Goal: Use online tool/utility: Utilize a website feature to perform a specific function

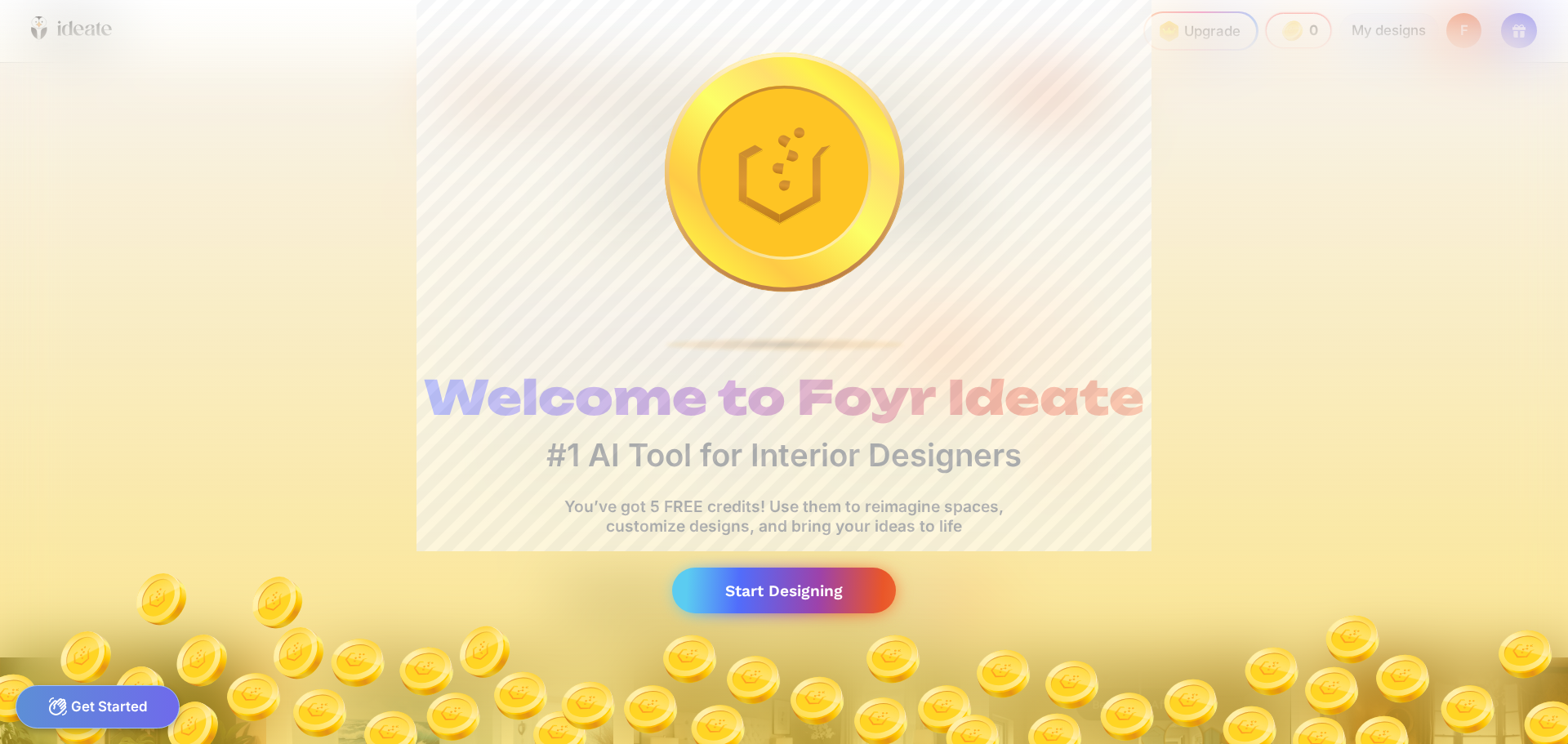
click at [785, 581] on div "Start Designing" at bounding box center [783, 590] width 223 height 46
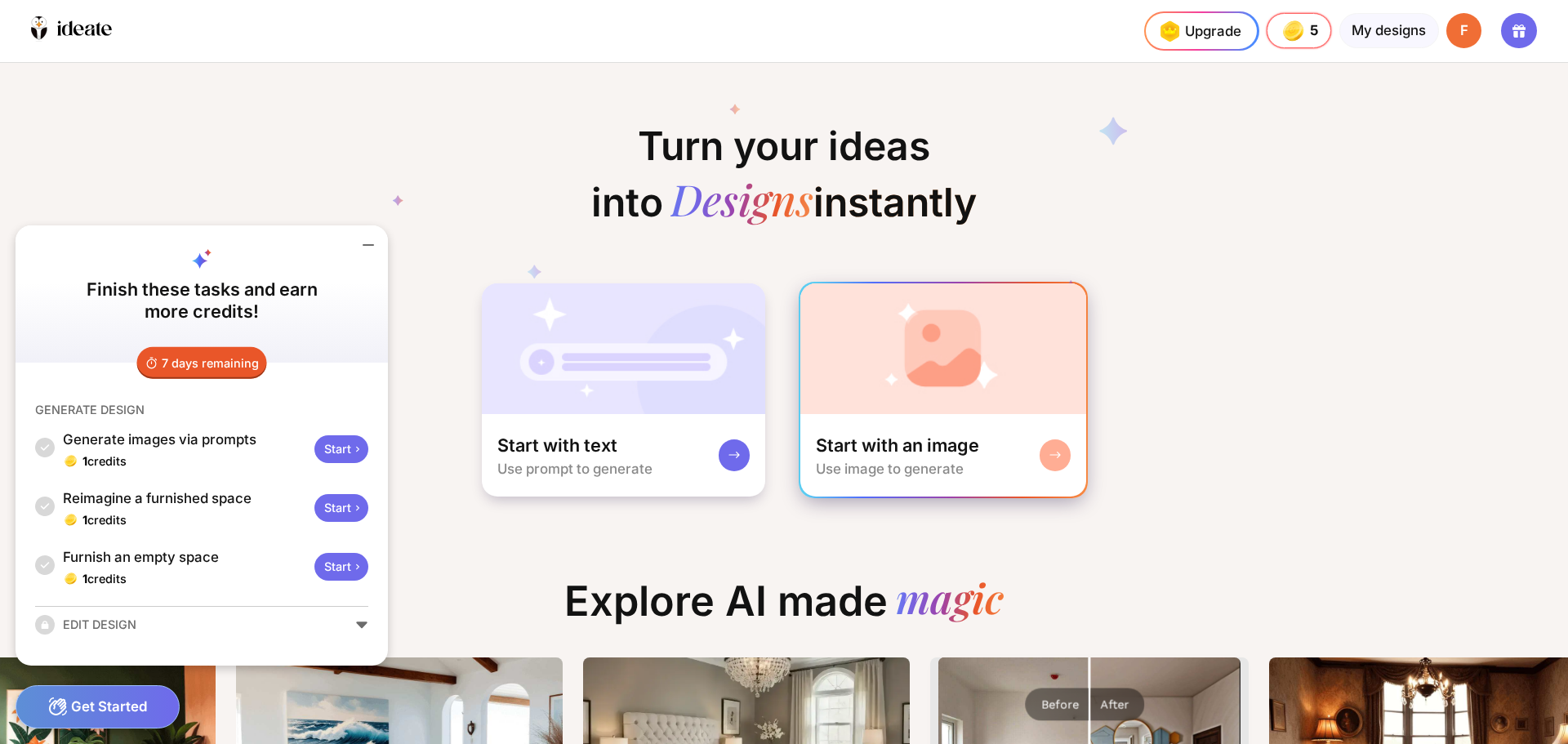
click at [973, 388] on img at bounding box center [943, 348] width 286 height 131
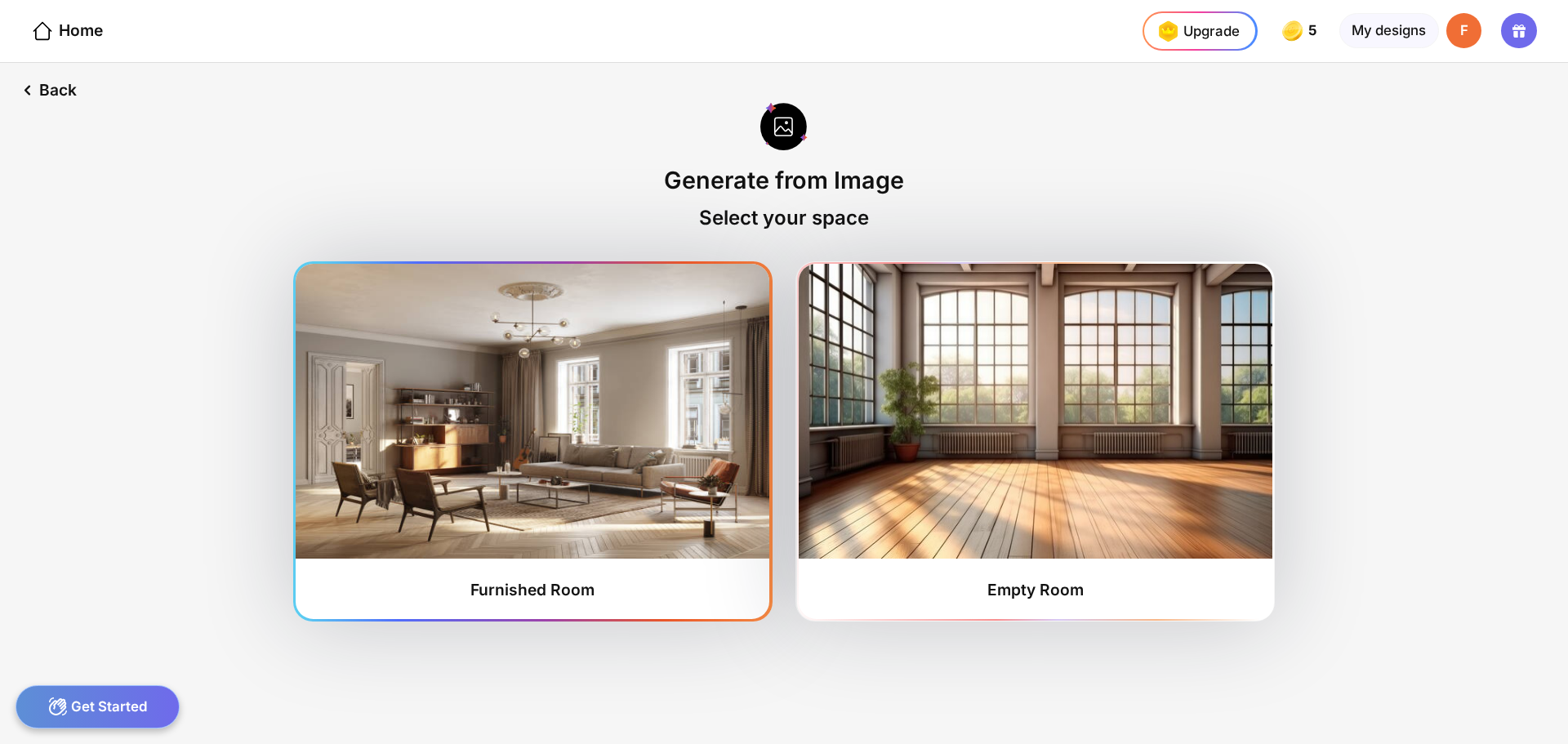
click at [589, 460] on img at bounding box center [532, 411] width 473 height 295
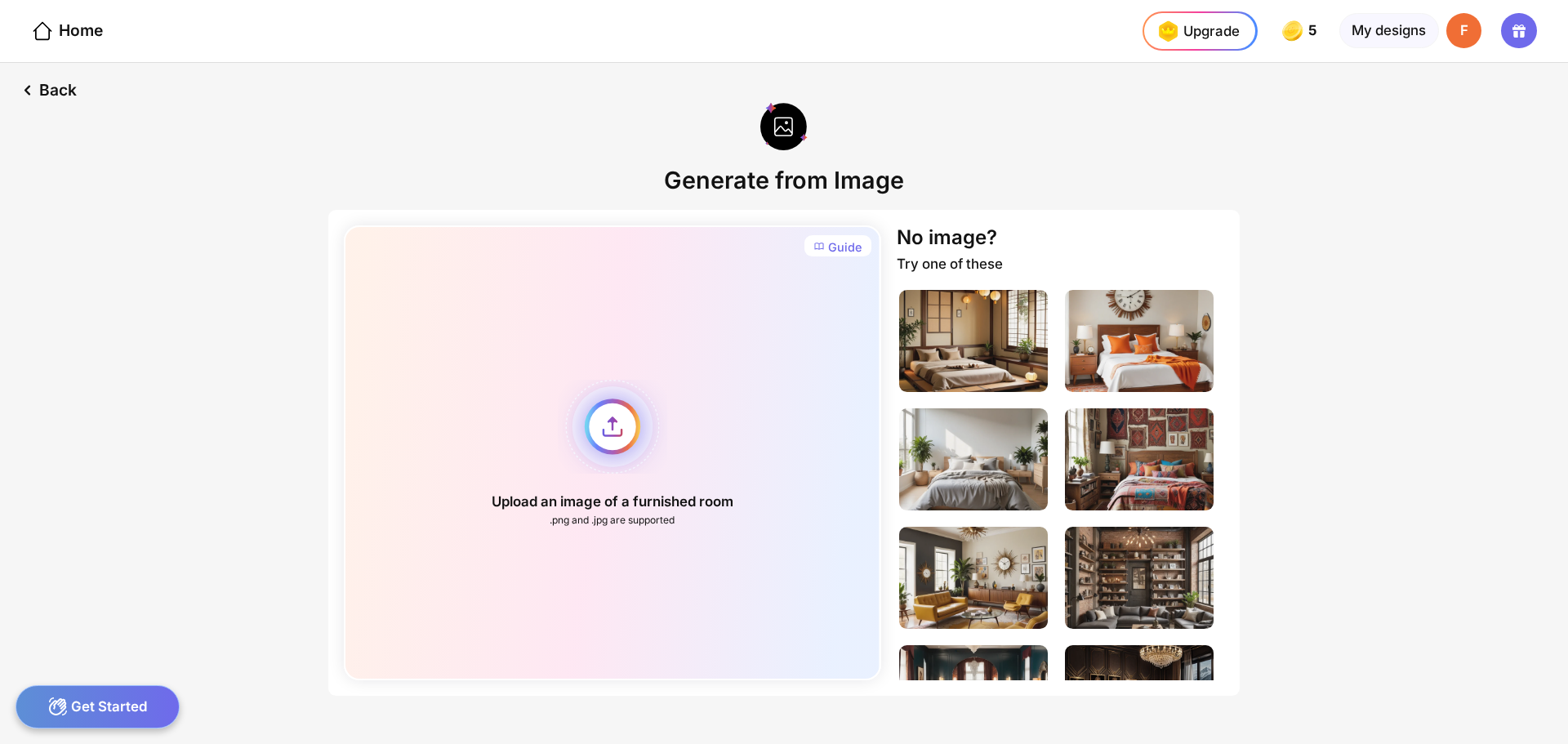
click at [612, 425] on div "Upload an image of a furnished room .png and .jpg are supported" at bounding box center [611, 453] width 536 height 455
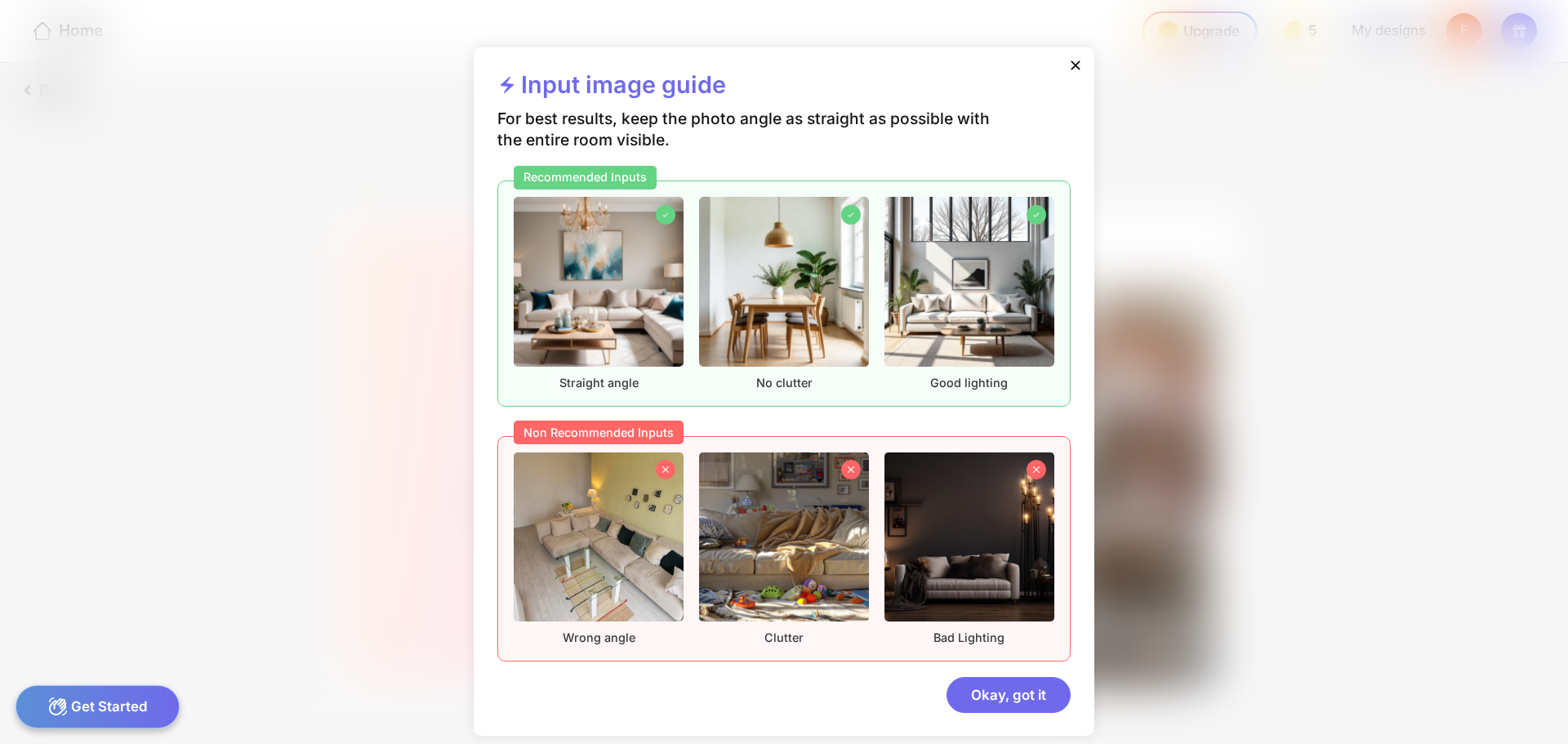
click at [1074, 65] on icon at bounding box center [1075, 64] width 9 height 9
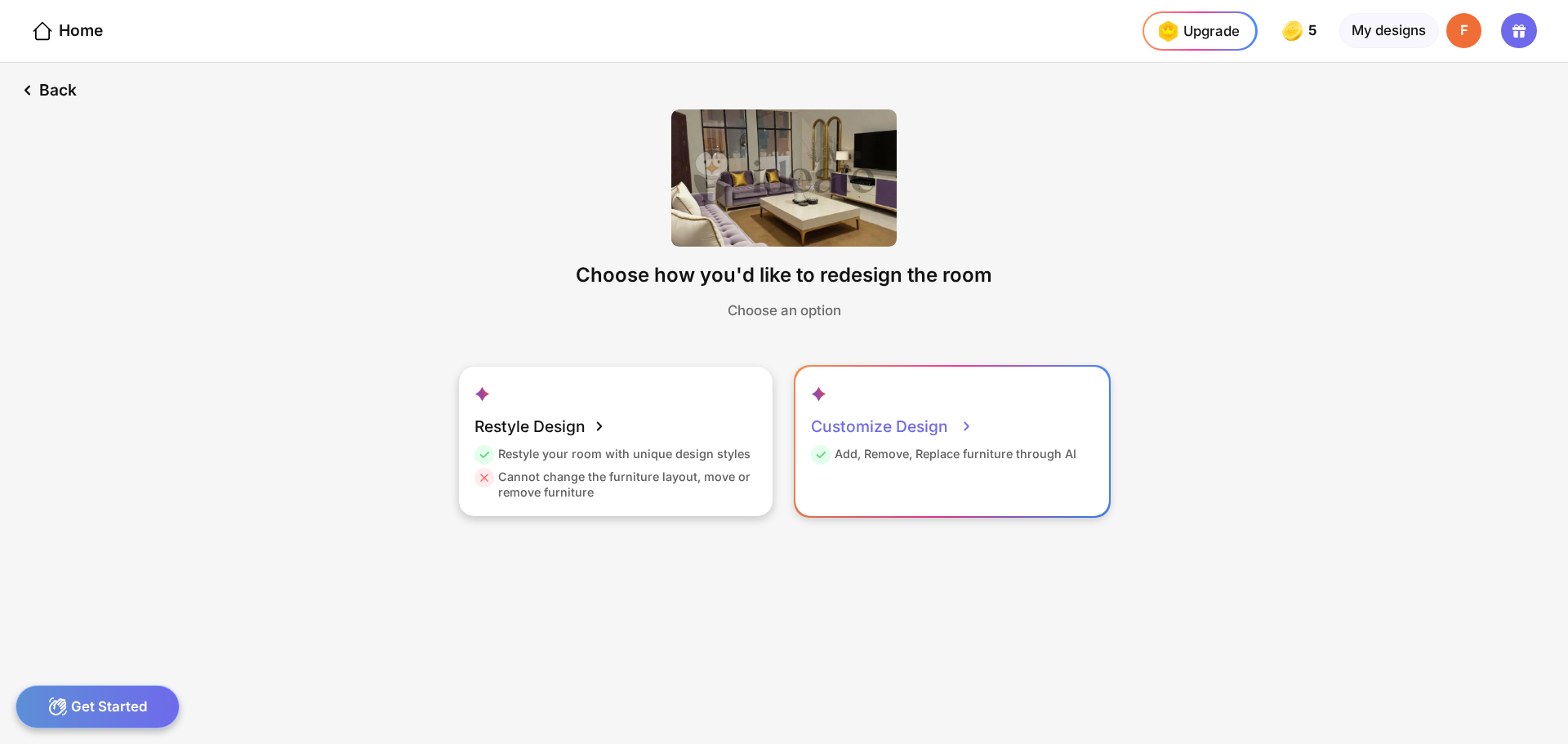
click at [963, 433] on icon at bounding box center [966, 426] width 20 height 20
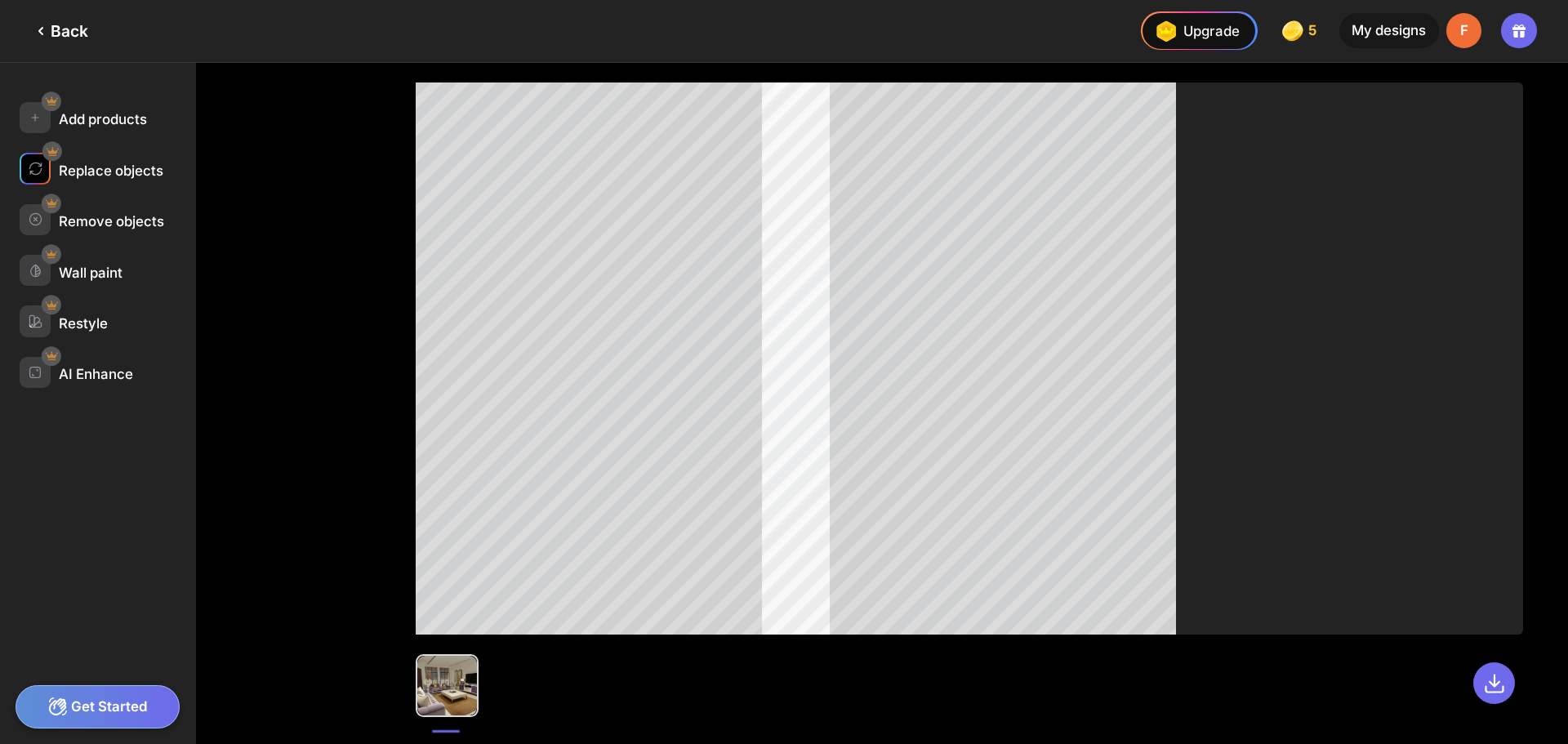
click at [108, 173] on div "Replace objects" at bounding box center [111, 170] width 104 height 17
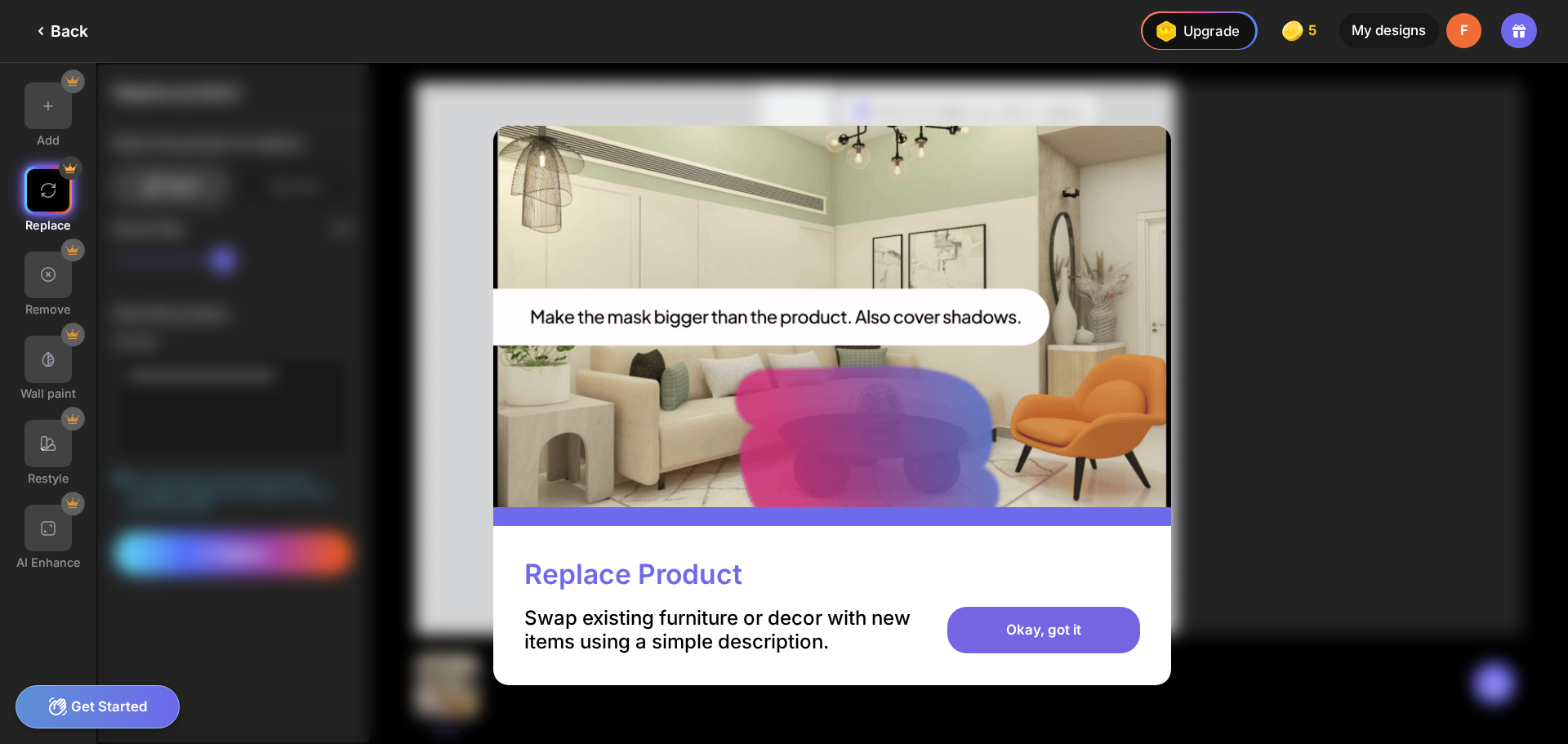
click at [1036, 619] on div "Okay, got it" at bounding box center [1043, 631] width 192 height 47
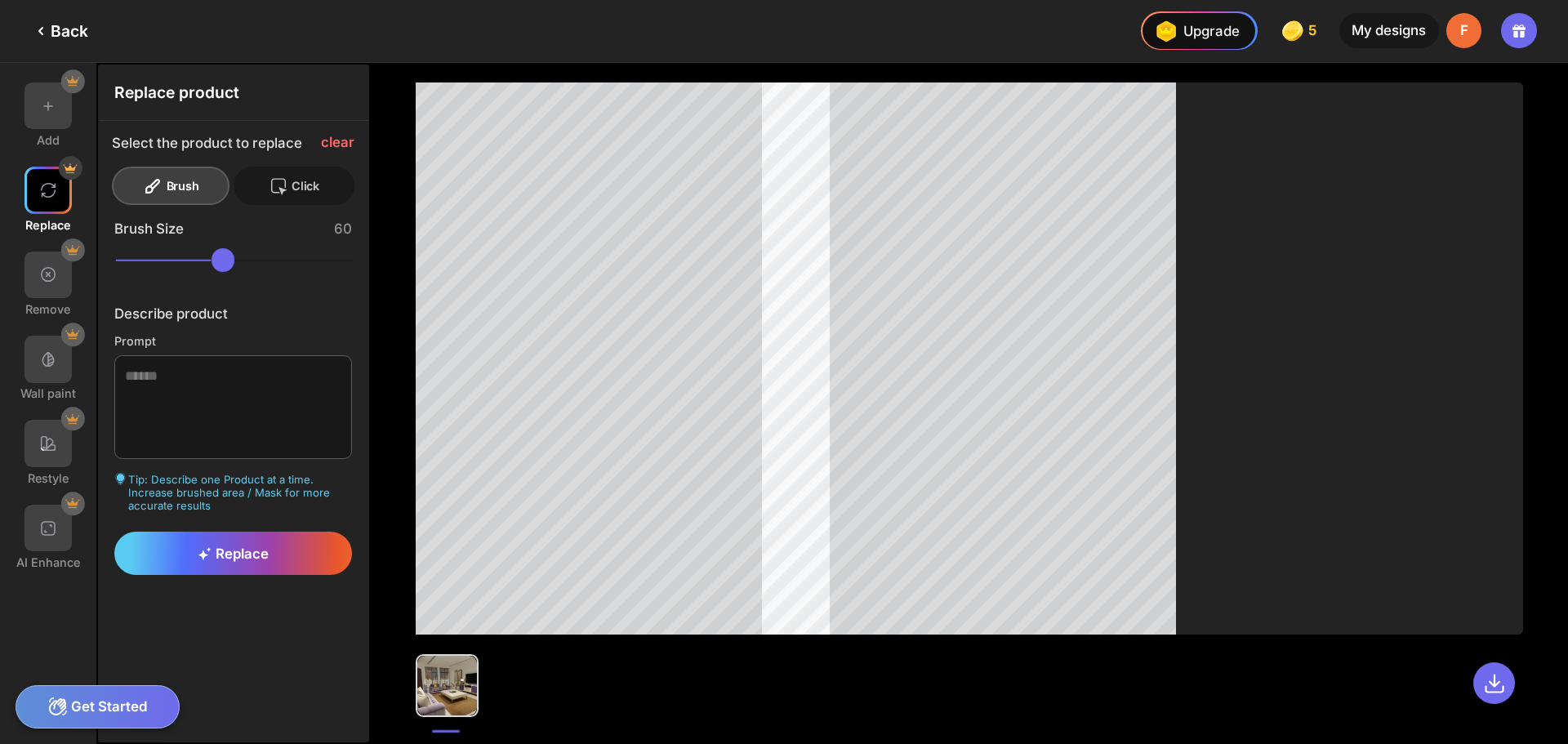
click at [302, 180] on div "Click" at bounding box center [293, 185] width 121 height 38
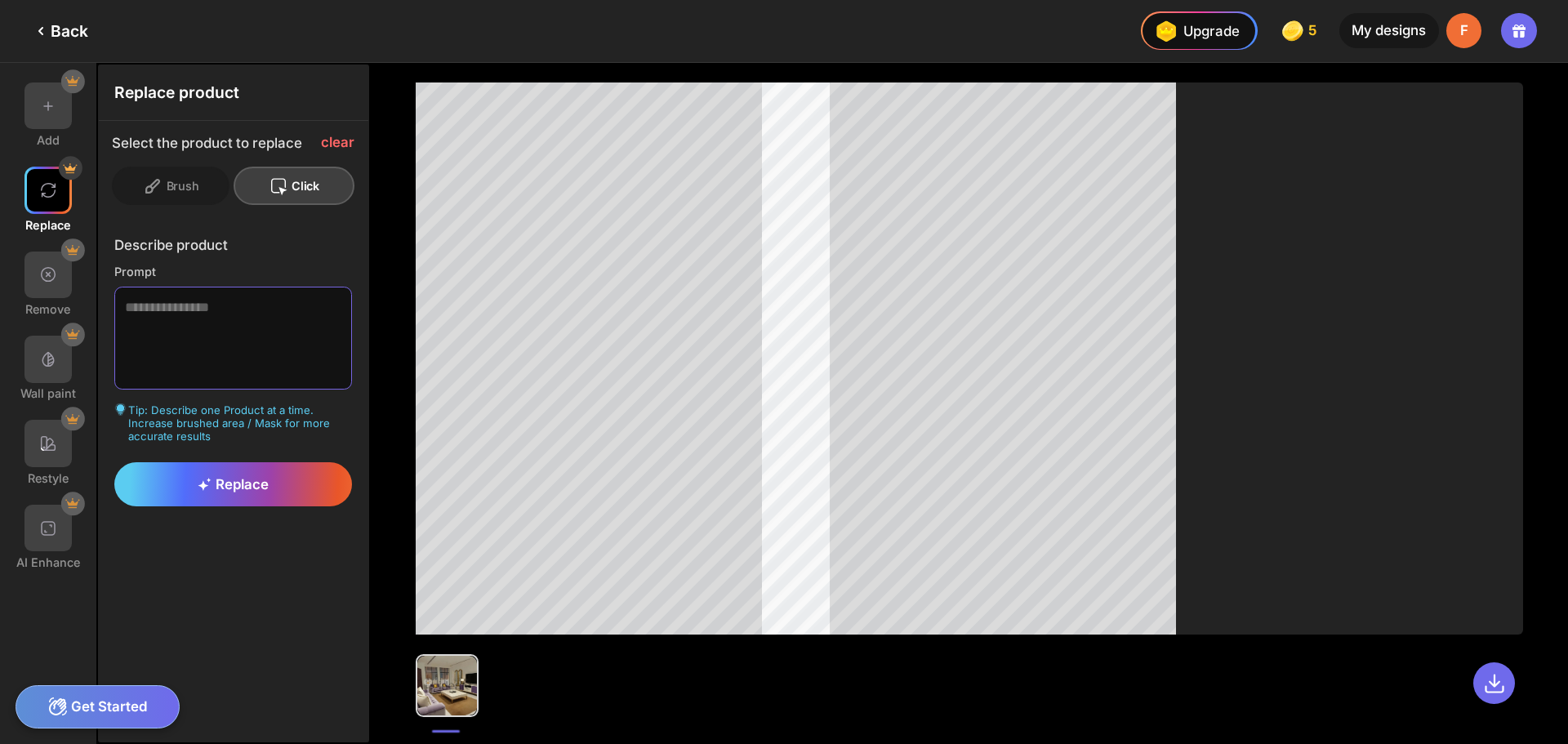
click at [203, 320] on textarea at bounding box center [233, 338] width 238 height 103
paste textarea "**********"
click at [205, 480] on icon at bounding box center [205, 484] width 14 height 13
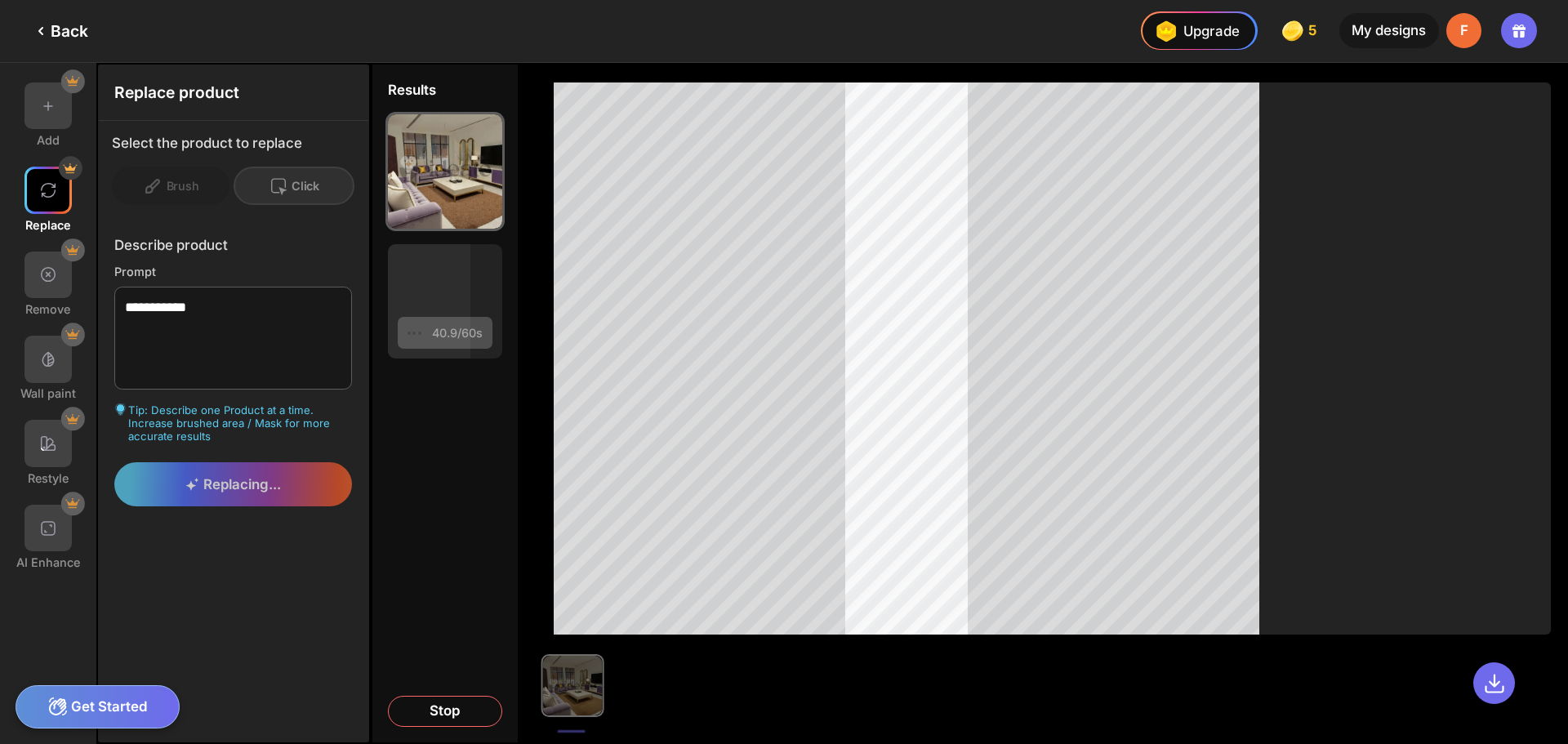
click at [185, 178] on div "Select the product to replace Brush Click" at bounding box center [233, 170] width 270 height 98
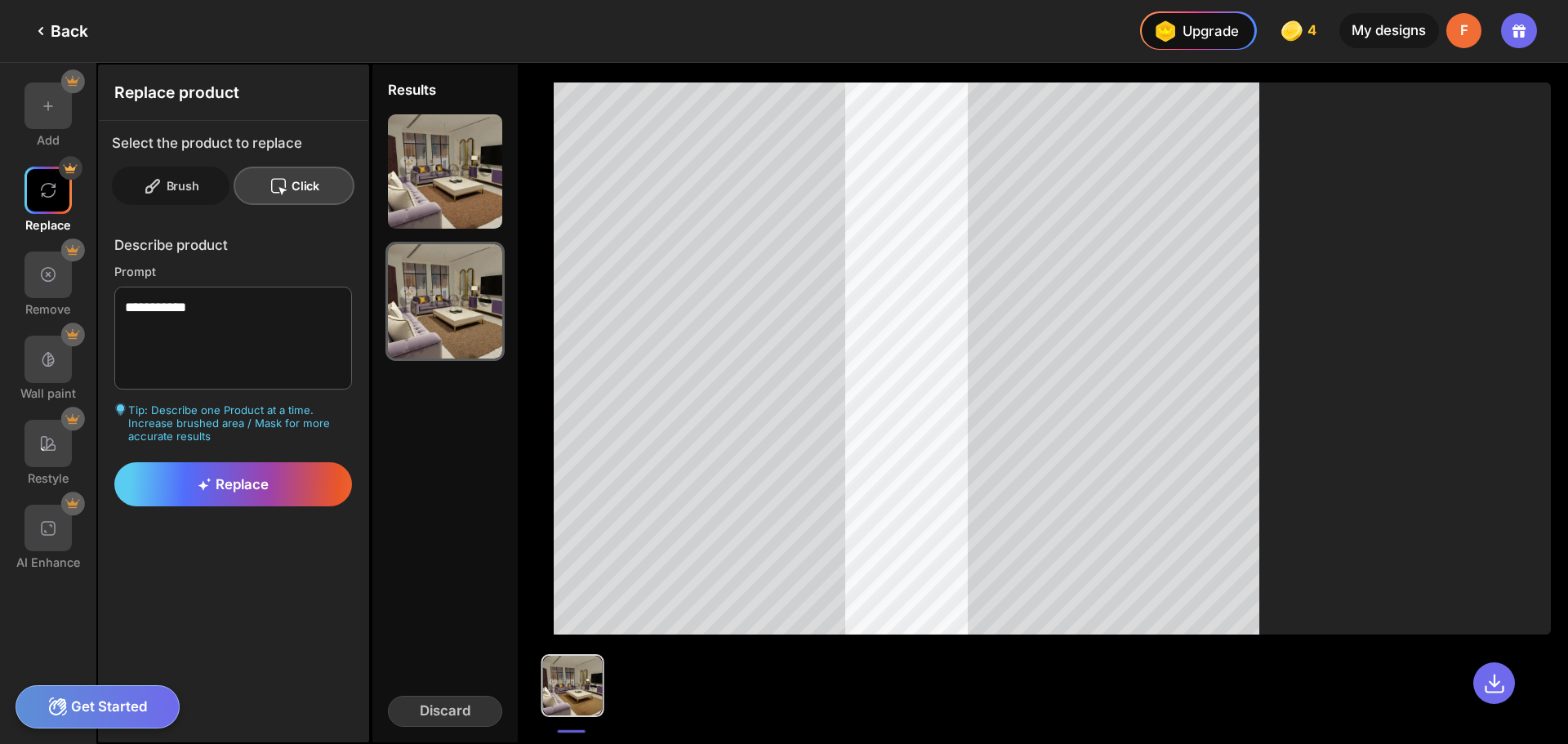
click at [233, 188] on div "Brush" at bounding box center [293, 185] width 121 height 38
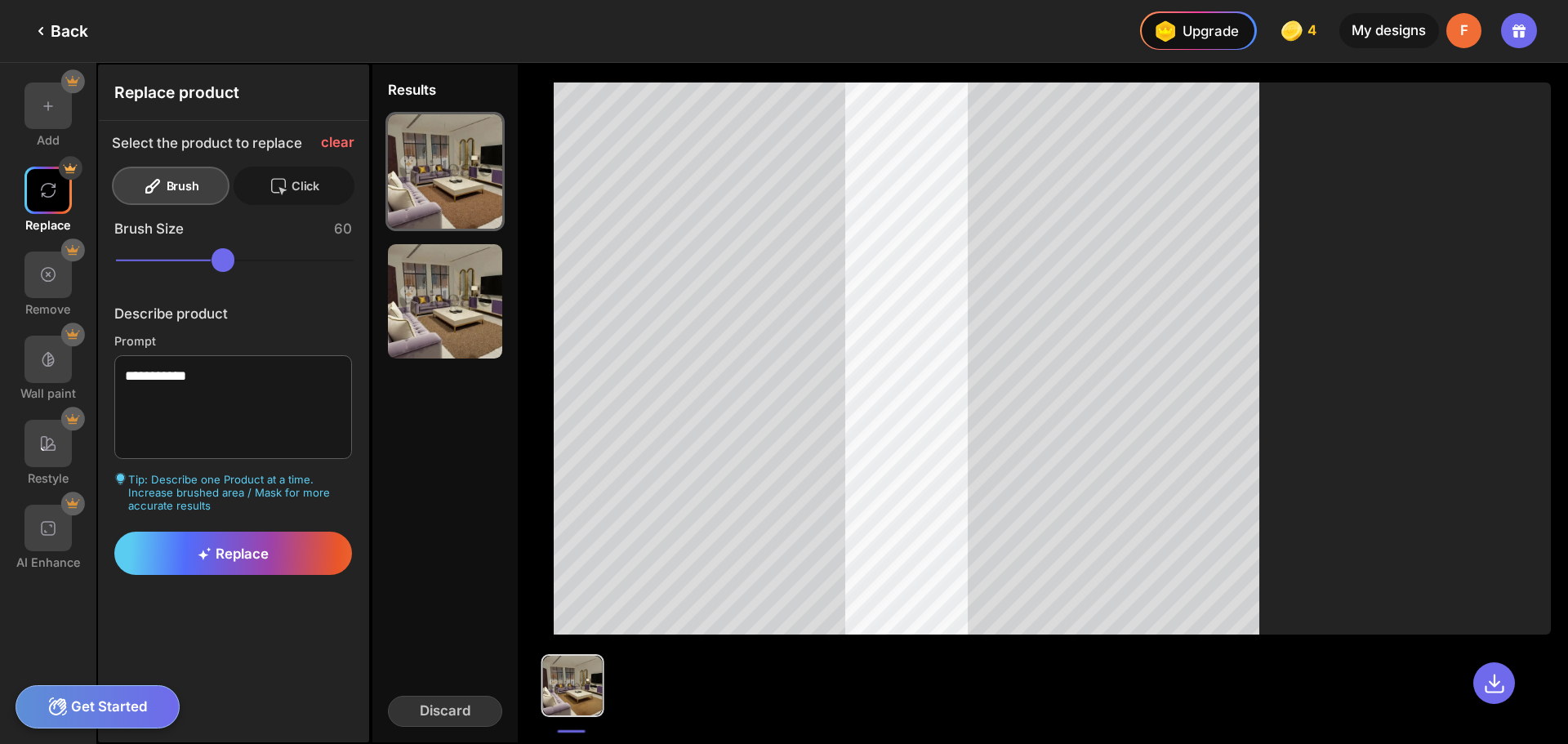
click at [308, 179] on div "Click" at bounding box center [293, 185] width 121 height 38
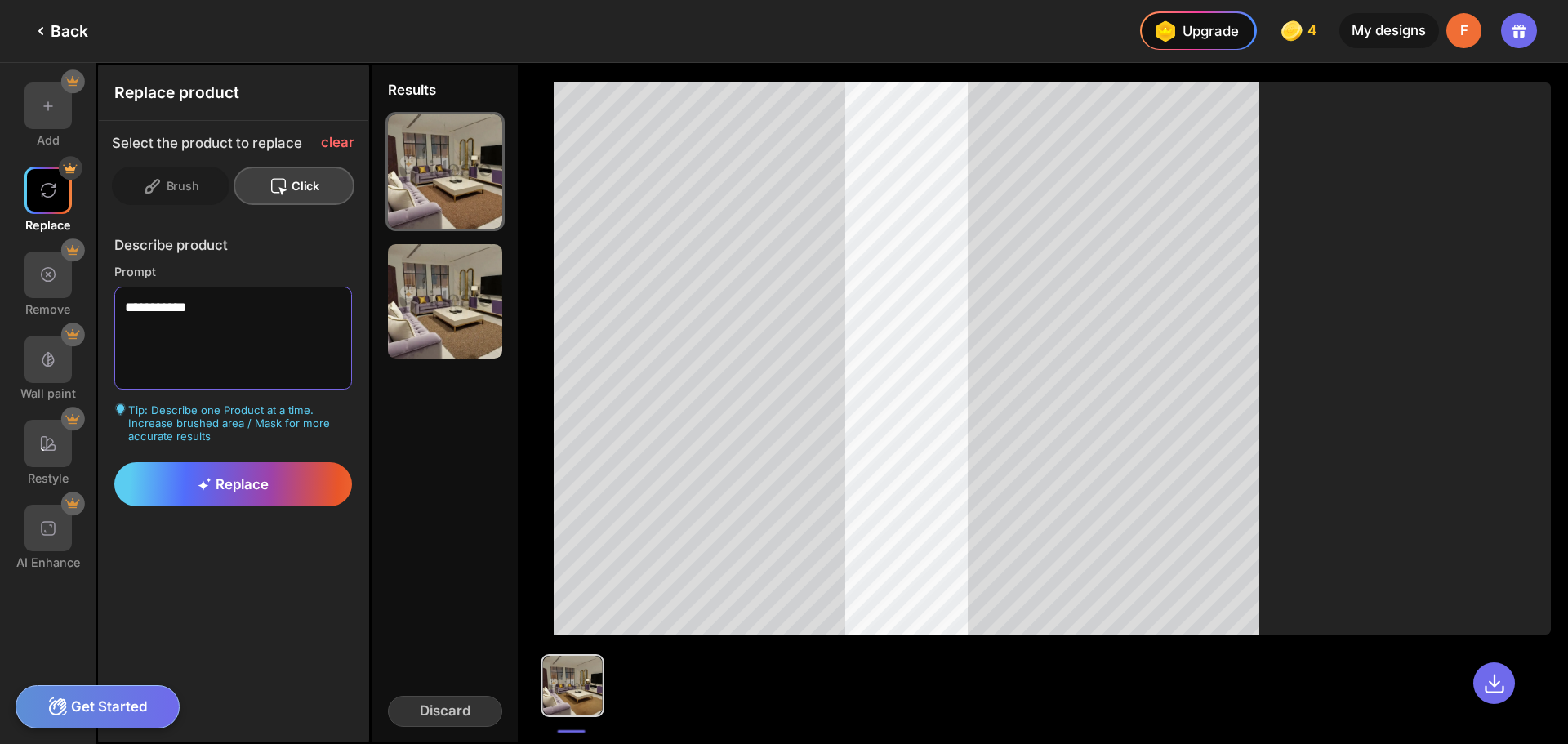
drag, startPoint x: 209, startPoint y: 315, endPoint x: 118, endPoint y: 300, distance: 92.2
click at [118, 300] on textarea "**********" at bounding box center [233, 338] width 238 height 103
click at [252, 304] on textarea "**********" at bounding box center [233, 338] width 238 height 103
drag, startPoint x: 210, startPoint y: 305, endPoint x: 75, endPoint y: 301, distance: 135.1
click at [75, 301] on div "**********" at bounding box center [185, 403] width 371 height 681
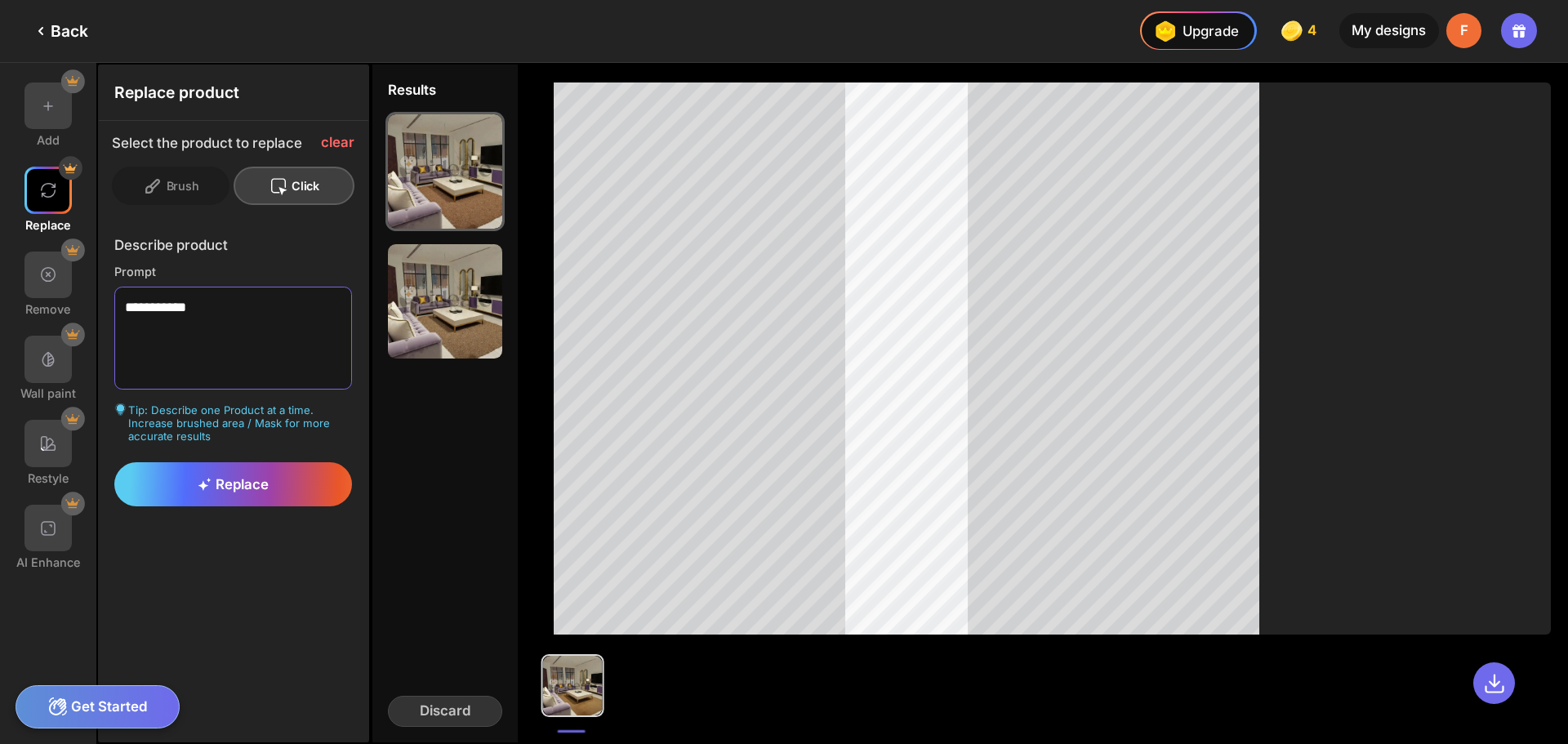
paste textarea "******"
click at [241, 478] on span "Replace" at bounding box center [233, 484] width 71 height 17
click at [276, 325] on textarea "**********" at bounding box center [233, 338] width 238 height 103
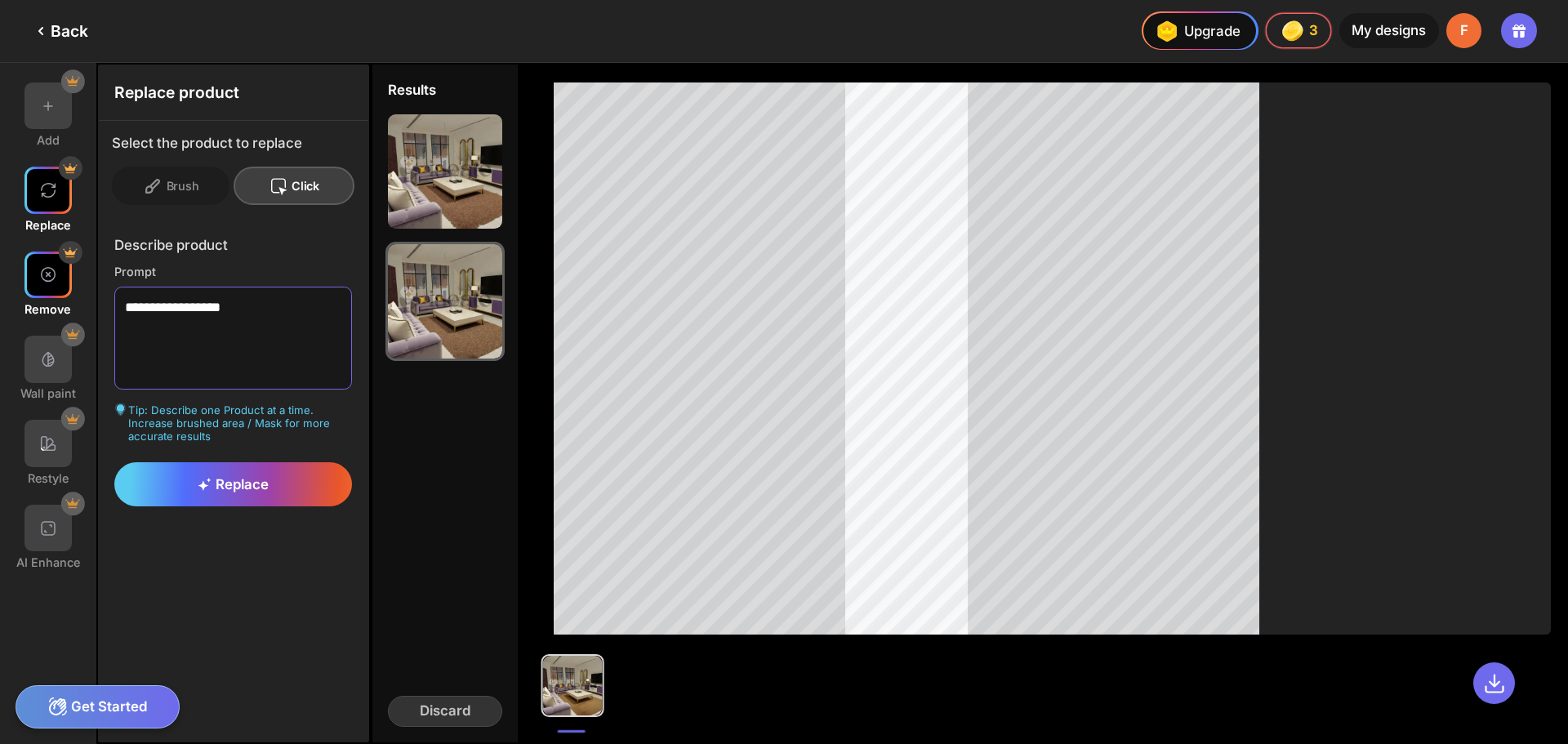
drag, startPoint x: 277, startPoint y: 313, endPoint x: 70, endPoint y: 310, distance: 207.0
click at [70, 310] on div "**********" at bounding box center [185, 403] width 371 height 681
paste textarea
type textarea "*****"
click at [233, 191] on div "Brush" at bounding box center [293, 185] width 121 height 38
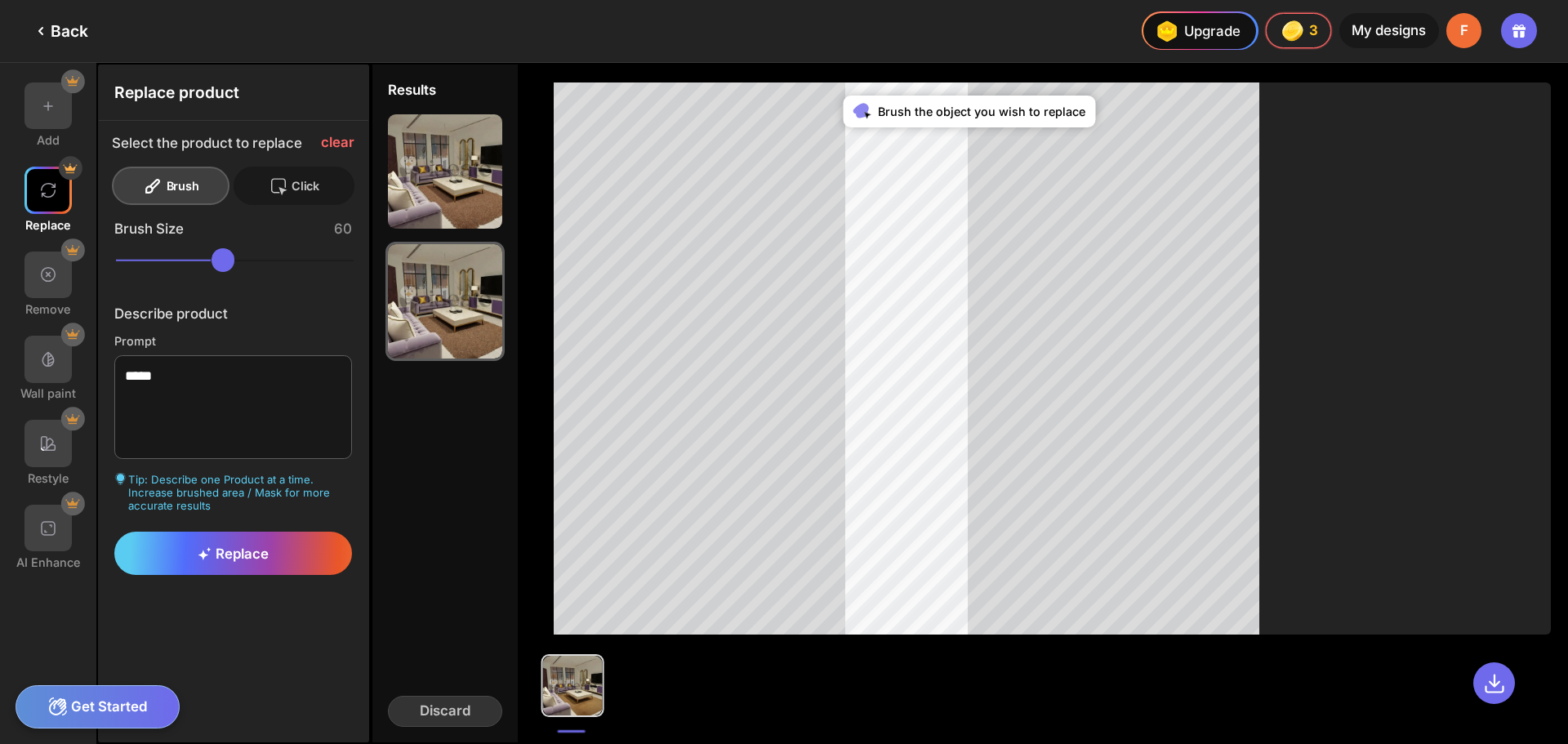
click at [324, 189] on div "Click" at bounding box center [293, 185] width 121 height 38
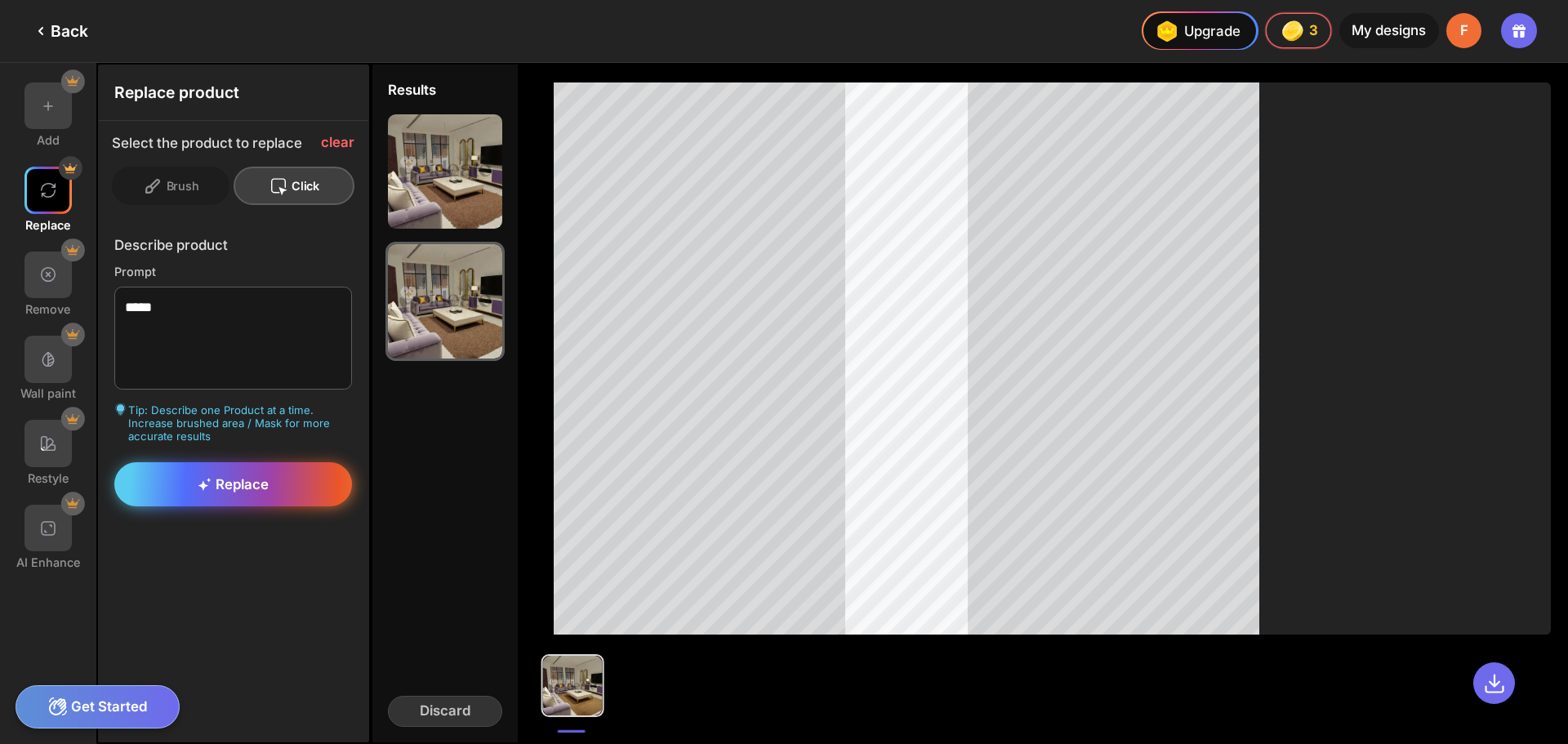
click at [219, 486] on span "Replace" at bounding box center [233, 484] width 71 height 17
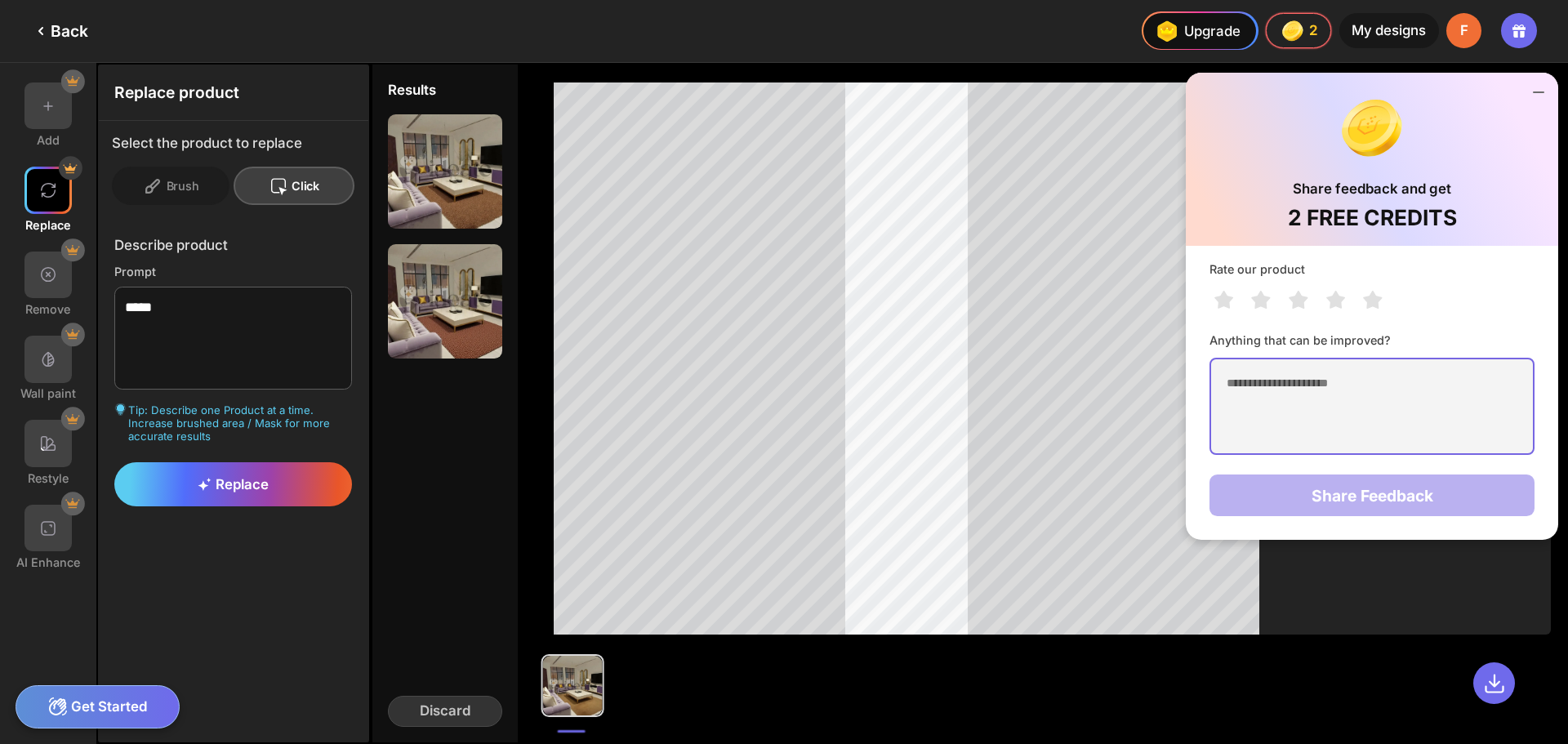
click at [1377, 415] on textarea at bounding box center [1371, 406] width 325 height 97
click at [1373, 300] on icon at bounding box center [1371, 300] width 19 height 18
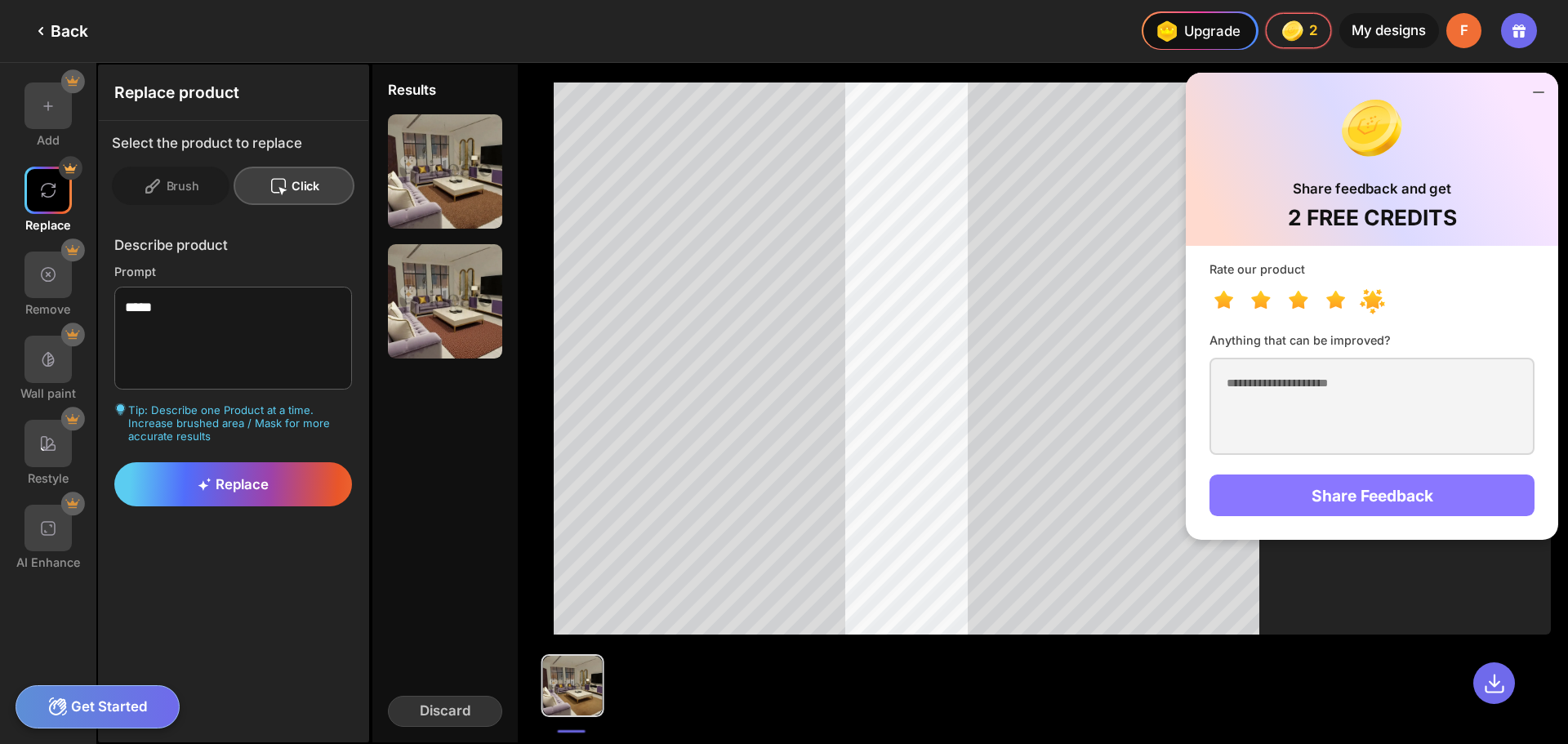
click at [1357, 510] on div "Share Feedback" at bounding box center [1371, 495] width 325 height 41
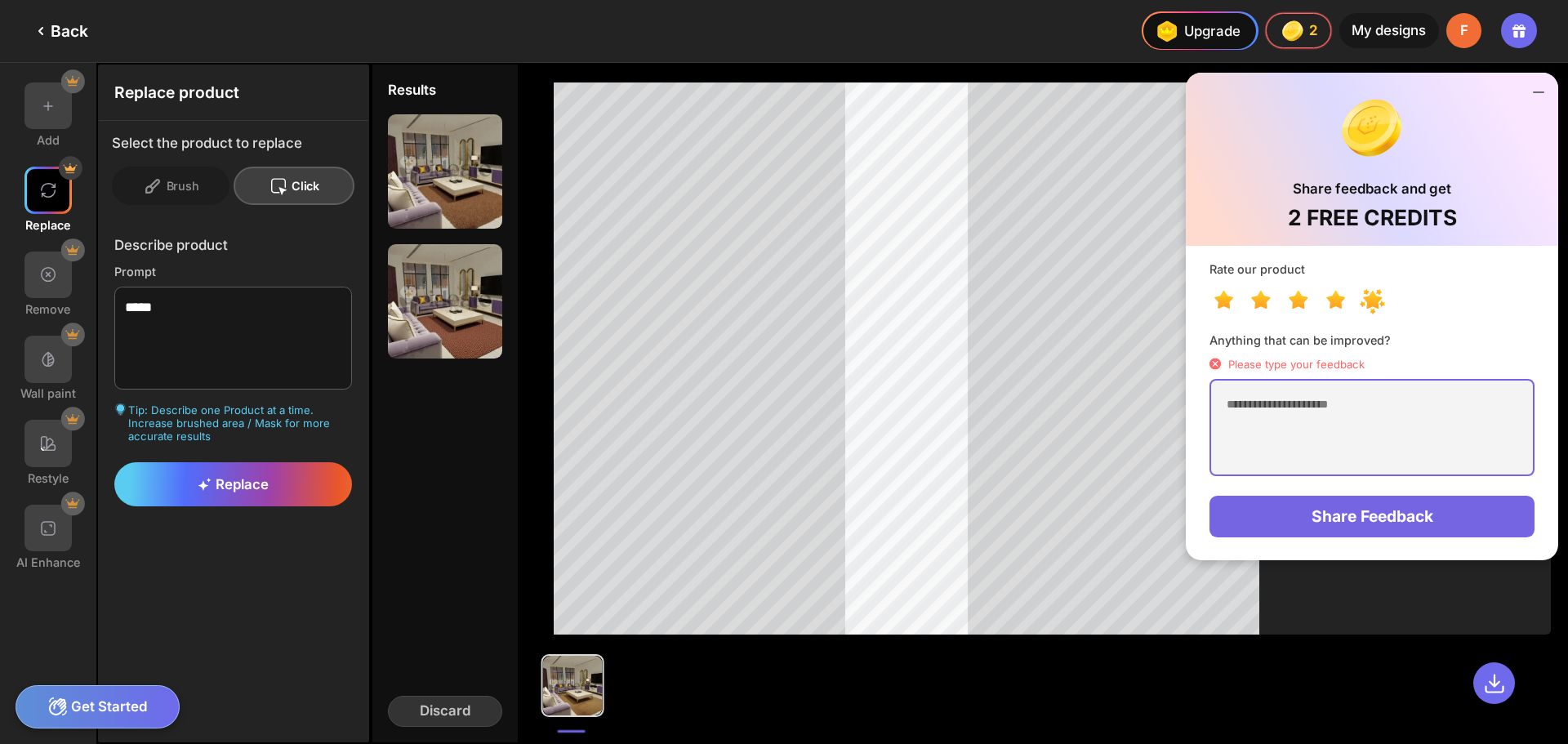
click at [1302, 445] on textarea at bounding box center [1371, 427] width 325 height 97
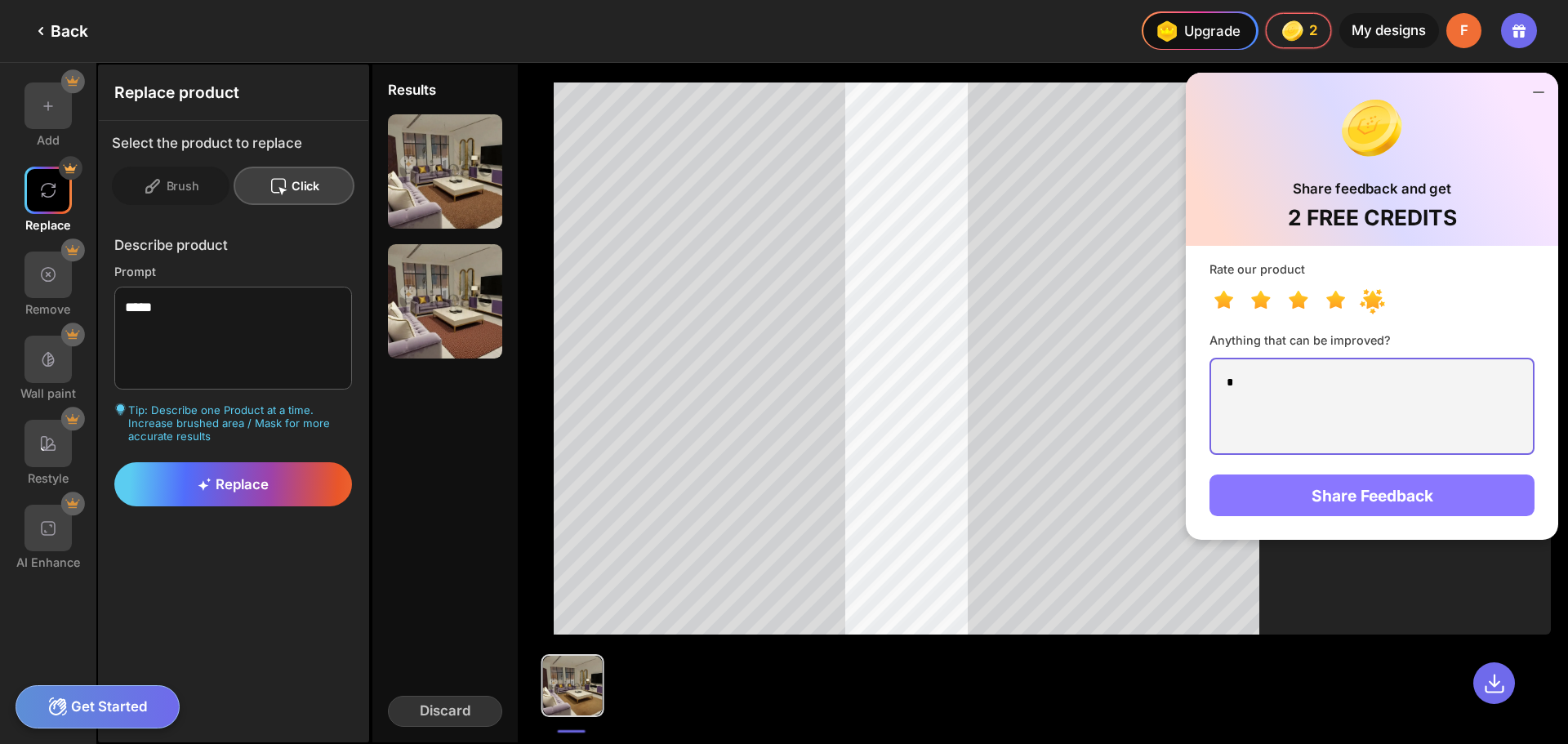
type textarea "*"
click at [1390, 494] on div "Share Feedback" at bounding box center [1371, 495] width 325 height 41
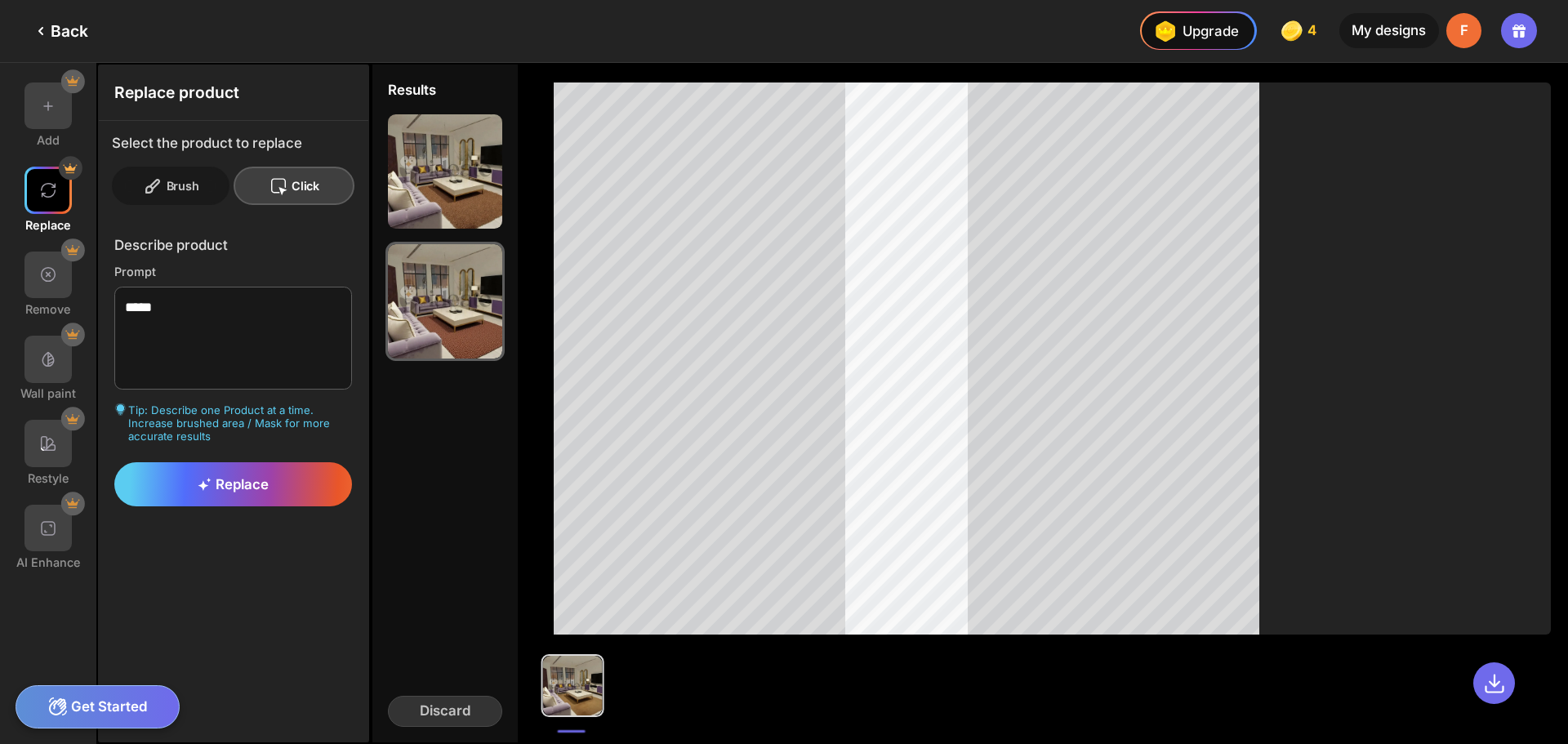
click at [233, 193] on div "Brush" at bounding box center [293, 185] width 121 height 38
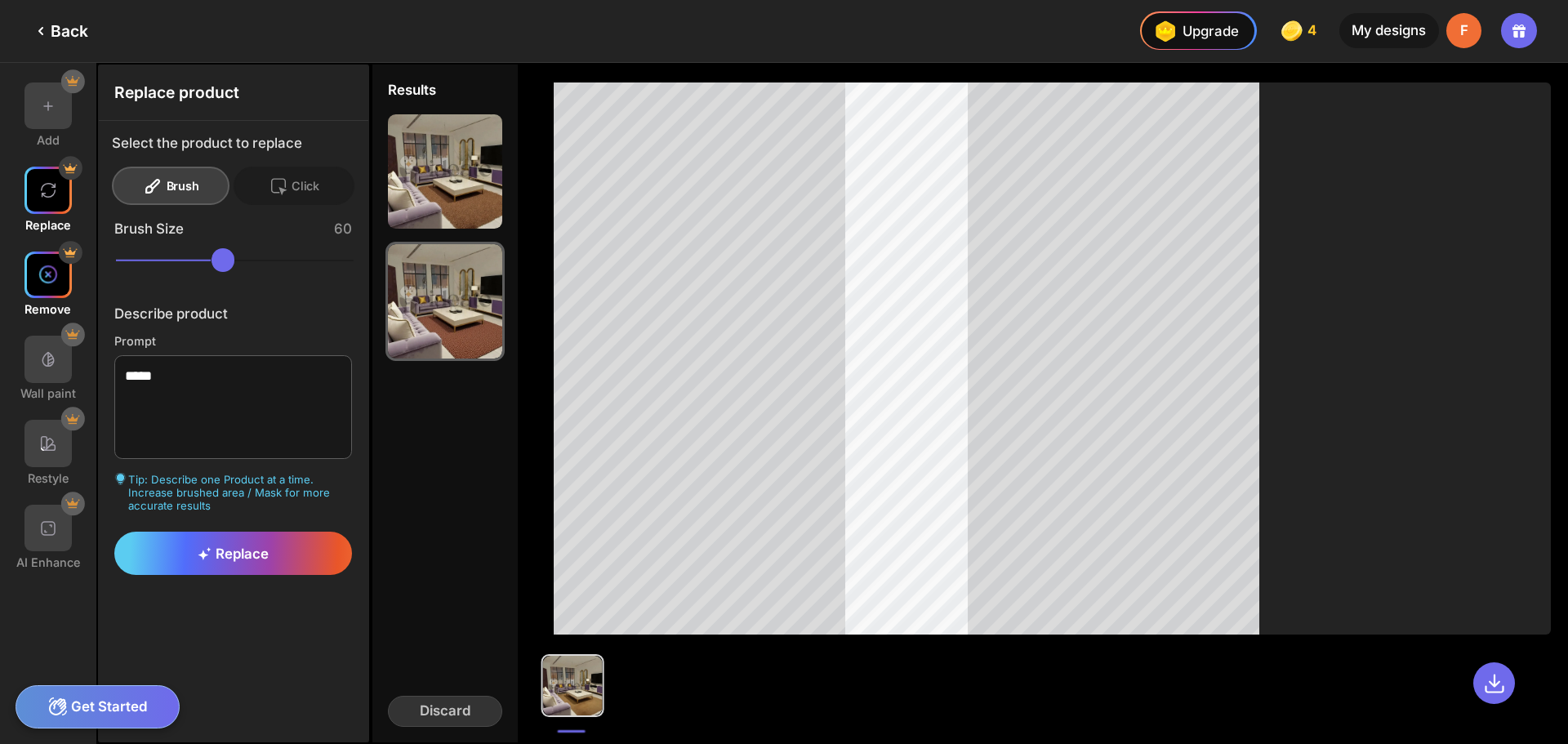
click at [41, 269] on img at bounding box center [48, 275] width 20 height 20
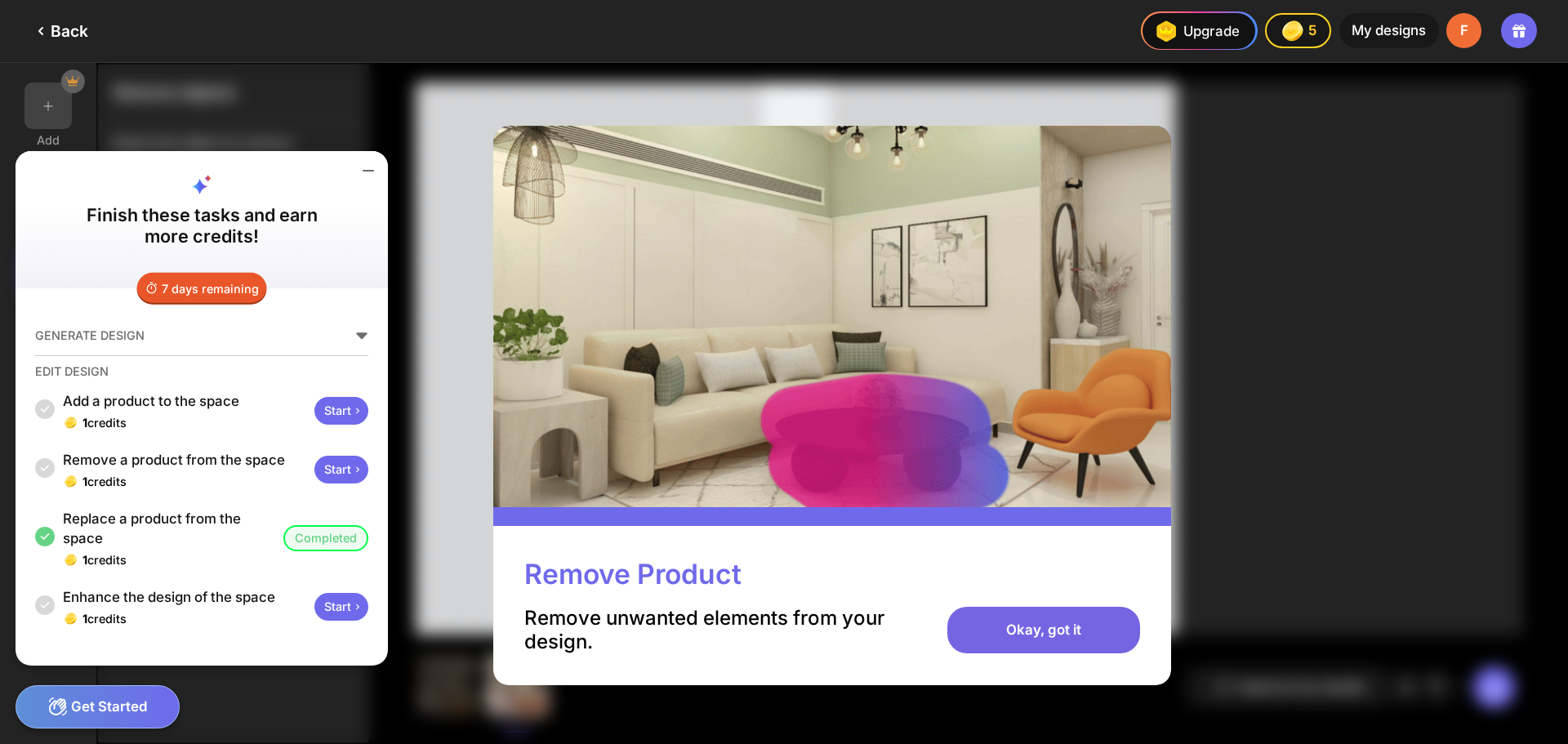
click at [1043, 639] on div "Okay, got it" at bounding box center [1043, 631] width 192 height 47
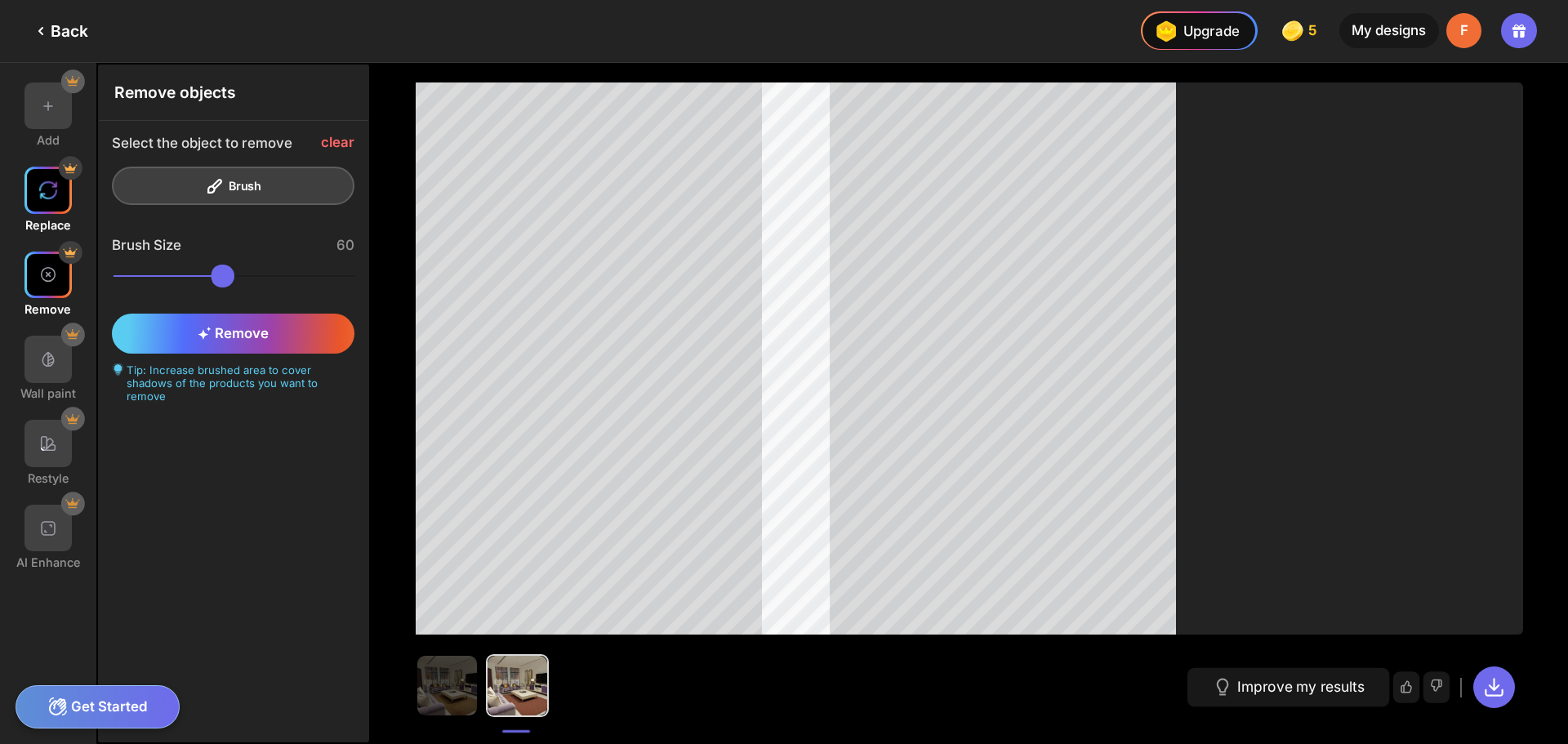
click at [50, 208] on div at bounding box center [48, 190] width 47 height 47
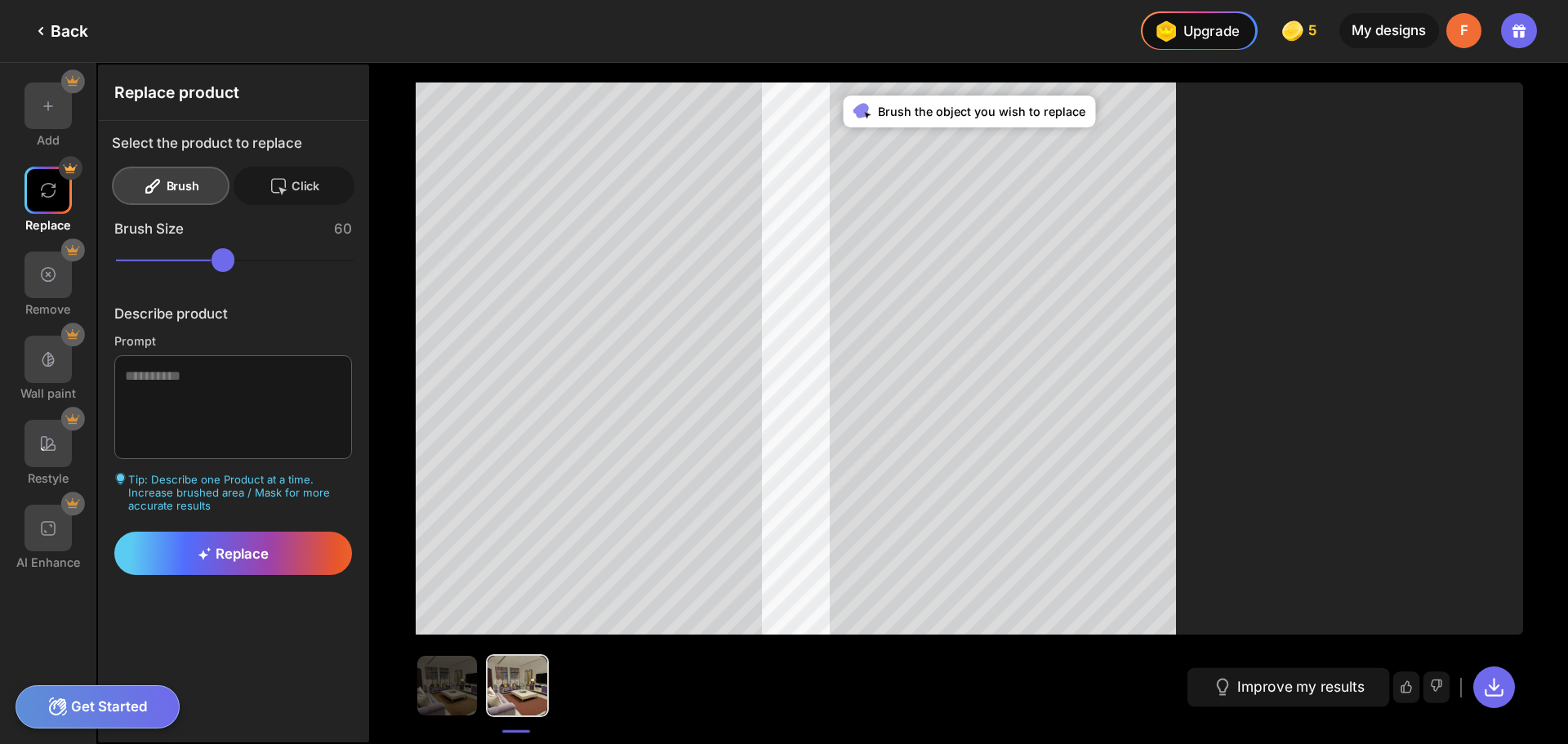
click at [293, 182] on div "Click" at bounding box center [293, 185] width 121 height 38
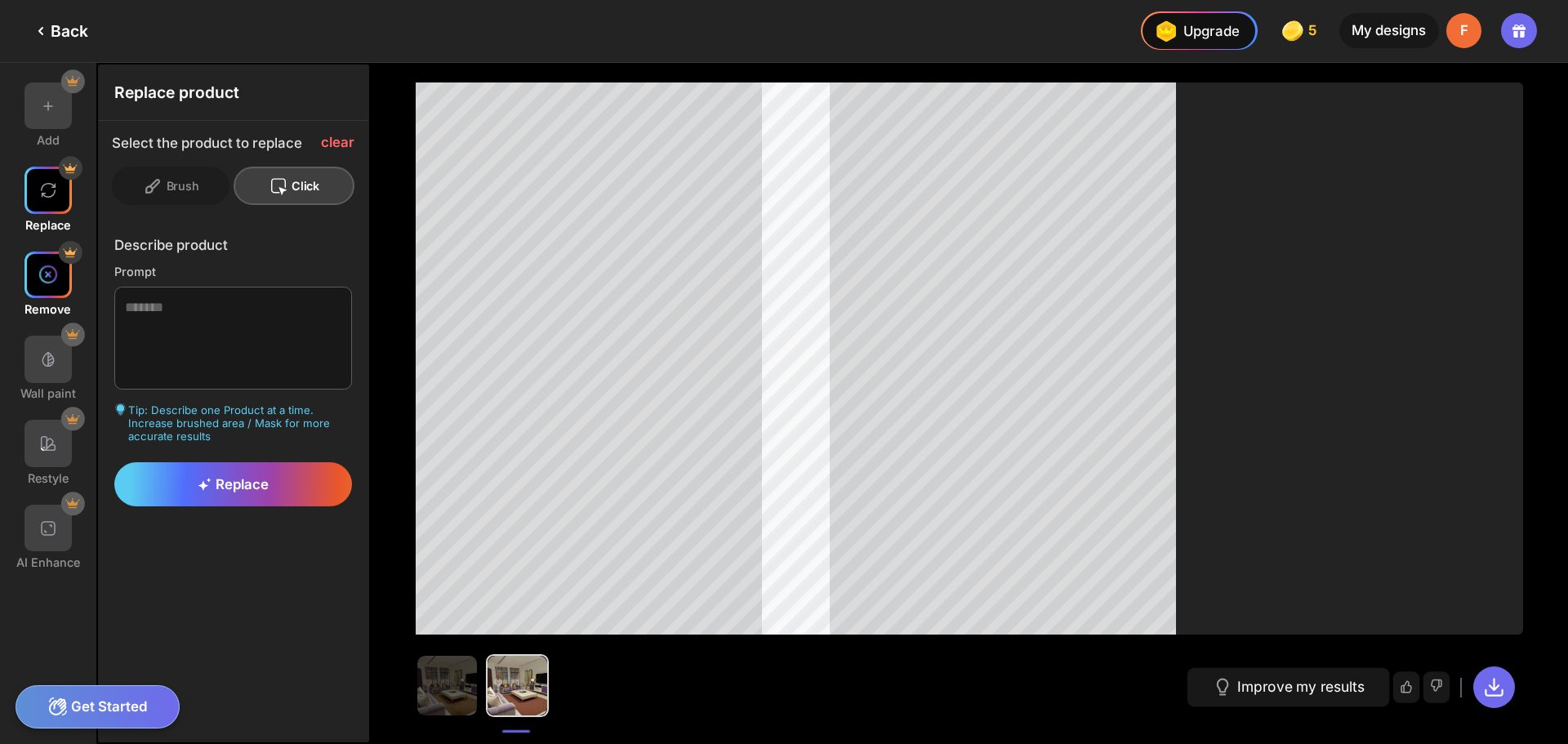
click at [60, 289] on div at bounding box center [48, 276] width 47 height 47
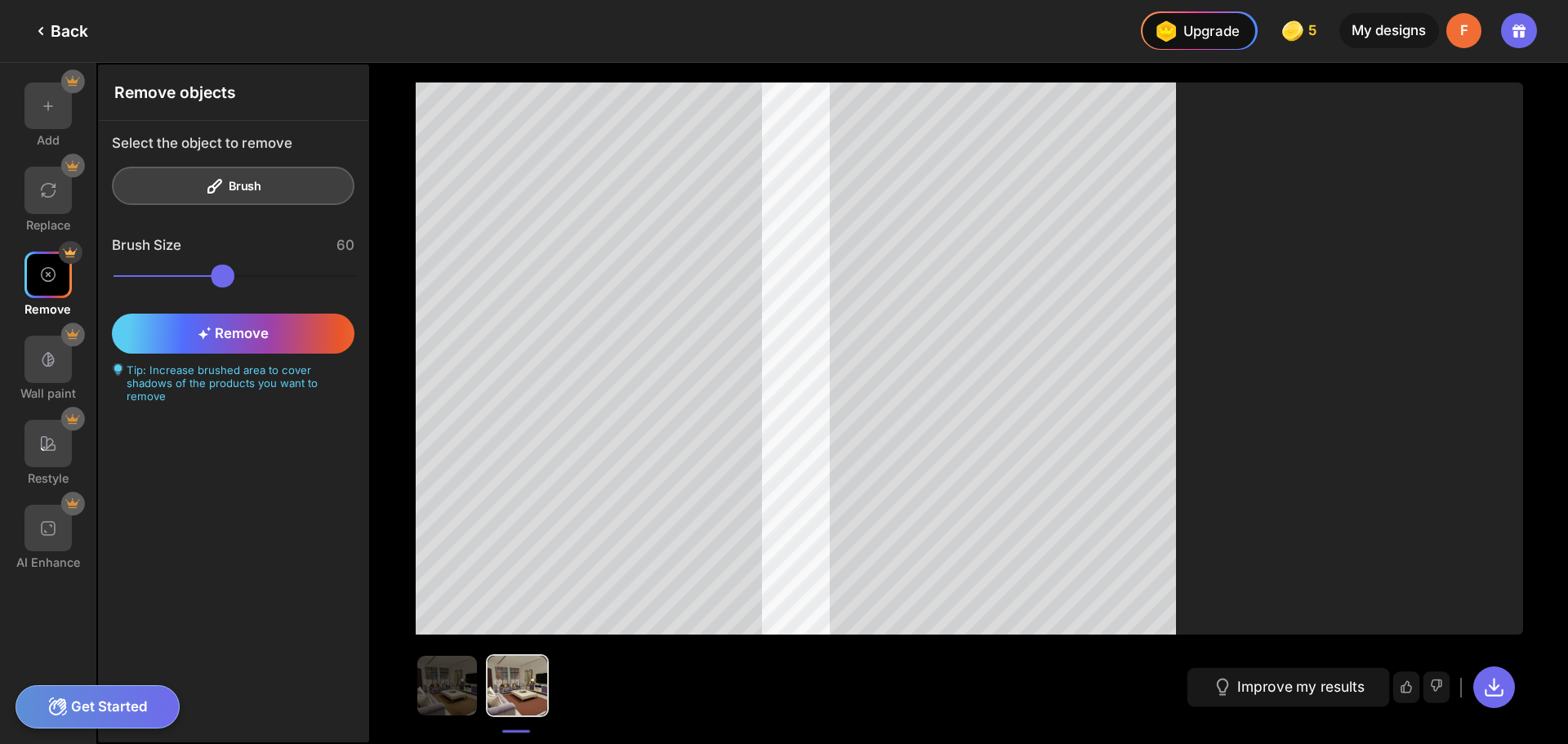
click at [244, 190] on div "Select the object to remove Brush" at bounding box center [233, 170] width 270 height 98
click at [240, 323] on div "Remove" at bounding box center [233, 334] width 242 height 40
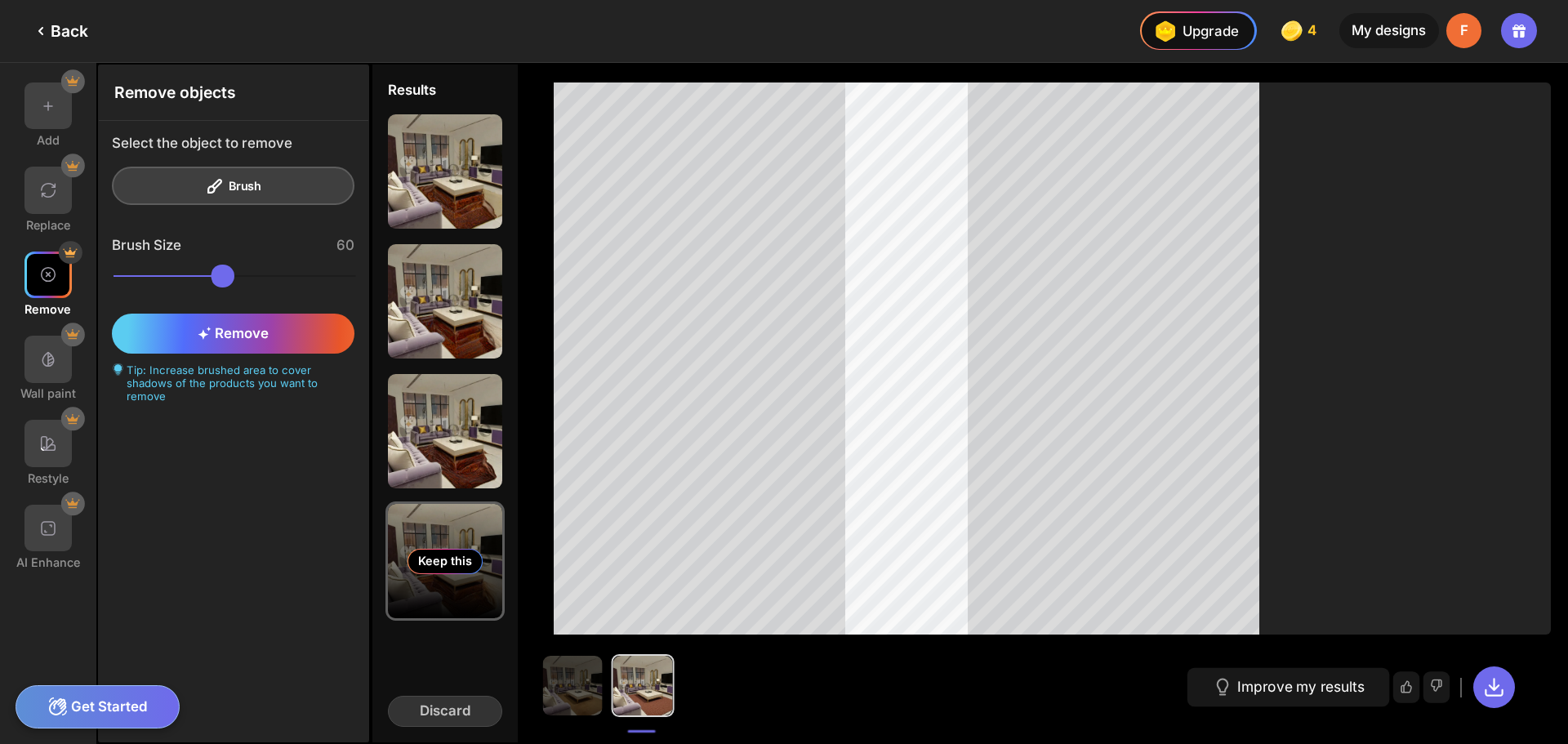
click at [473, 527] on div "Keep this" at bounding box center [445, 561] width 114 height 114
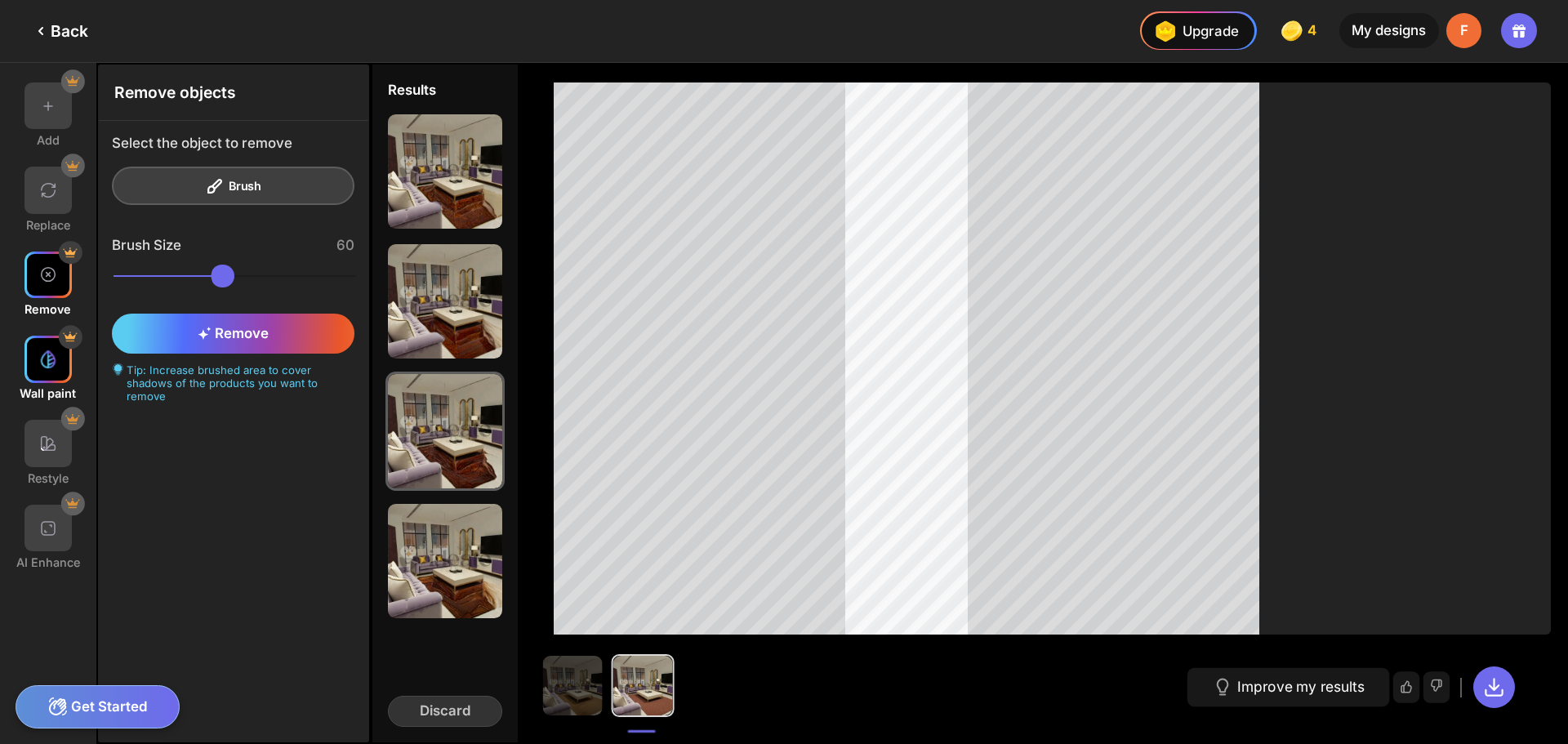
click at [45, 365] on img at bounding box center [48, 359] width 20 height 20
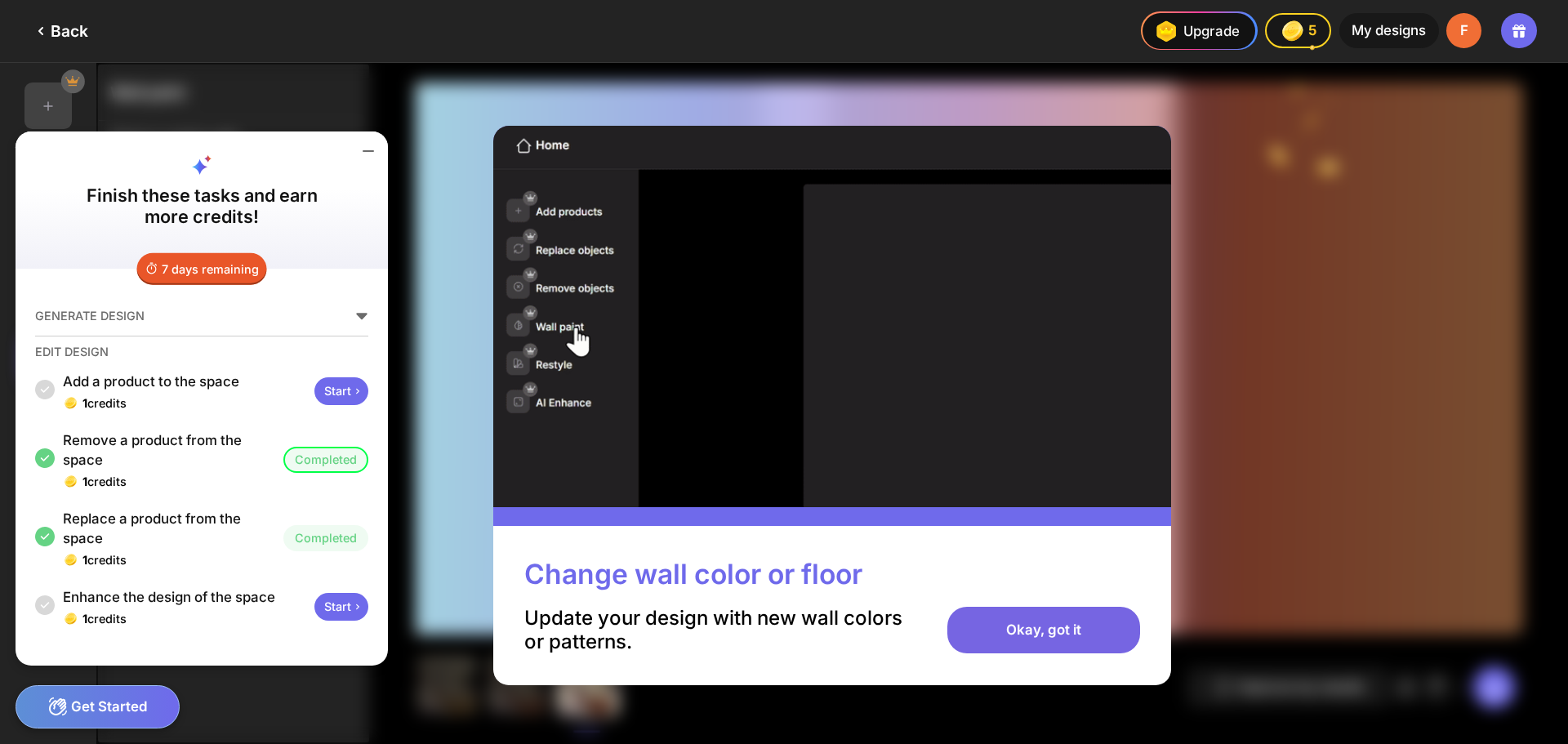
click at [1033, 633] on div "Okay, got it" at bounding box center [1043, 631] width 192 height 47
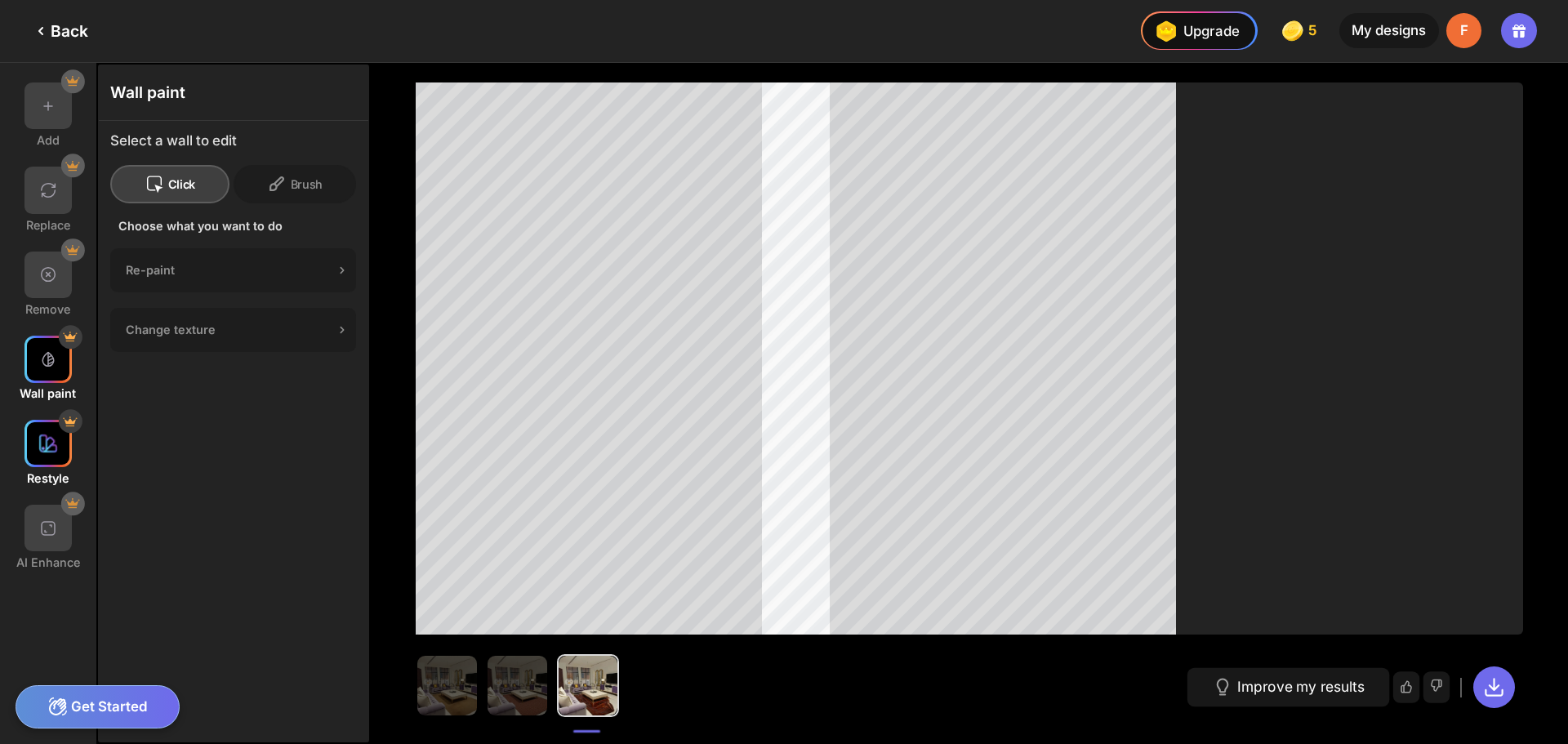
click at [59, 441] on div at bounding box center [48, 444] width 47 height 47
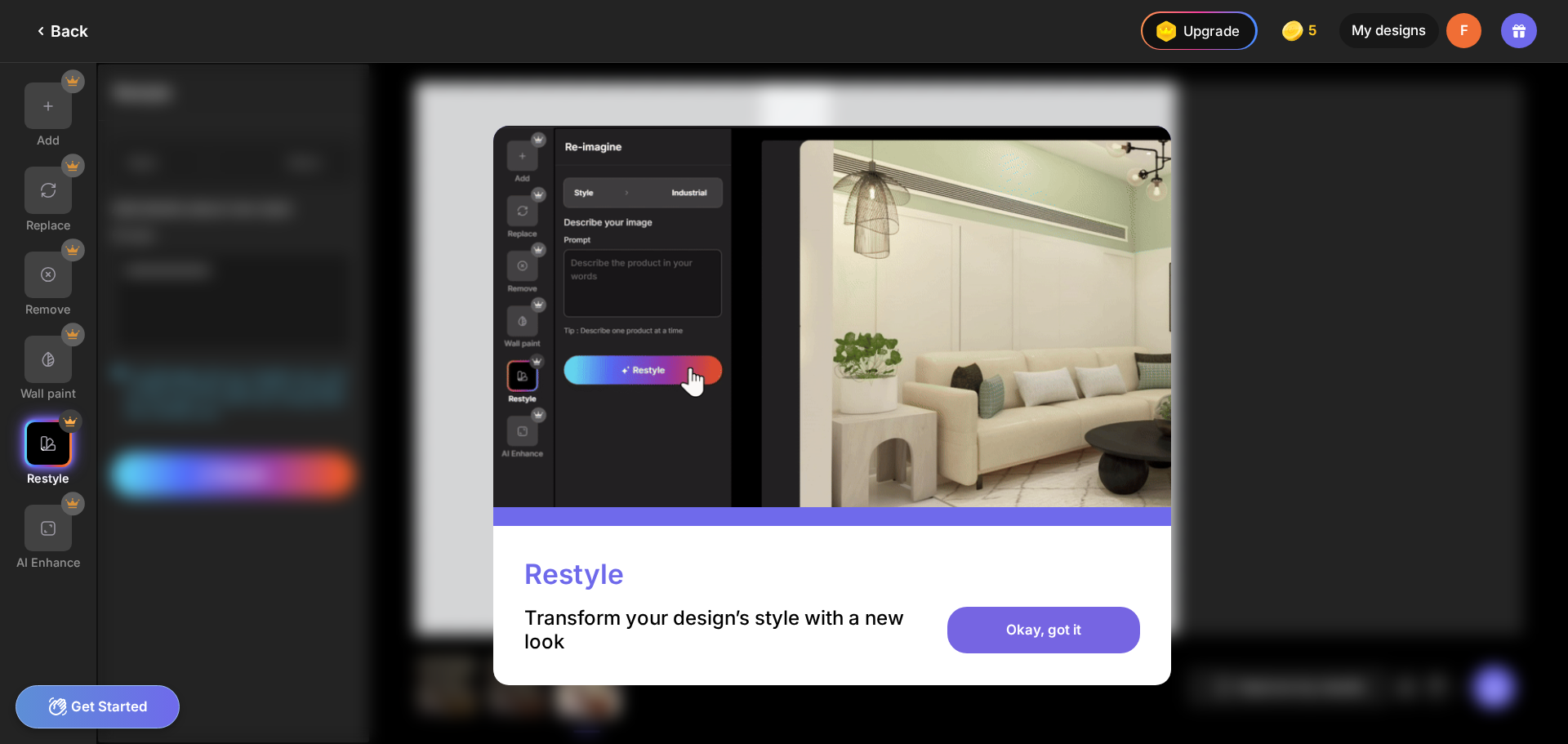
click at [1018, 634] on div "Okay, got it" at bounding box center [1043, 631] width 192 height 47
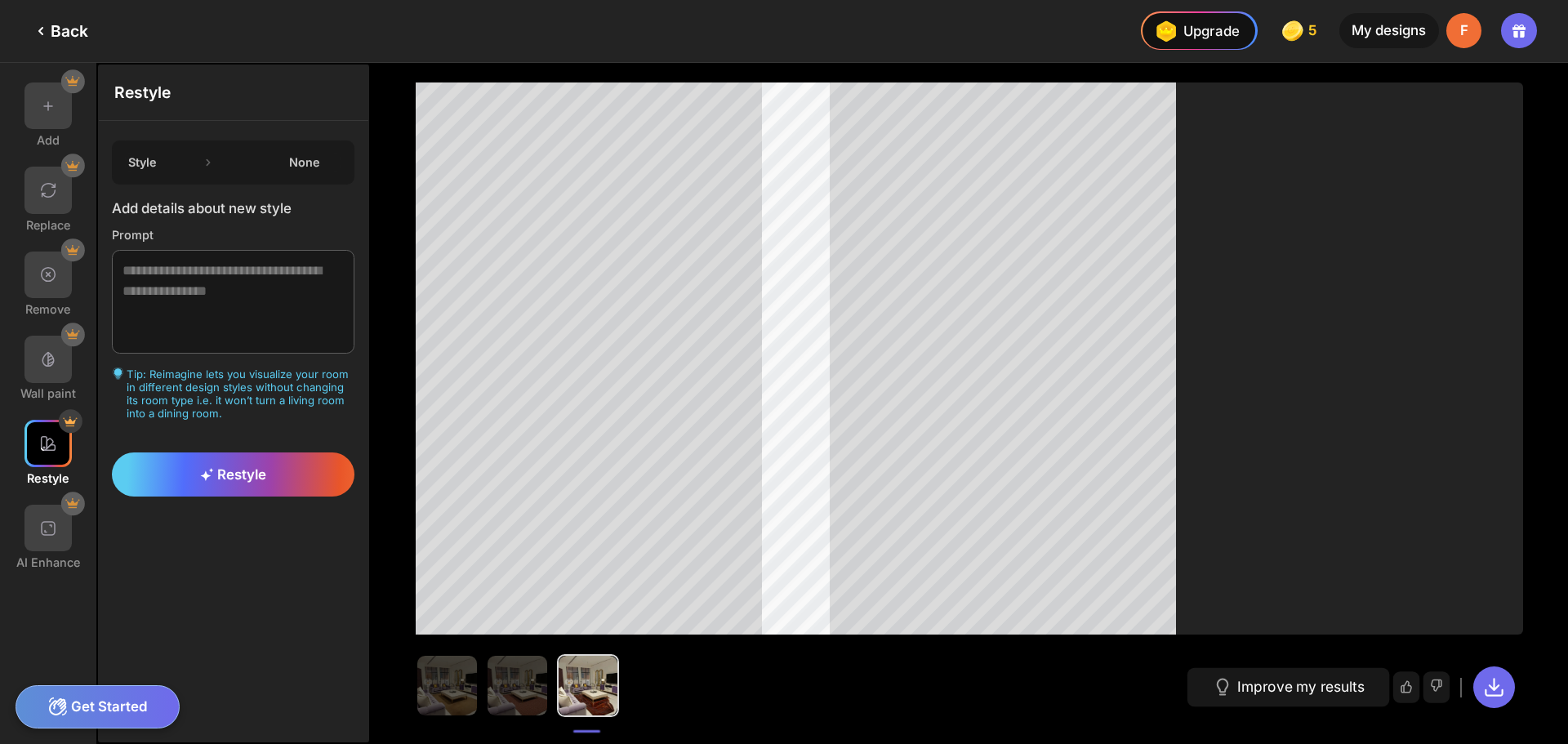
click at [272, 166] on div "None" at bounding box center [304, 162] width 73 height 14
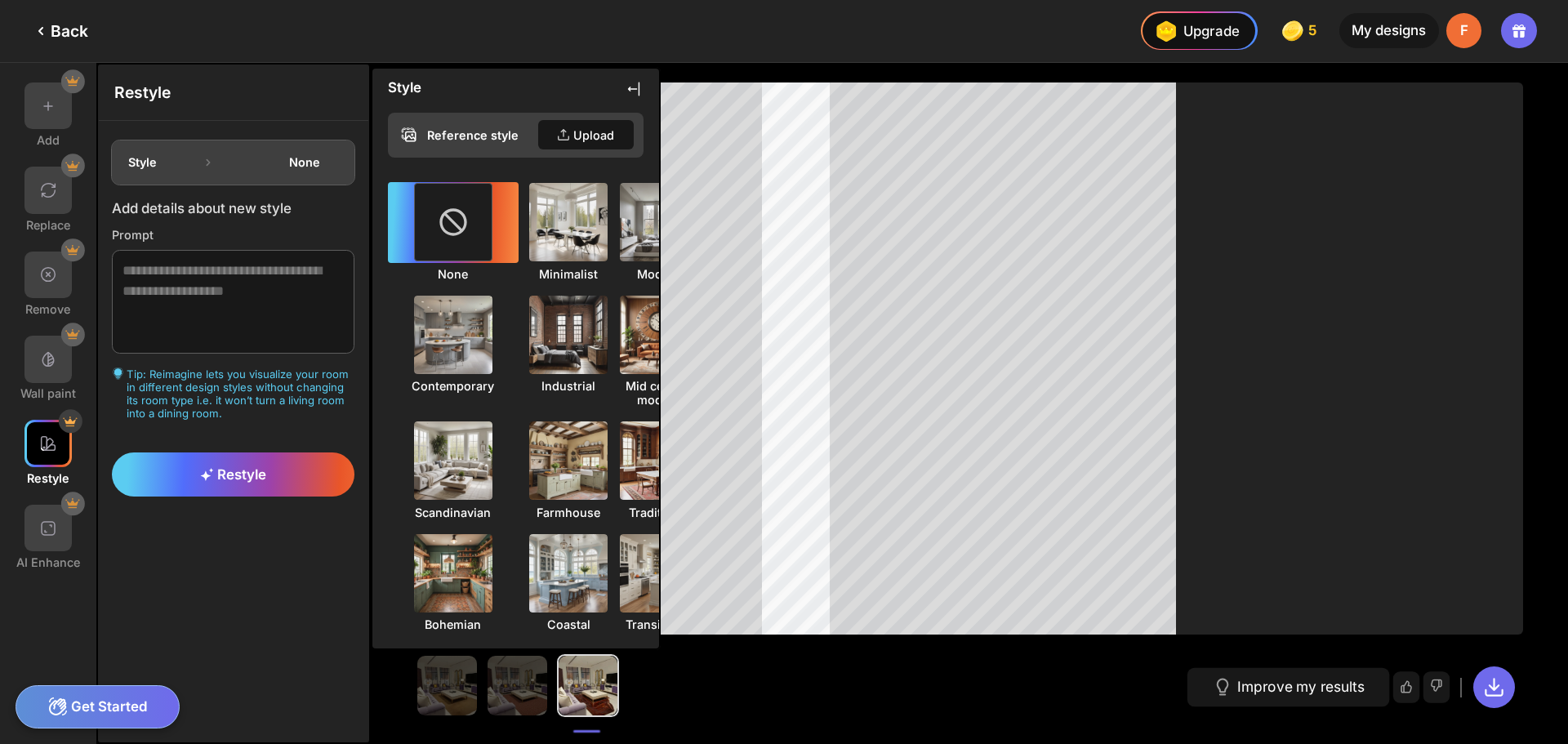
click at [257, 597] on div "Restyle Style None Add details about new style Prompt Tip: Reimagine lets you v…" at bounding box center [234, 403] width 271 height 678
click at [633, 84] on icon at bounding box center [633, 89] width 17 height 17
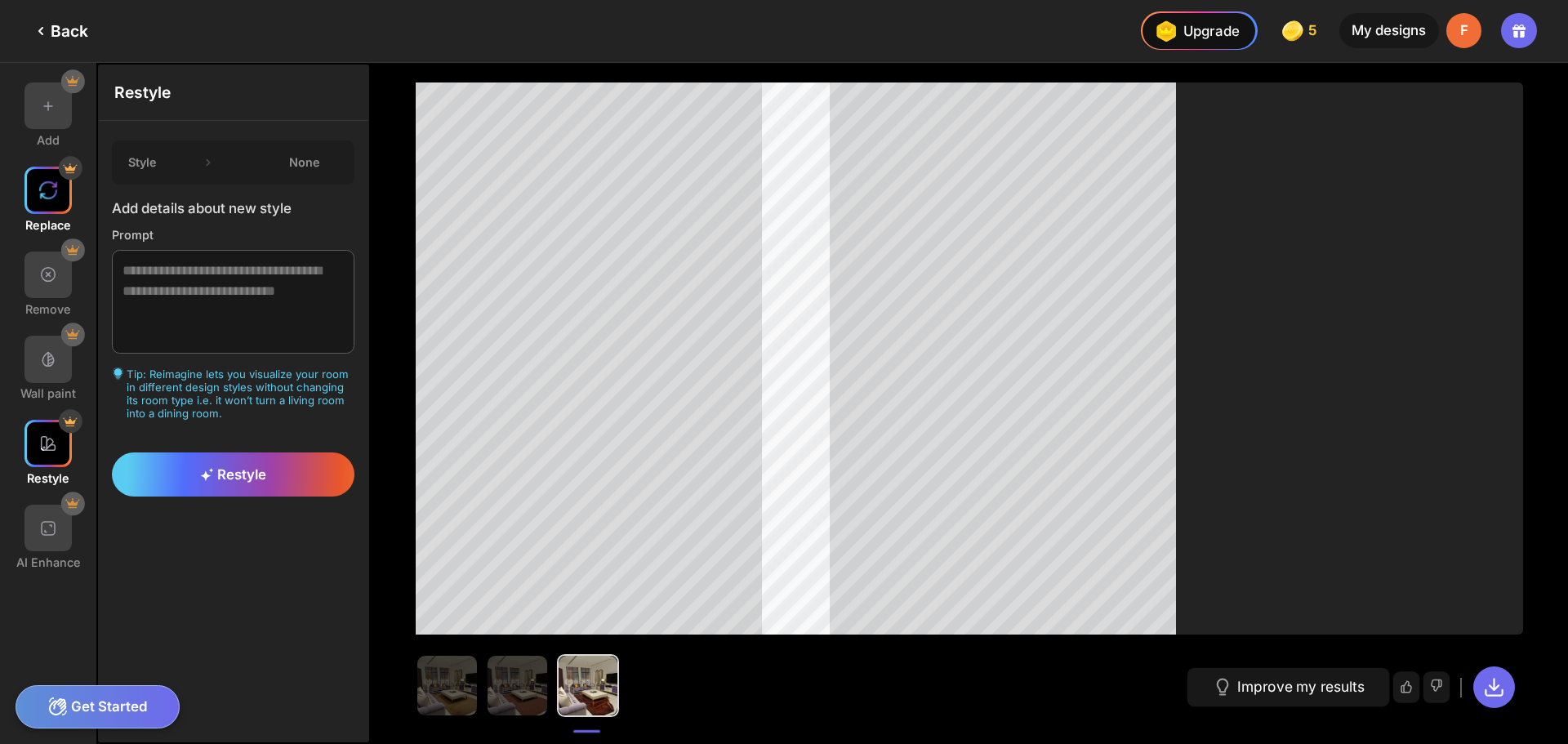
click at [41, 174] on div at bounding box center [48, 190] width 47 height 47
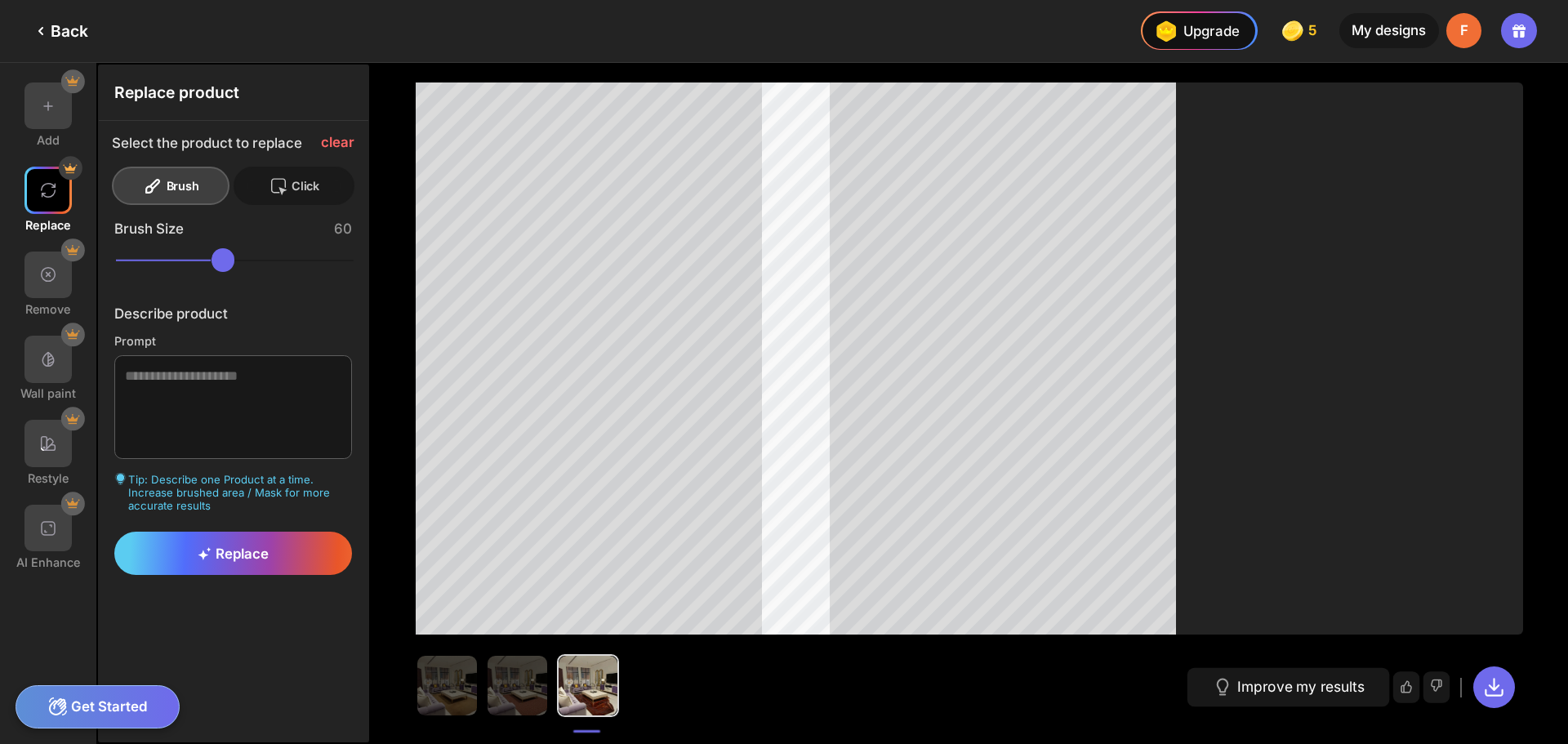
click at [311, 178] on div "Click" at bounding box center [293, 185] width 121 height 38
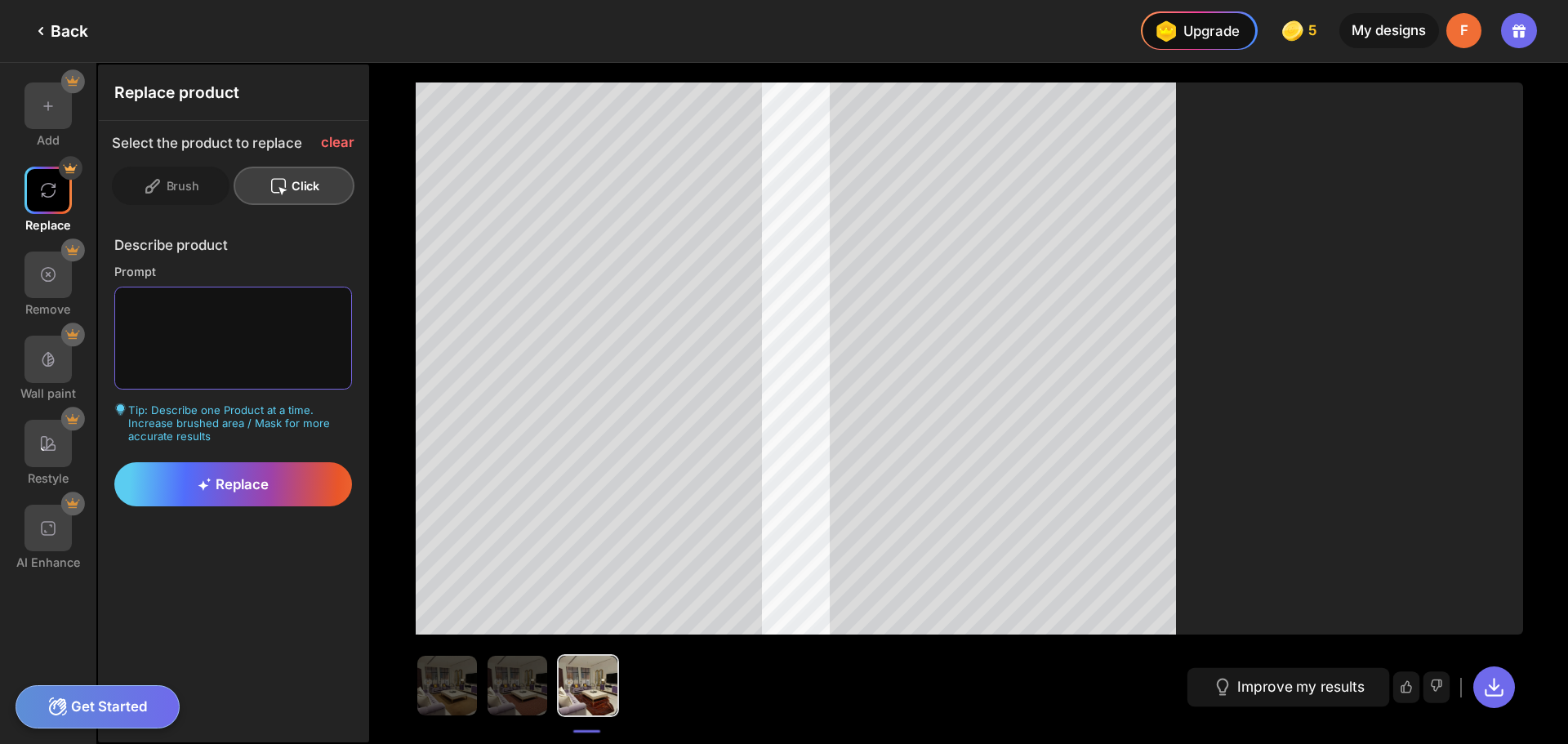
click at [296, 333] on textarea at bounding box center [233, 338] width 238 height 103
paste textarea "*****"
type textarea "*****"
click at [235, 492] on span "Replace" at bounding box center [233, 484] width 71 height 17
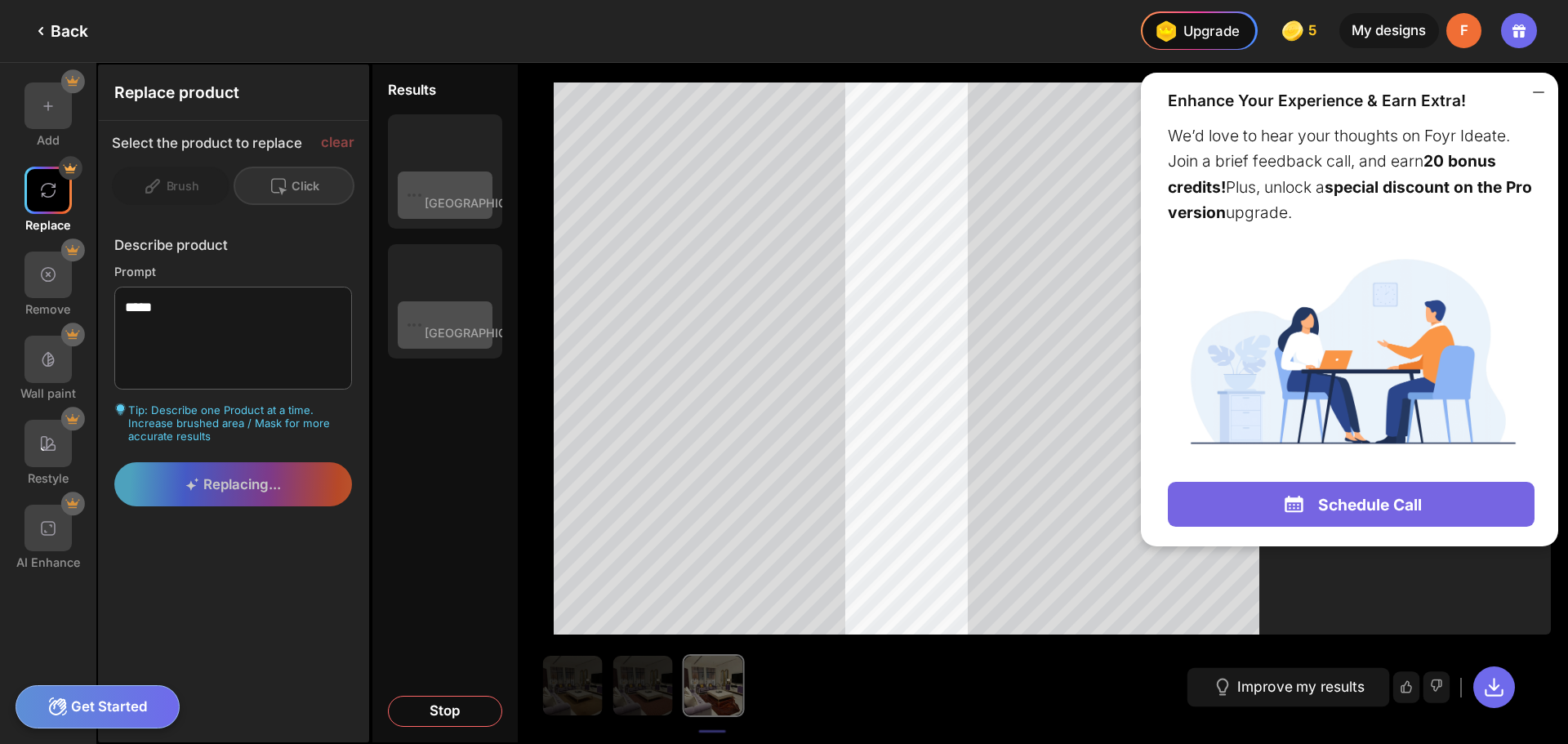
click at [1537, 87] on icon at bounding box center [1538, 93] width 20 height 20
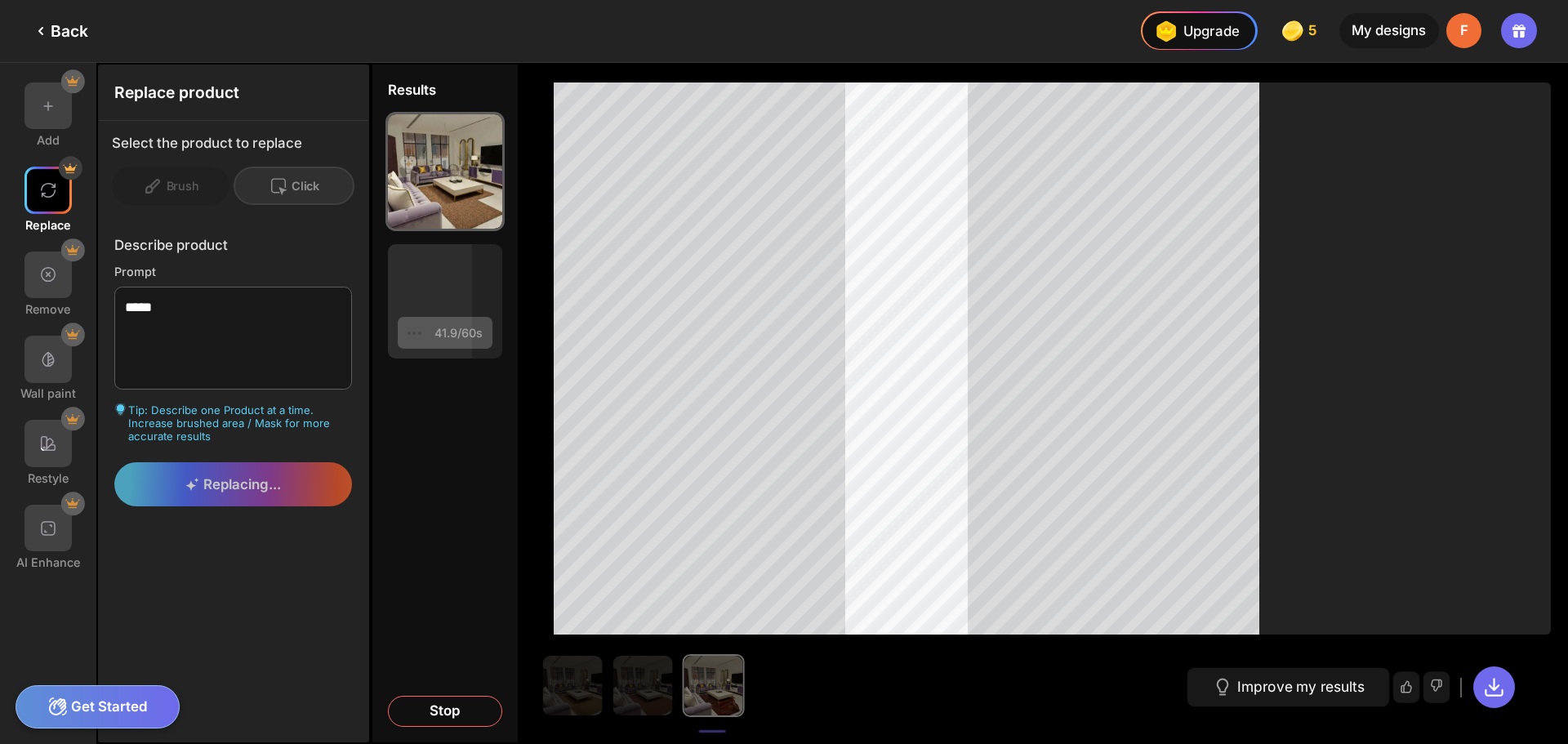
click at [271, 182] on div "Select the product to replace Brush Click" at bounding box center [233, 170] width 270 height 98
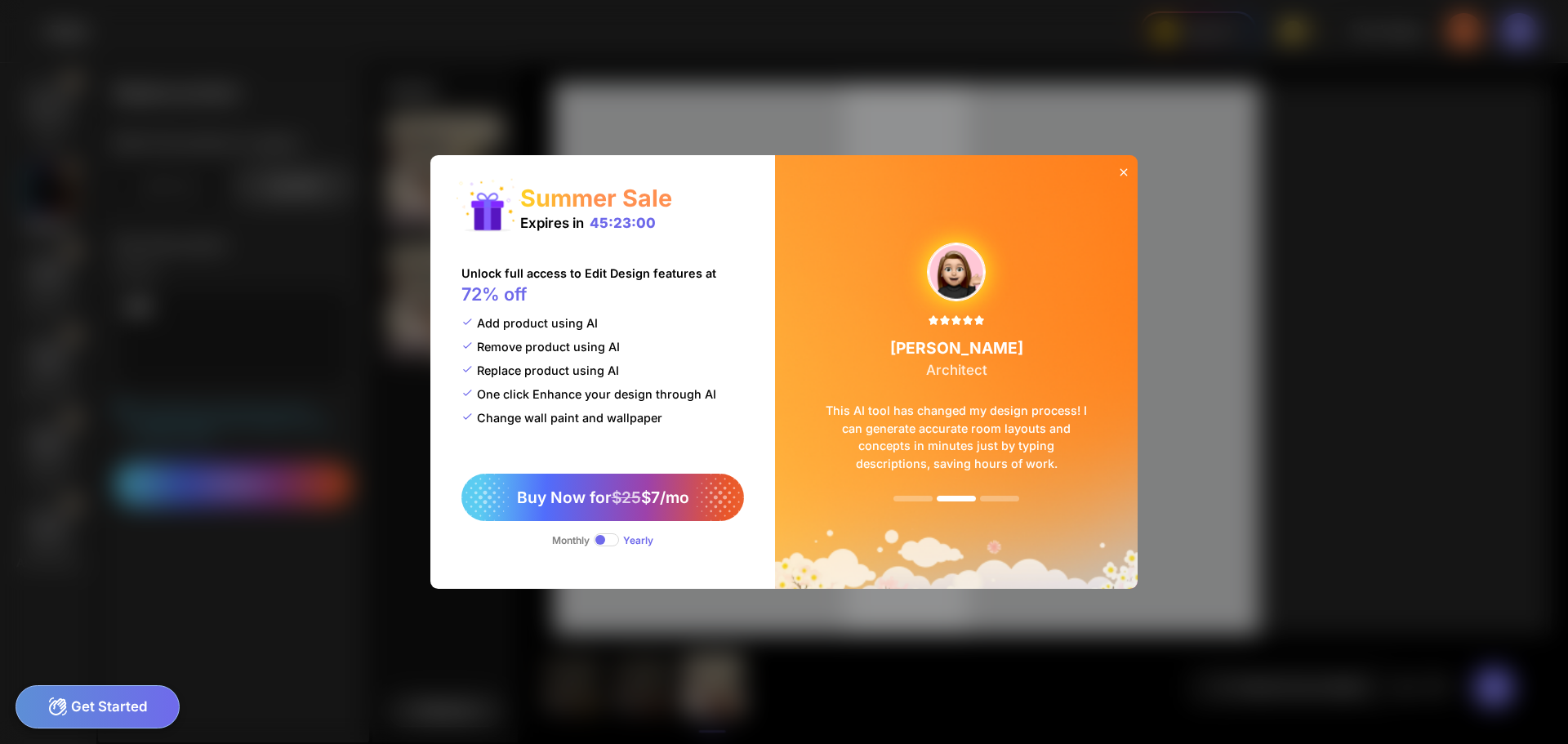
click at [1122, 162] on div at bounding box center [1122, 173] width 29 height 35
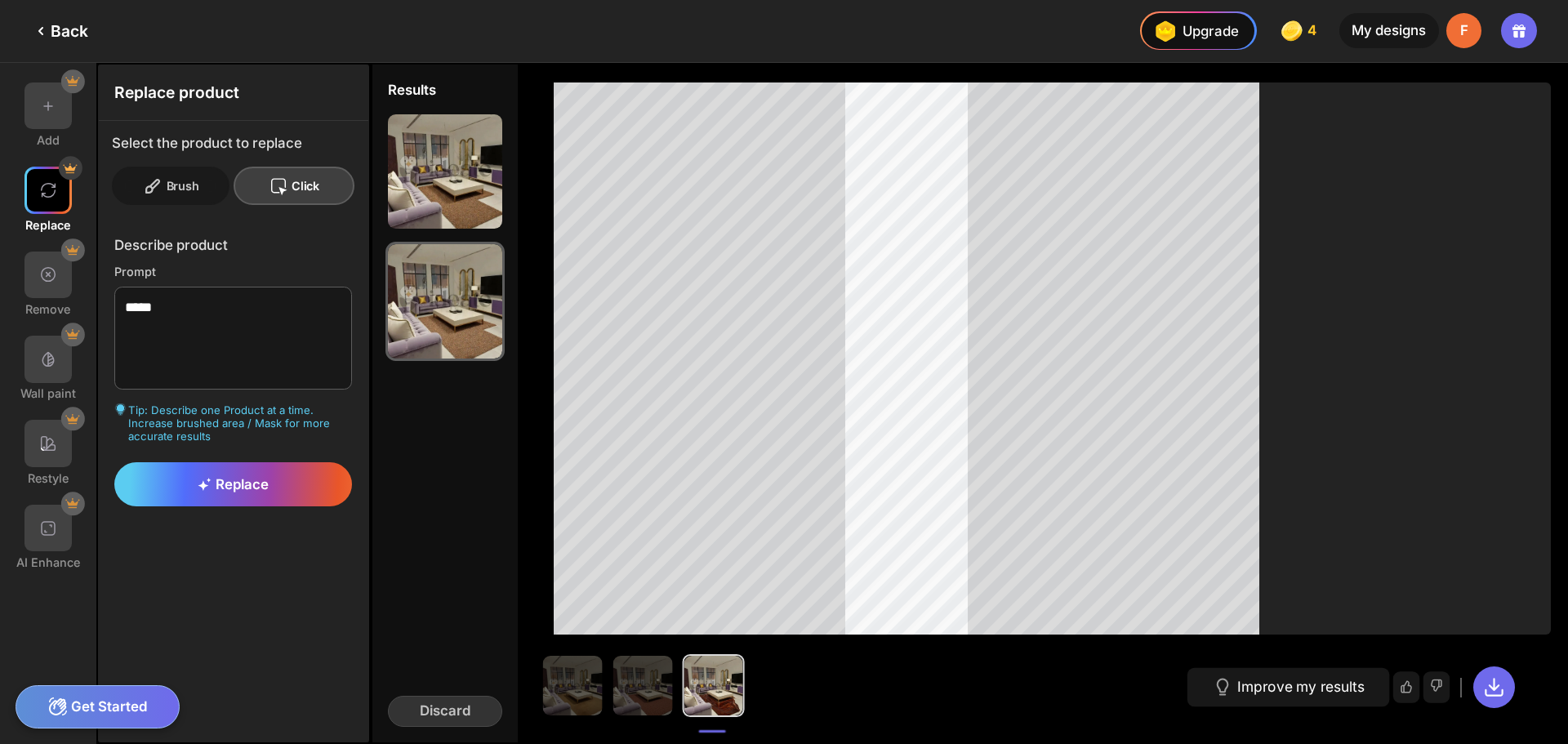
click at [233, 195] on div "Brush" at bounding box center [293, 185] width 121 height 38
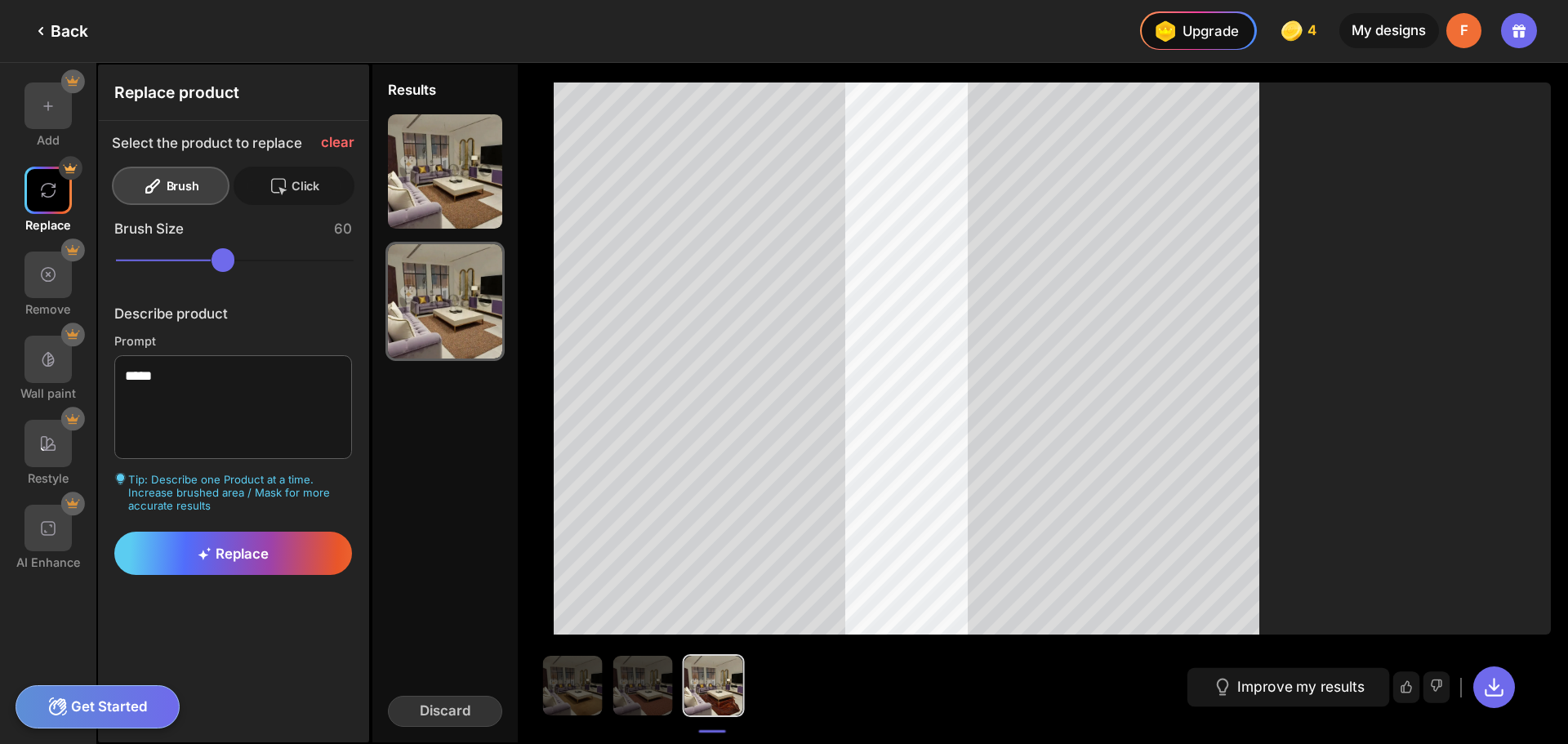
click at [308, 180] on div "Click" at bounding box center [293, 185] width 121 height 38
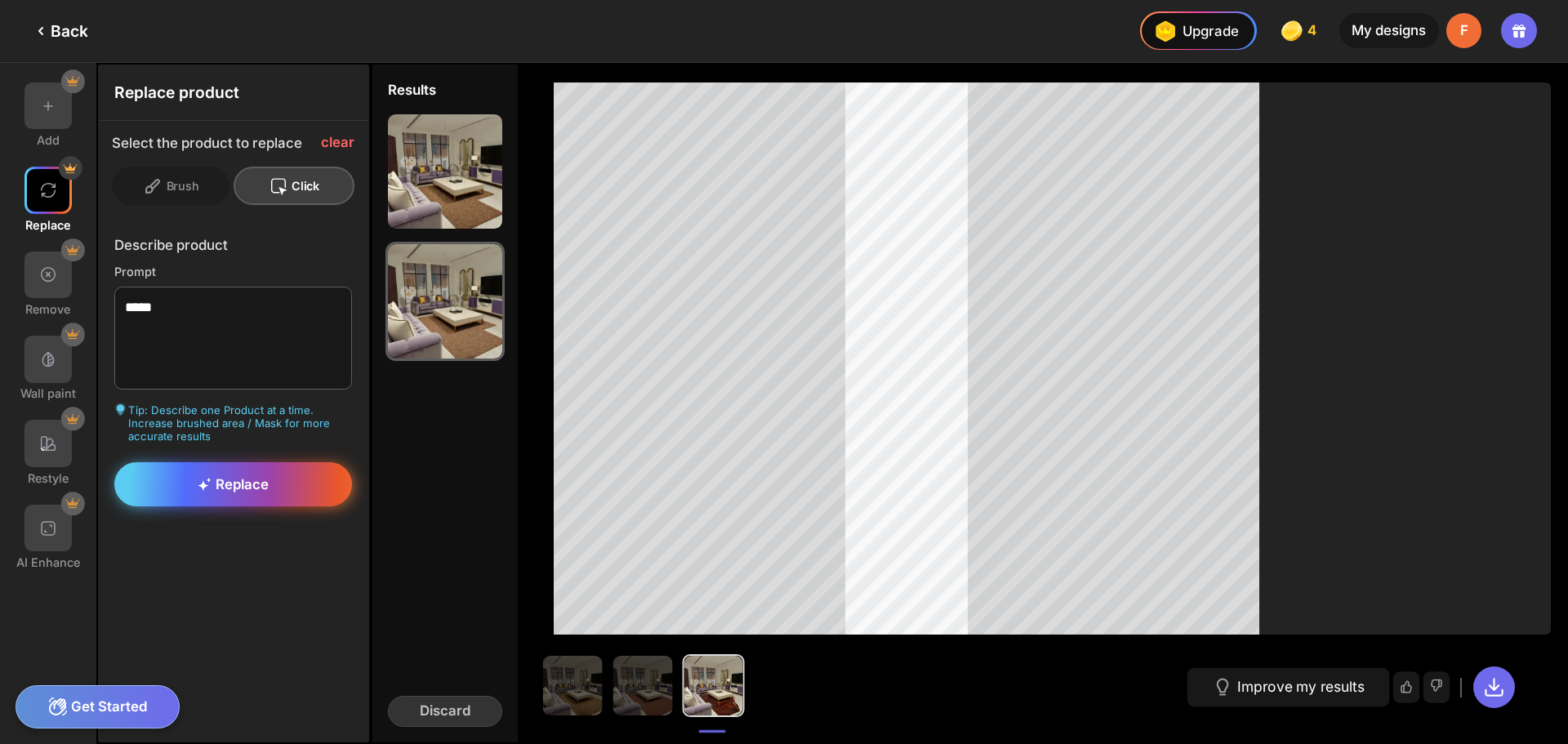
click at [220, 484] on span "Replace" at bounding box center [233, 484] width 71 height 17
click at [233, 188] on div "Brush" at bounding box center [293, 185] width 121 height 38
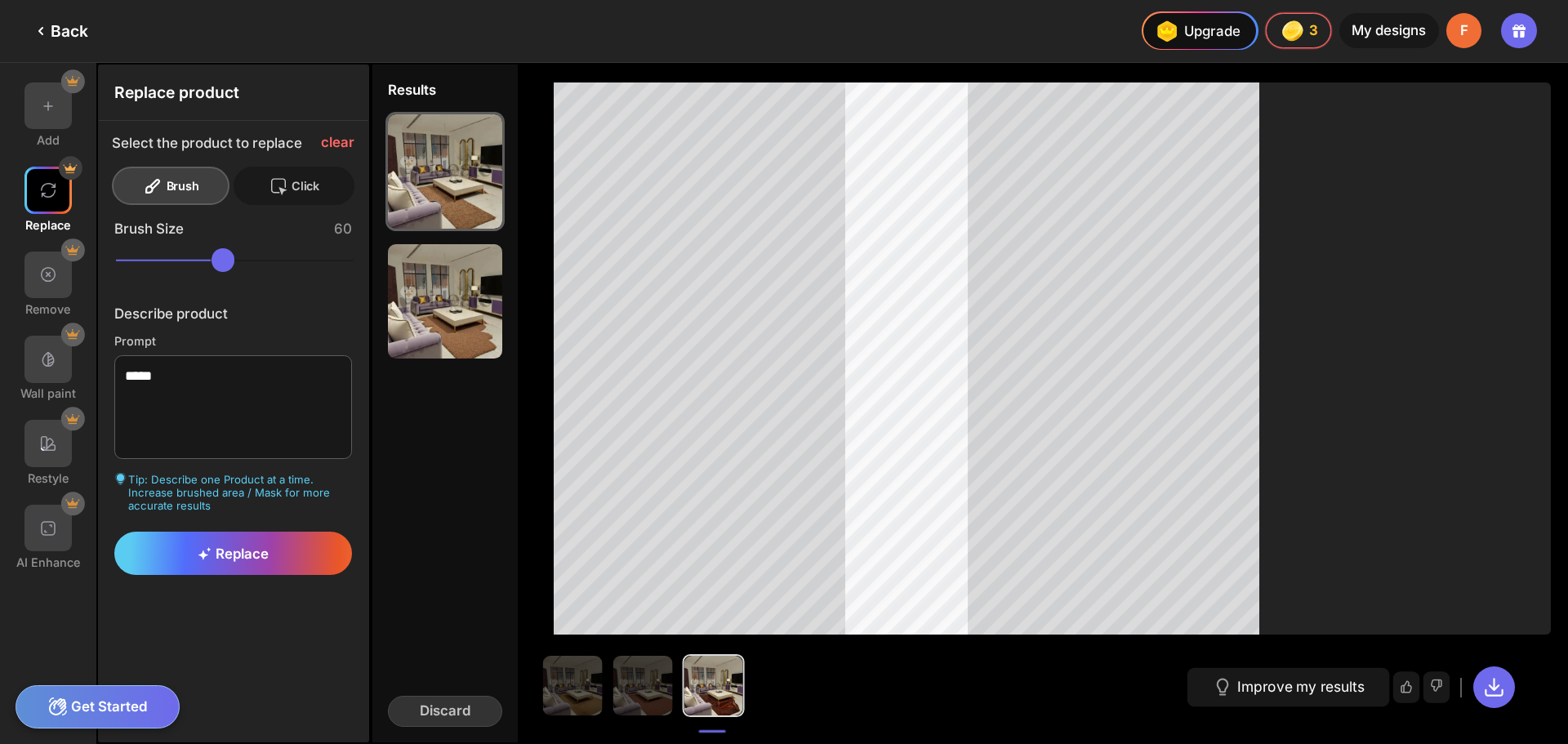
click at [325, 180] on div "Click" at bounding box center [293, 185] width 121 height 38
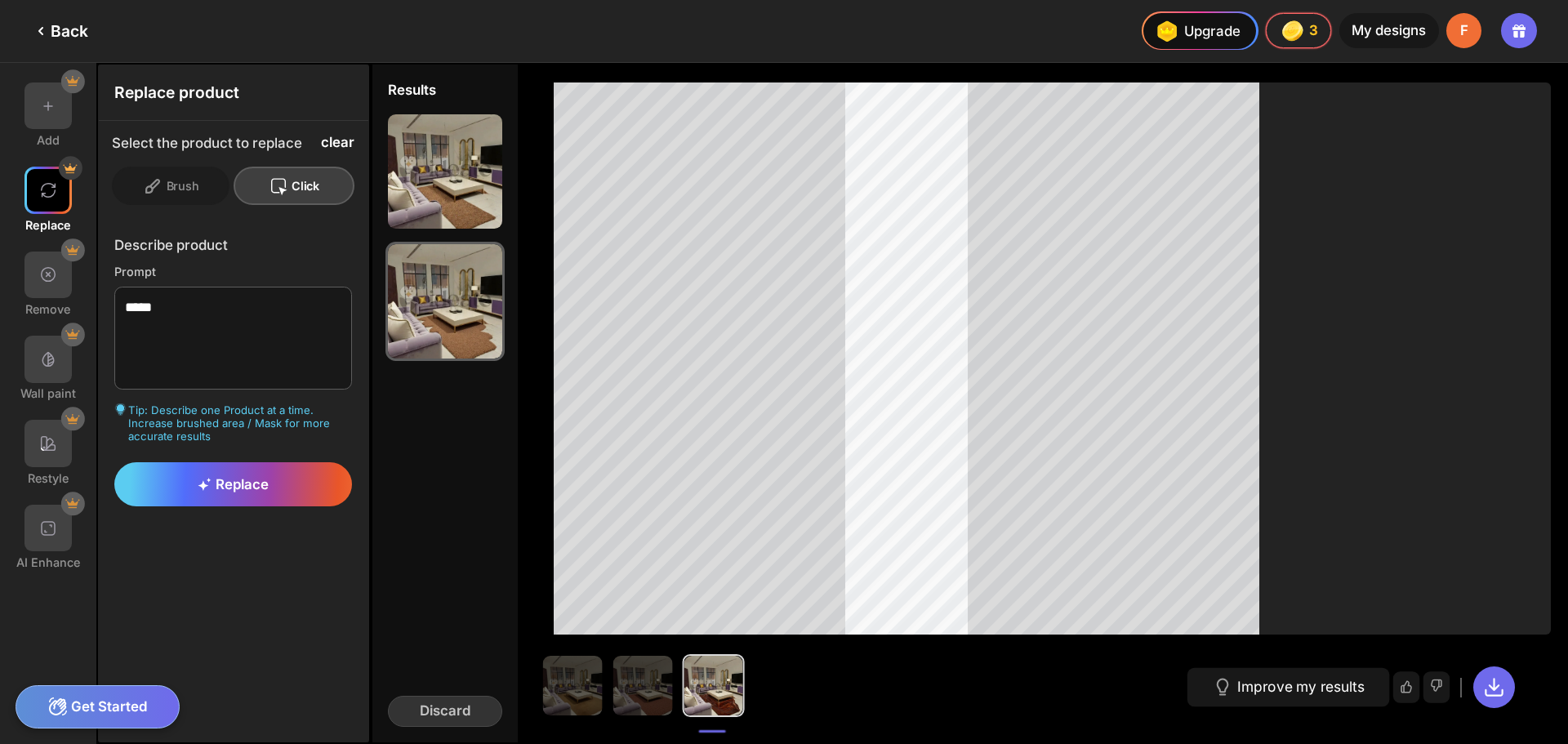
click at [347, 135] on div "clear" at bounding box center [337, 143] width 33 height 16
click at [274, 479] on div "Replace" at bounding box center [233, 484] width 238 height 44
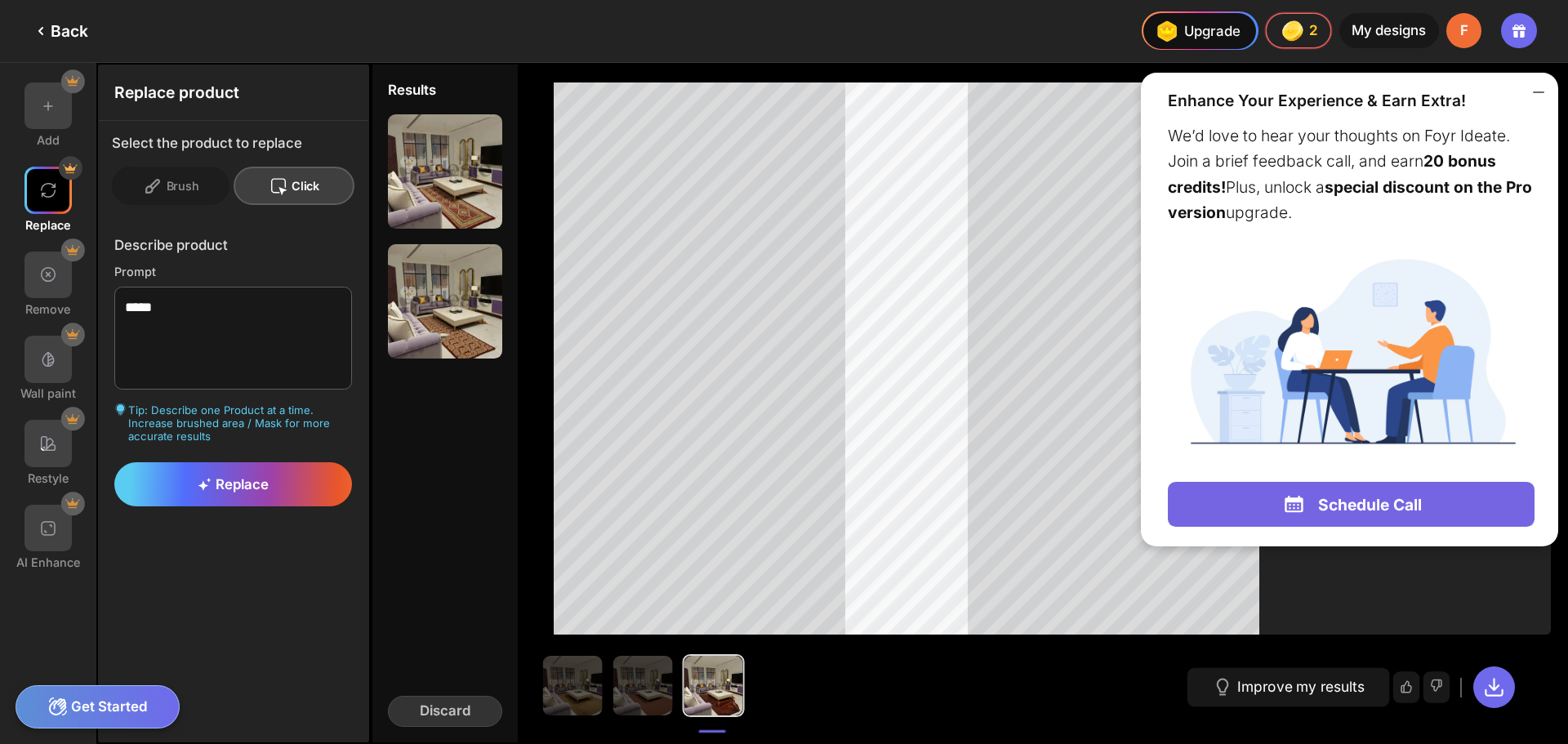
click at [1536, 94] on icon at bounding box center [1538, 93] width 20 height 20
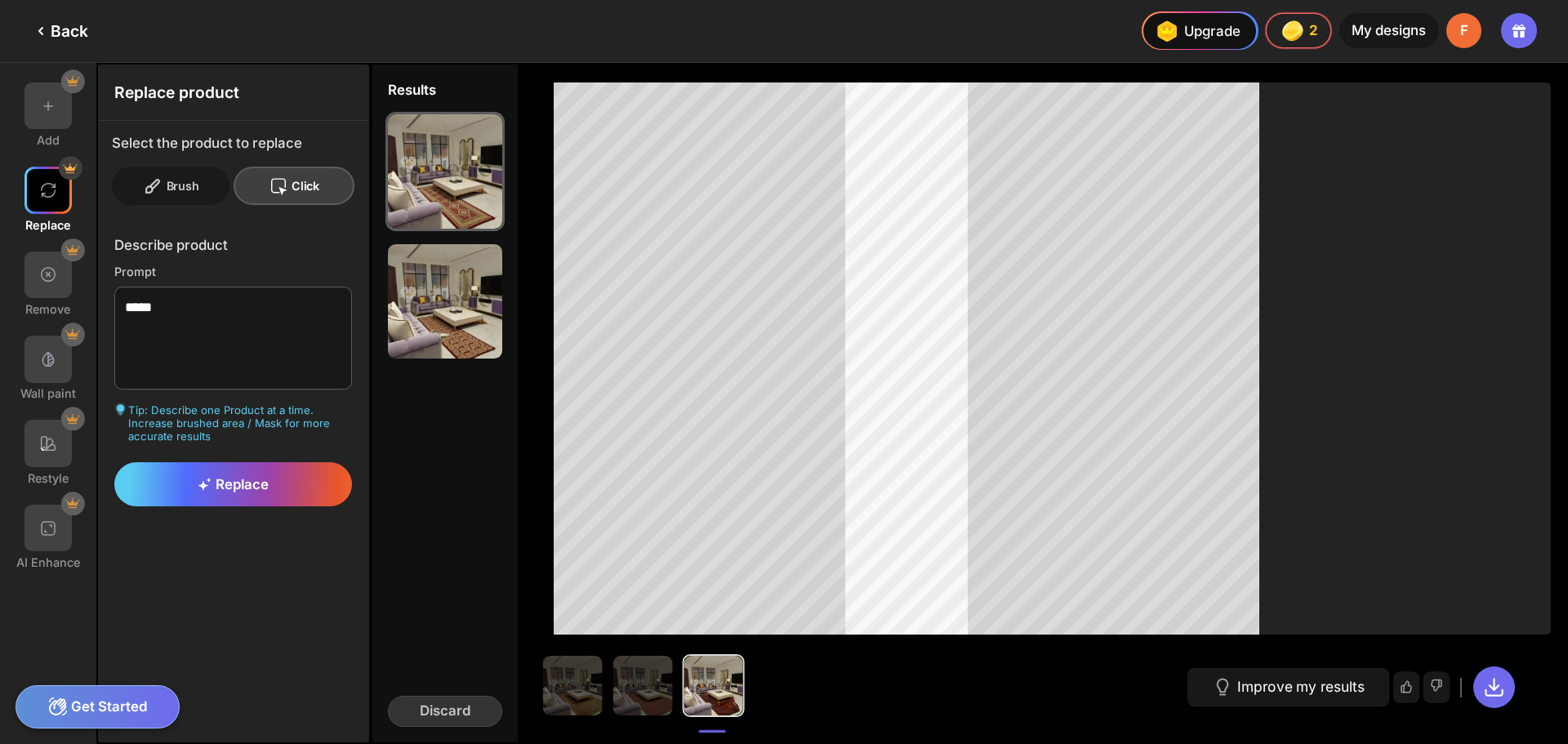
click at [233, 186] on div "Brush" at bounding box center [293, 185] width 121 height 38
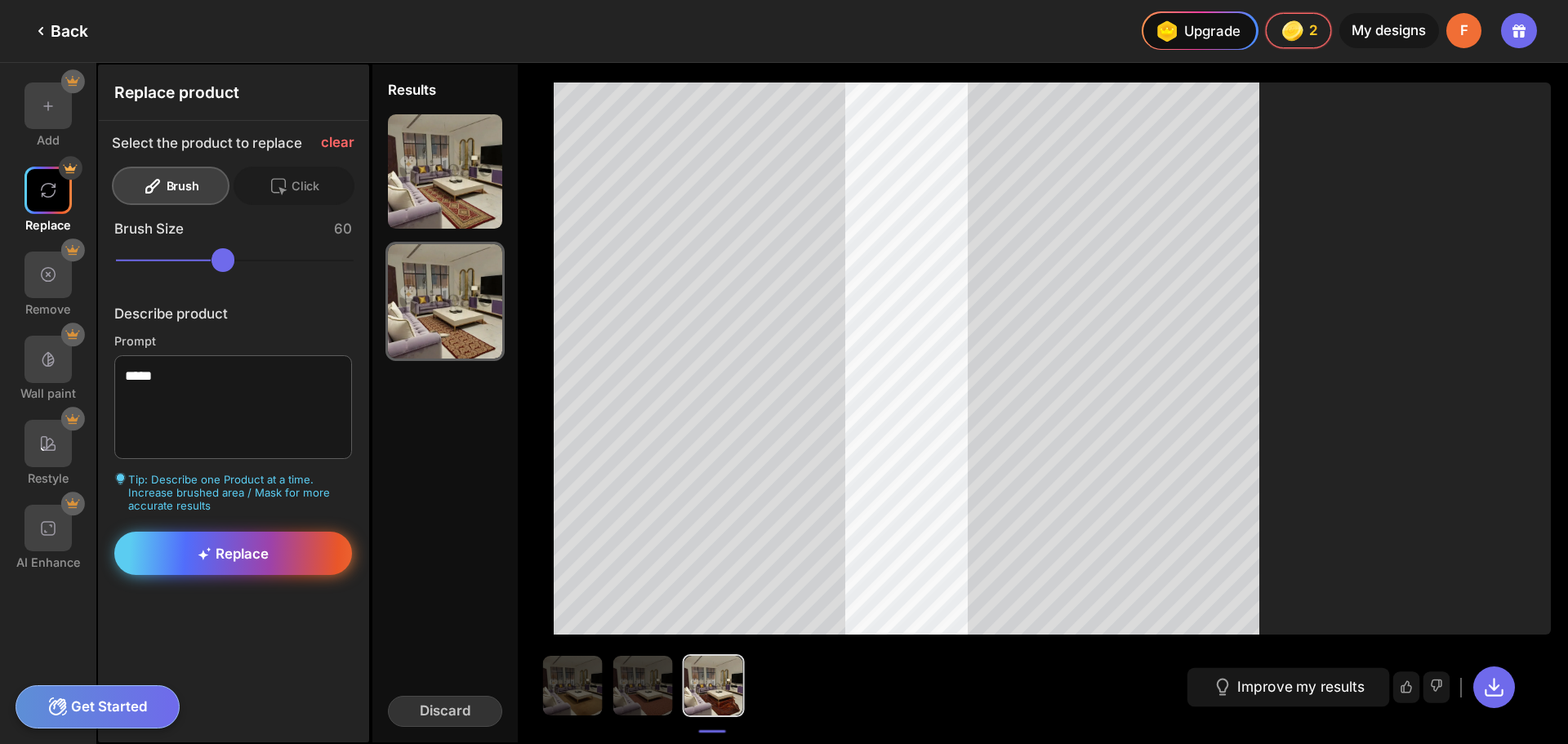
click at [276, 548] on div "Replace" at bounding box center [233, 553] width 238 height 44
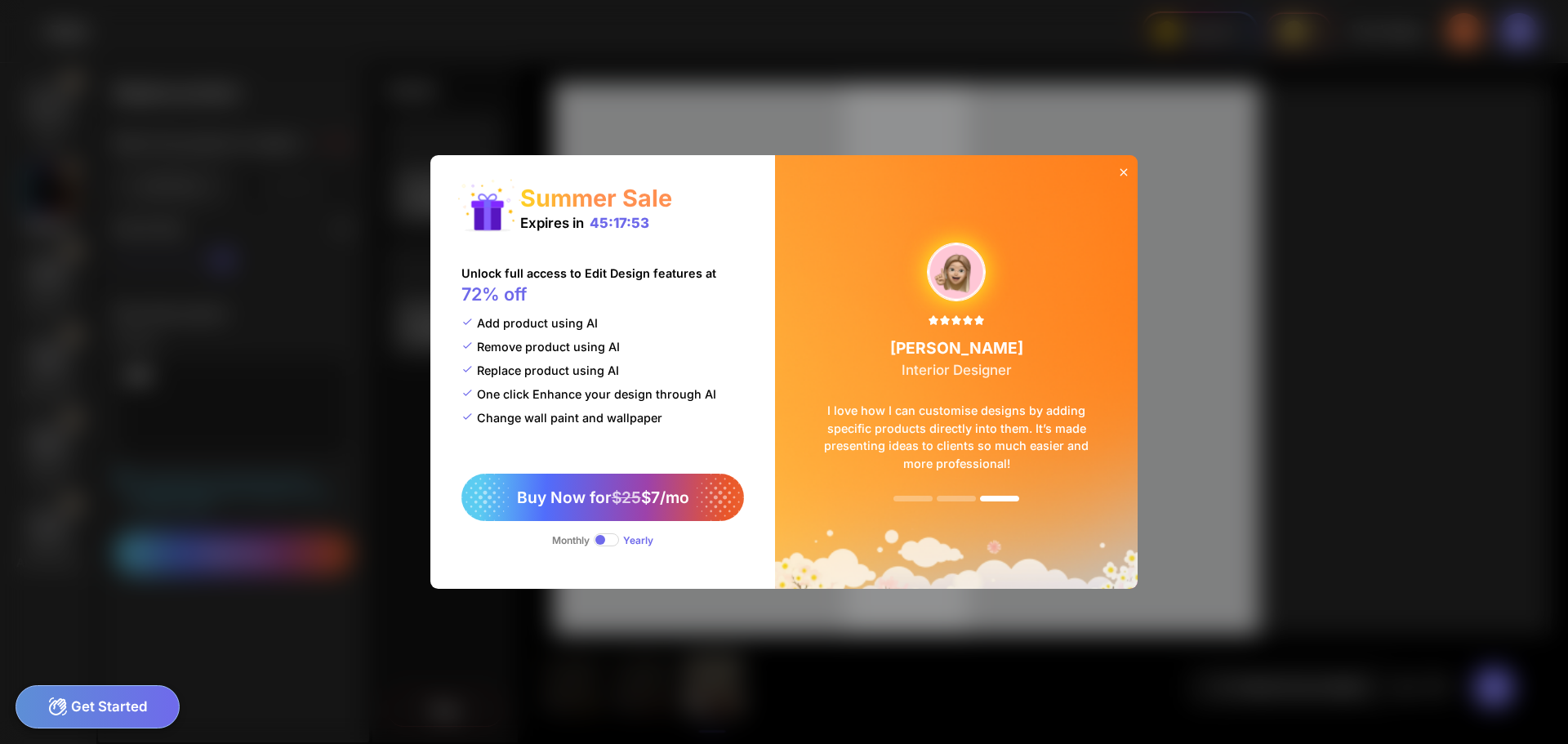
click at [1125, 173] on icon at bounding box center [1123, 172] width 13 height 13
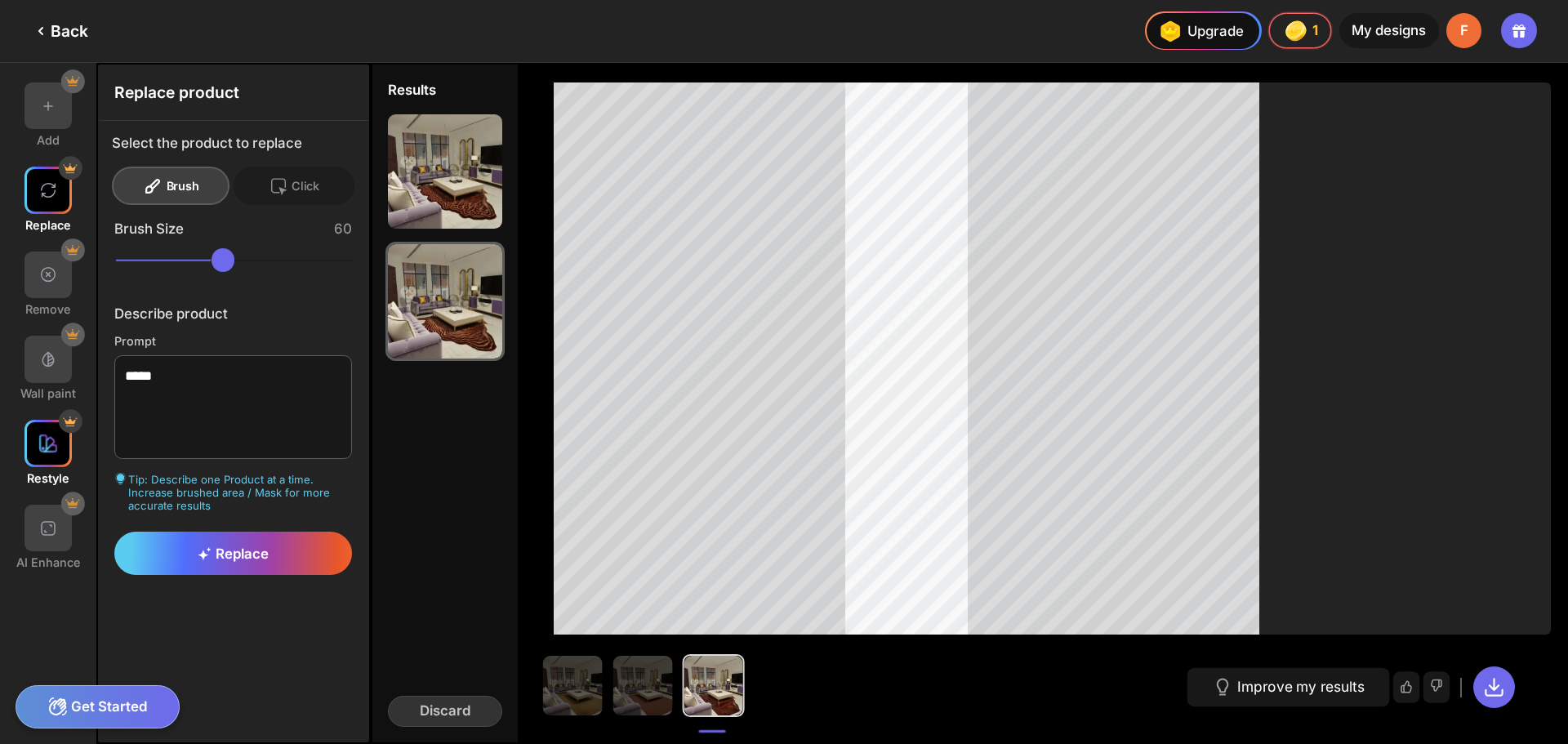
click at [54, 443] on img at bounding box center [48, 444] width 20 height 20
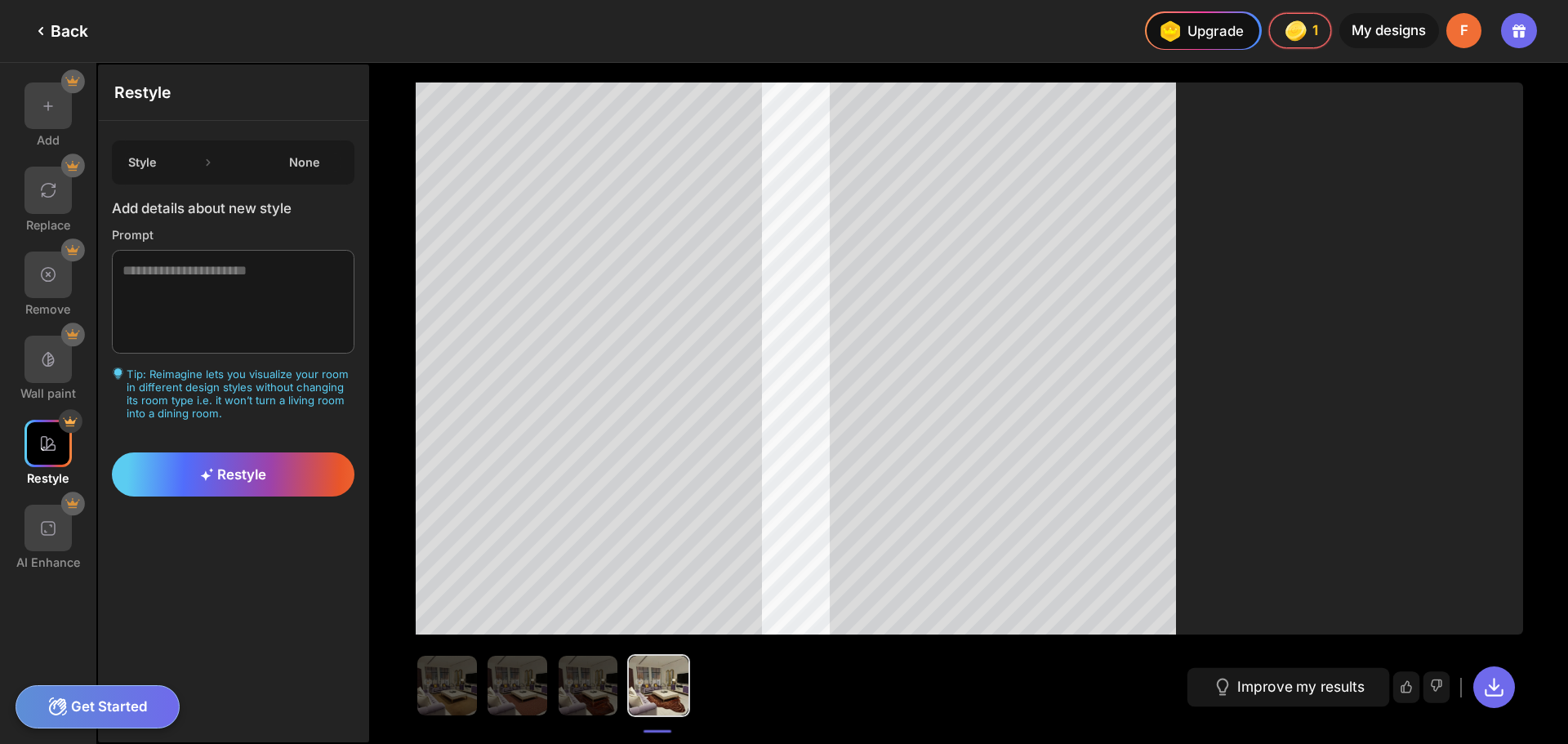
click at [192, 162] on div "Style None" at bounding box center [233, 162] width 242 height 44
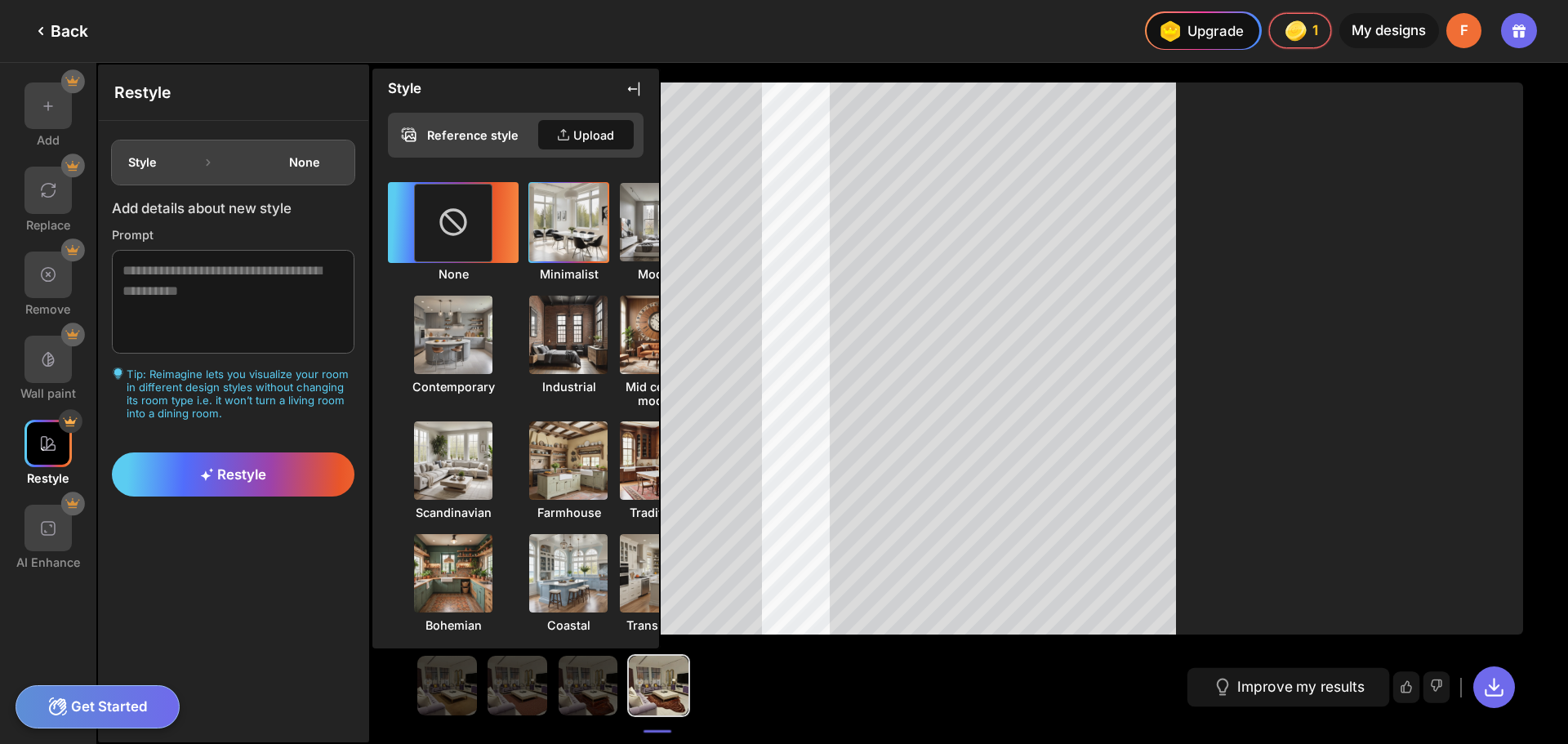
click at [536, 237] on img at bounding box center [569, 222] width 87 height 87
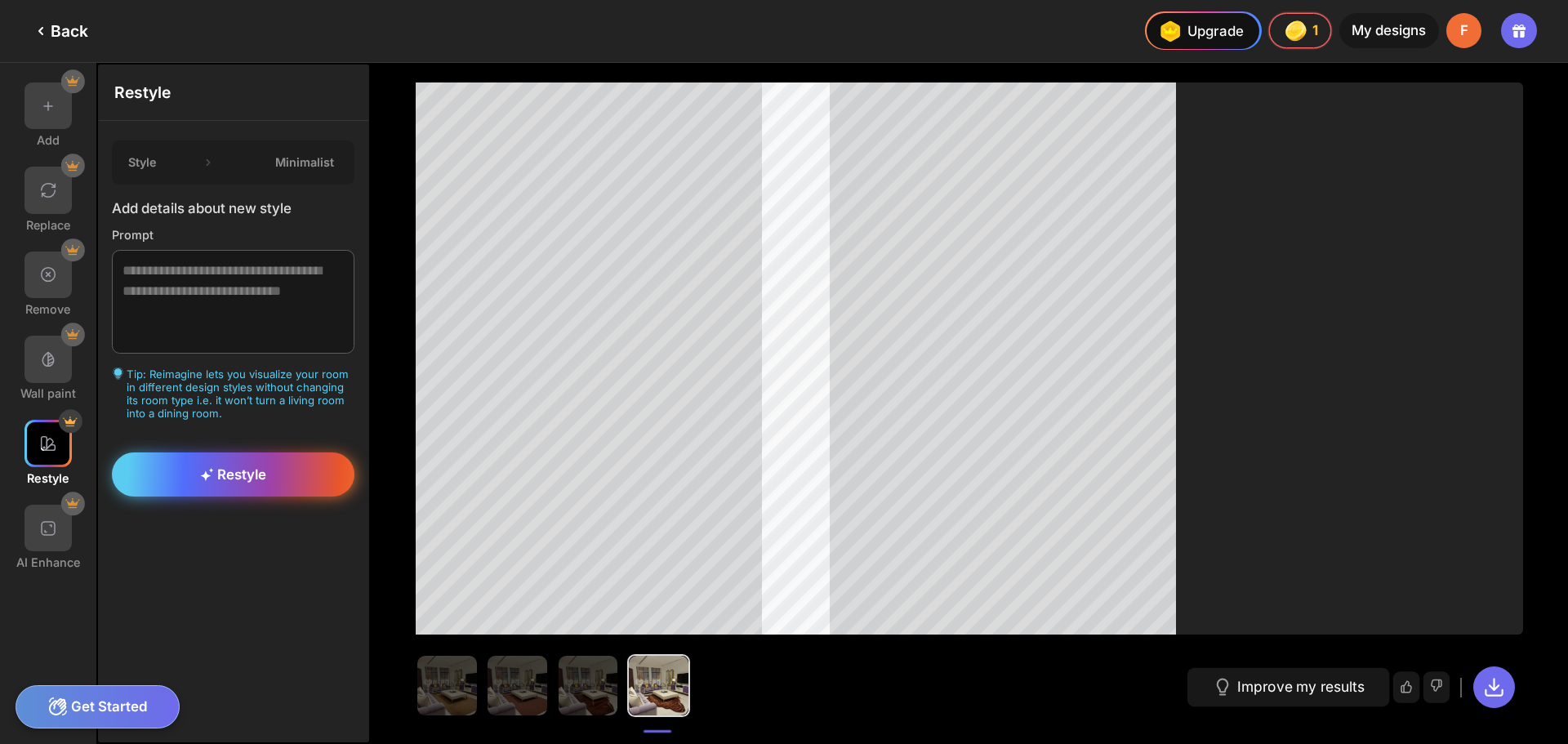
click at [263, 473] on span "Restyle" at bounding box center [233, 474] width 67 height 17
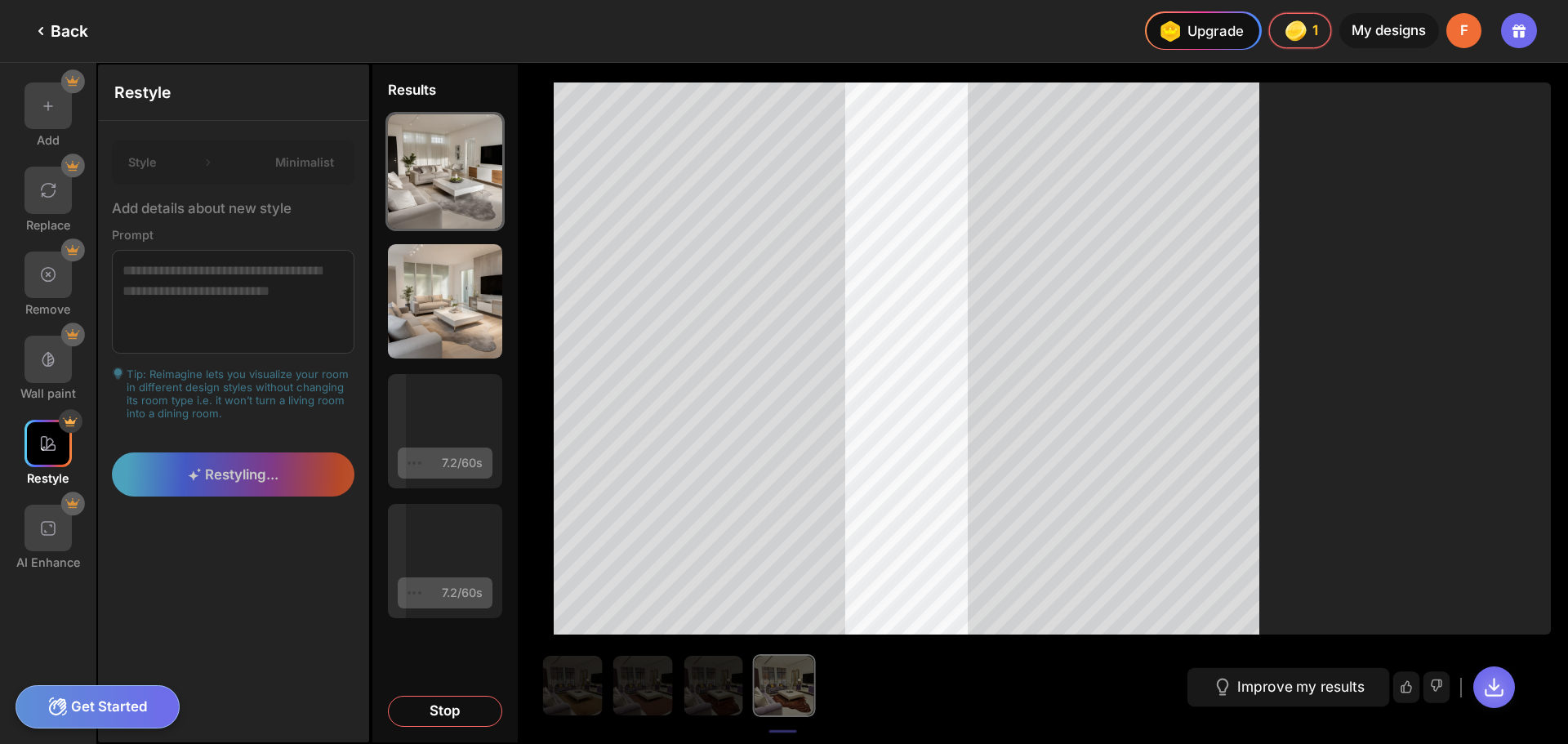
click at [1489, 690] on icon at bounding box center [1493, 687] width 23 height 23
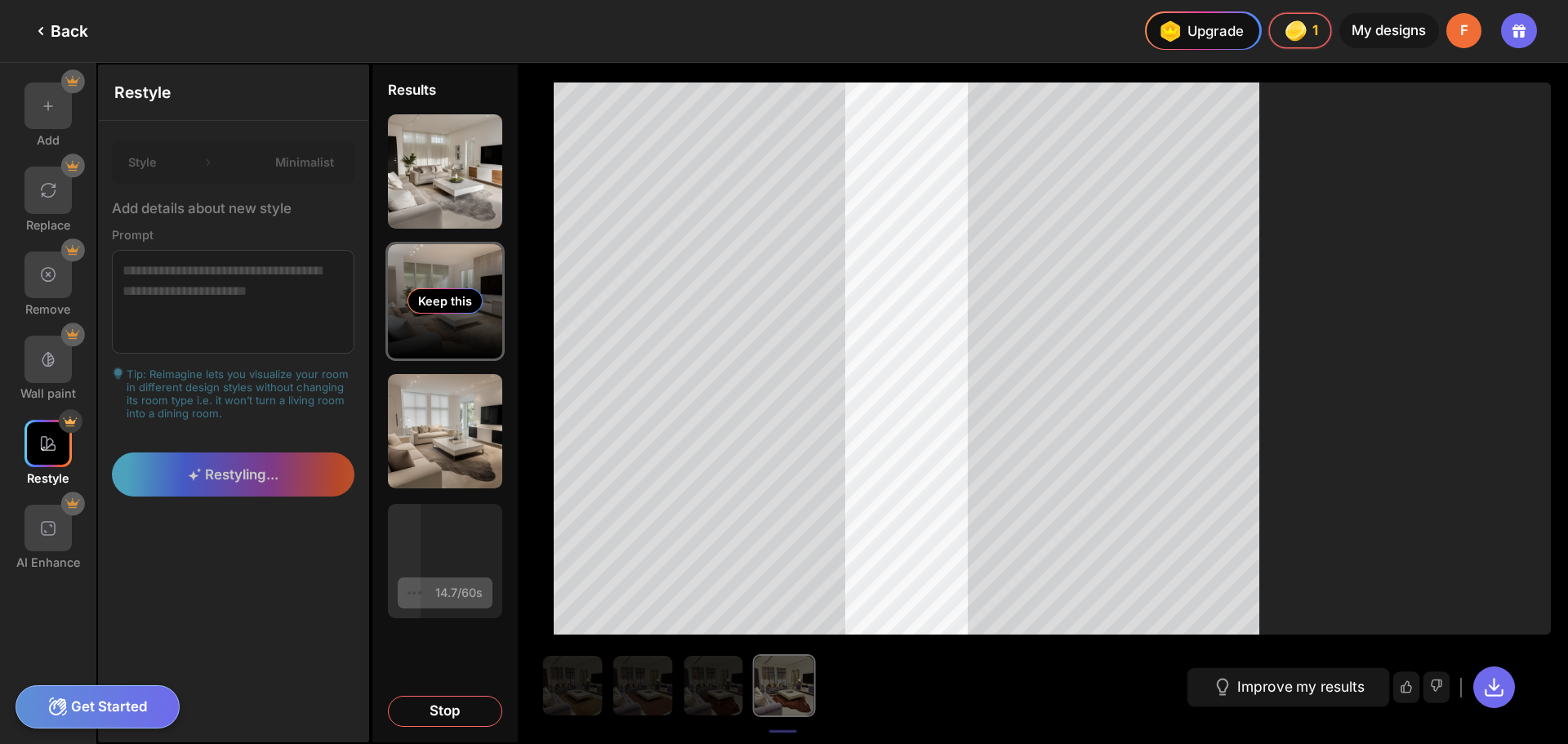
click at [498, 266] on div "Keep this" at bounding box center [445, 301] width 114 height 114
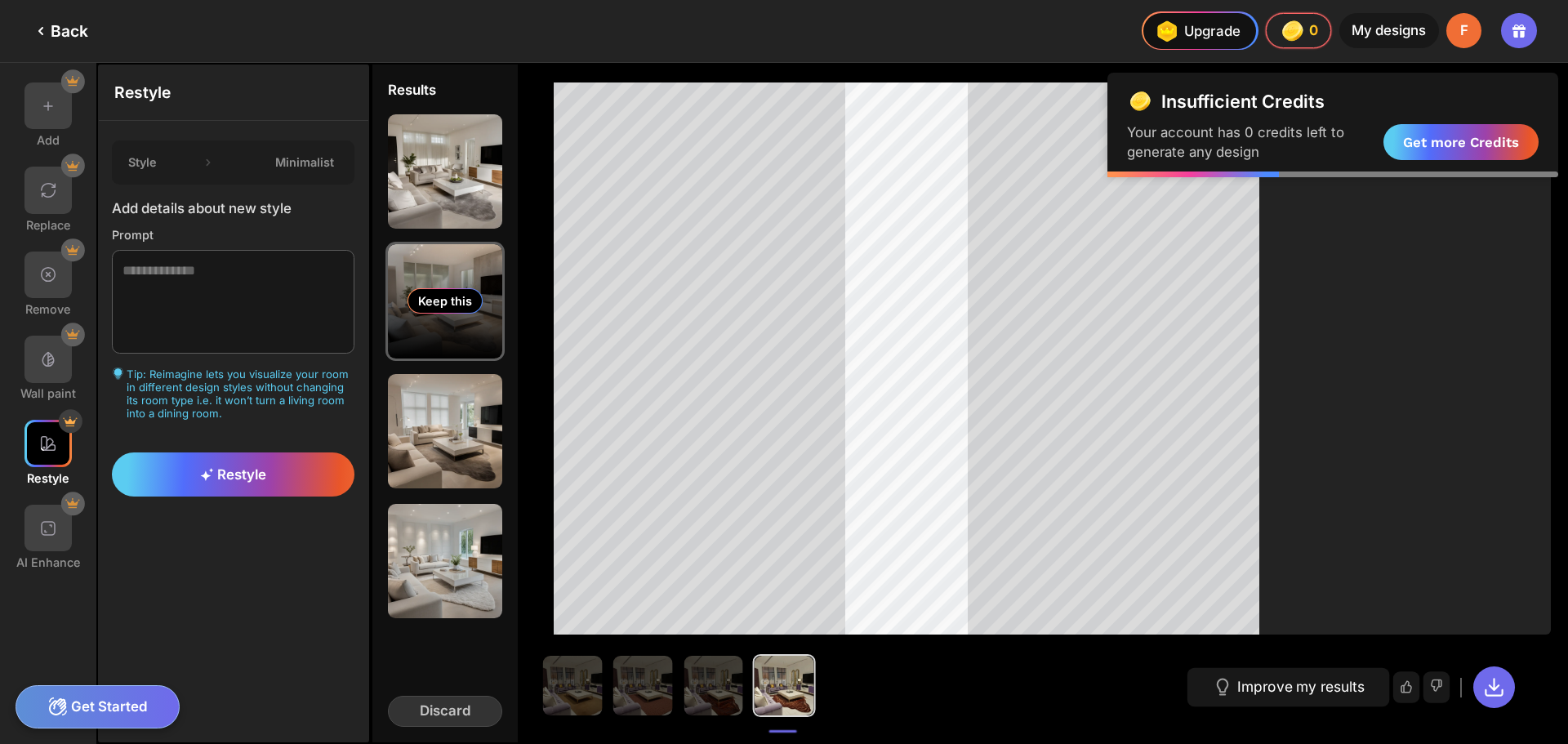
click at [442, 293] on div "Keep this" at bounding box center [445, 301] width 75 height 26
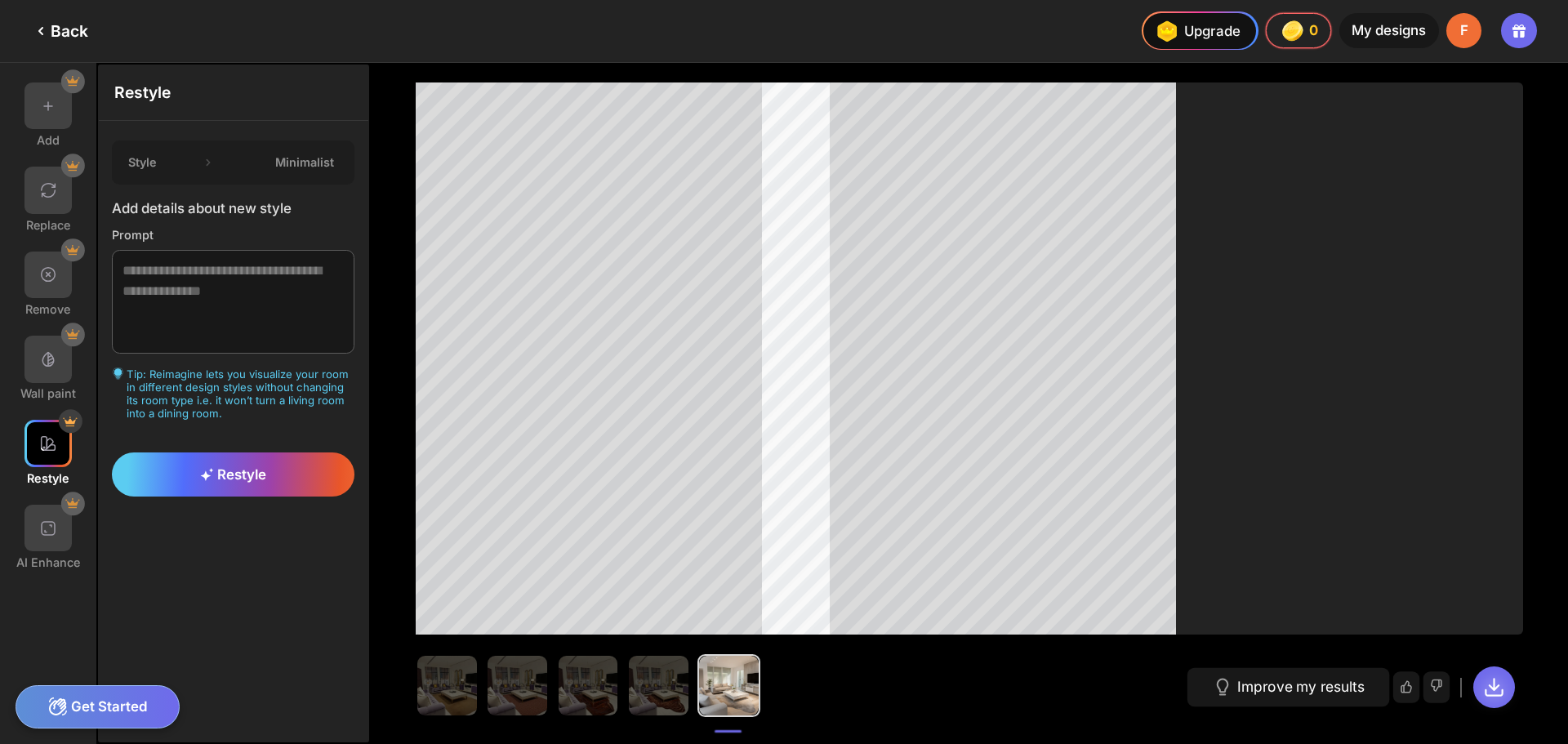
click at [1480, 690] on div at bounding box center [1494, 687] width 41 height 41
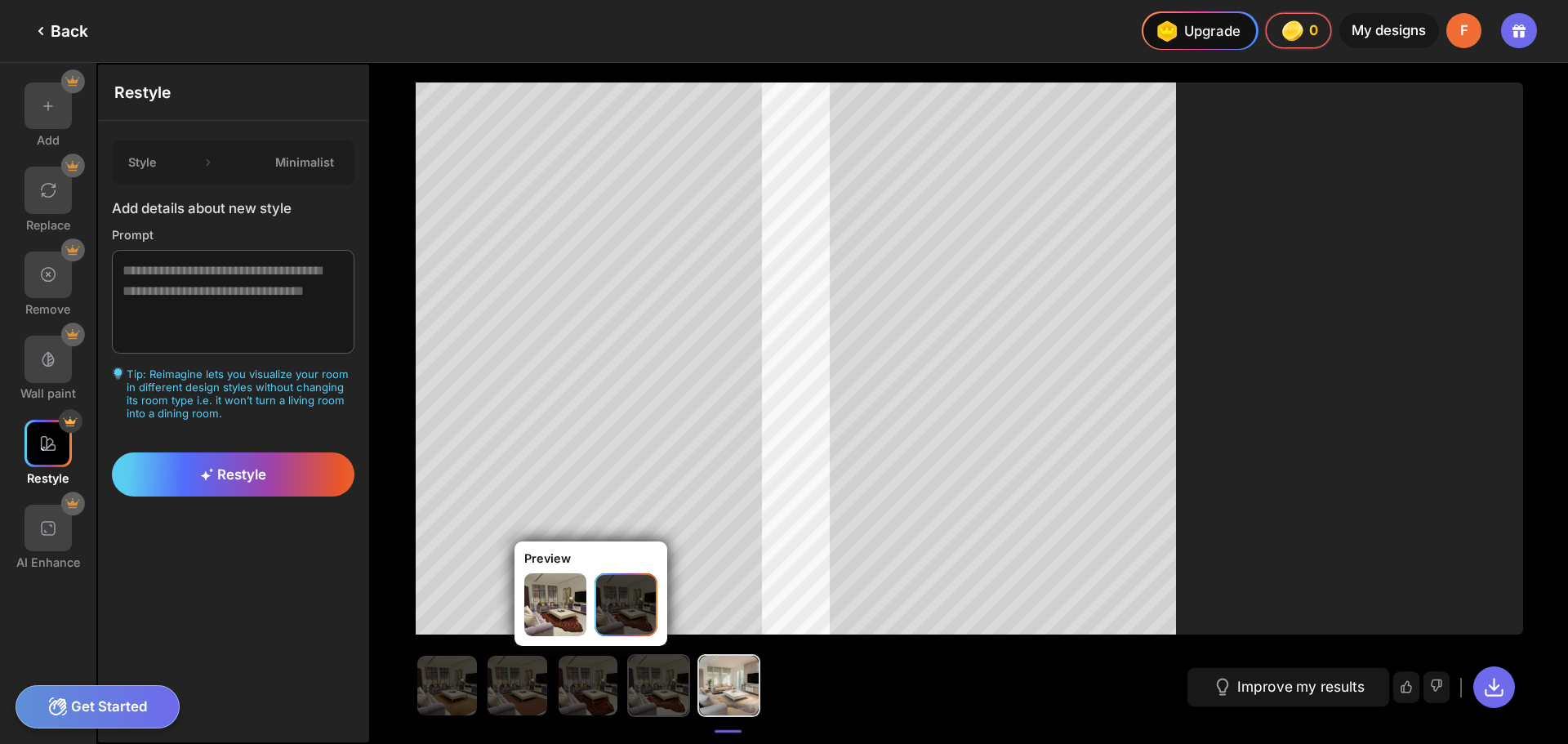
click at [642, 671] on img at bounding box center [658, 686] width 60 height 60
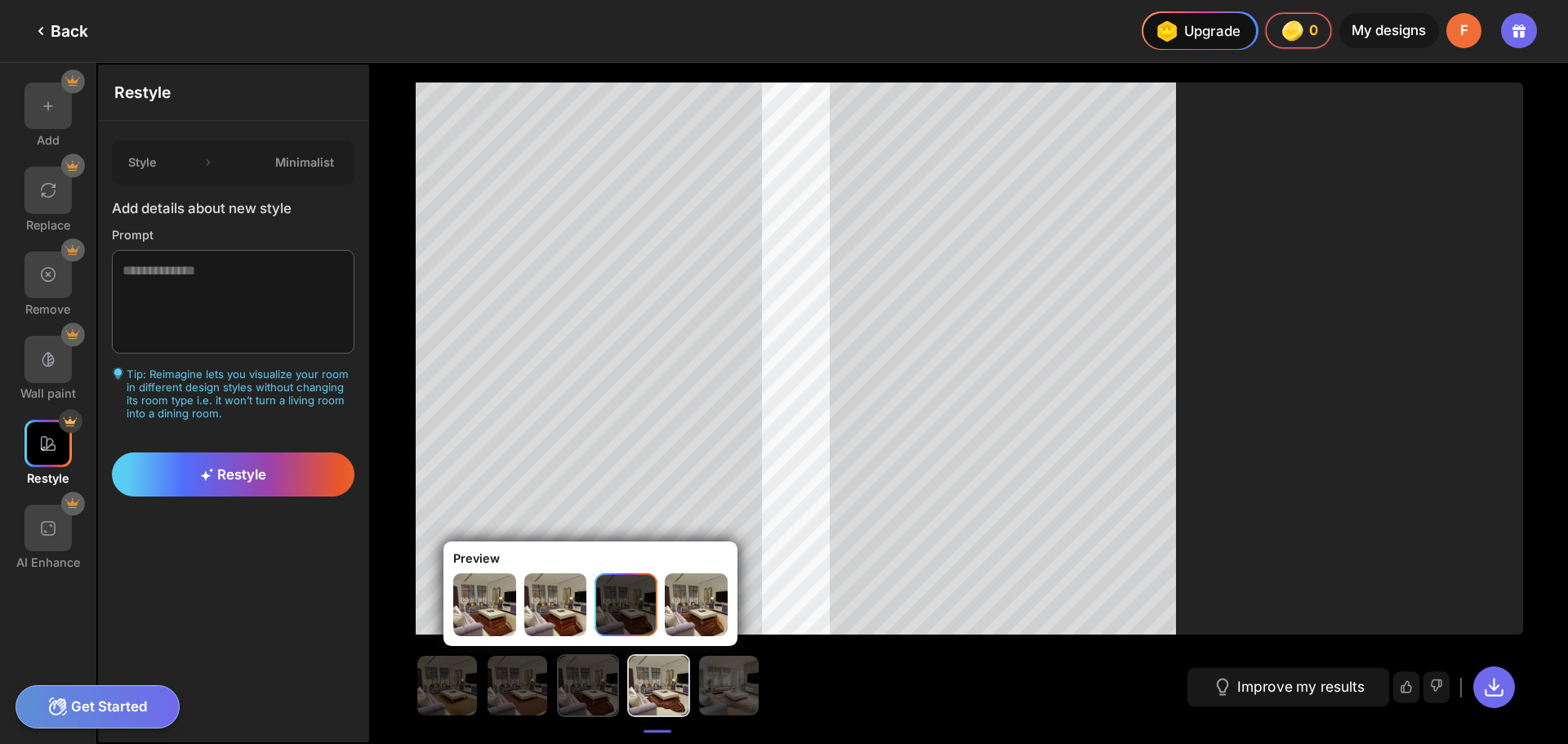
click at [583, 680] on img at bounding box center [588, 686] width 60 height 60
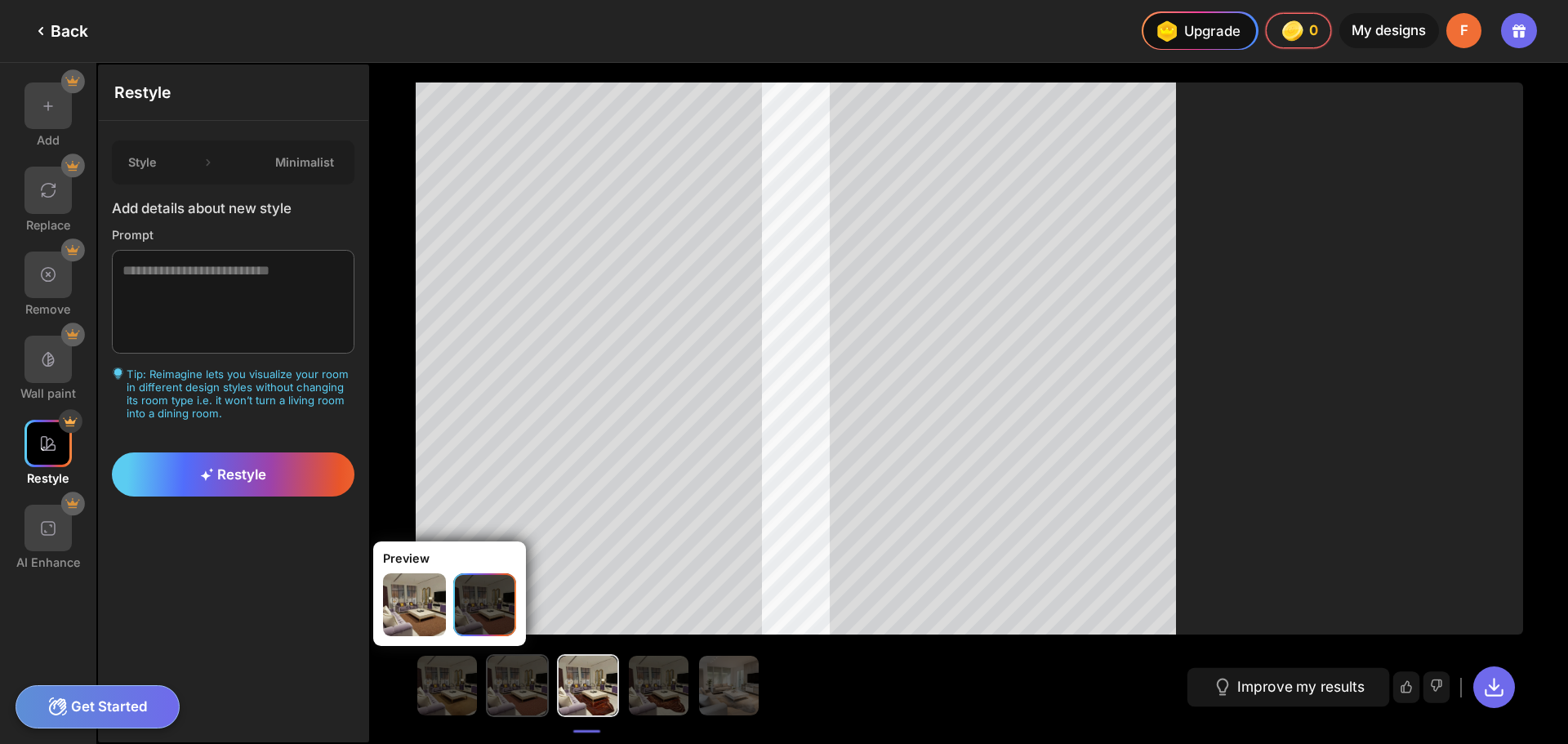
click at [526, 686] on img at bounding box center [517, 686] width 60 height 60
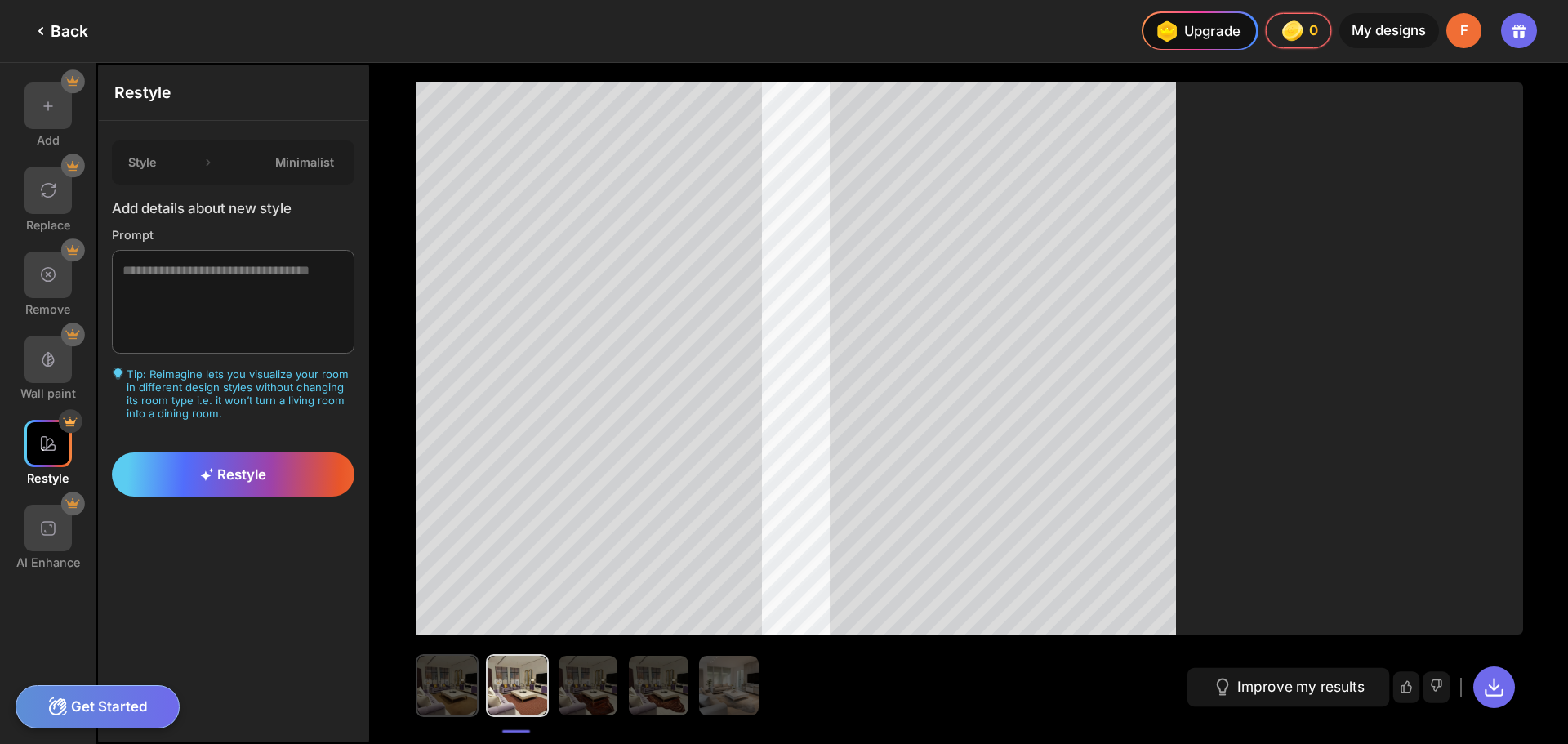
click at [468, 686] on img at bounding box center [447, 686] width 60 height 60
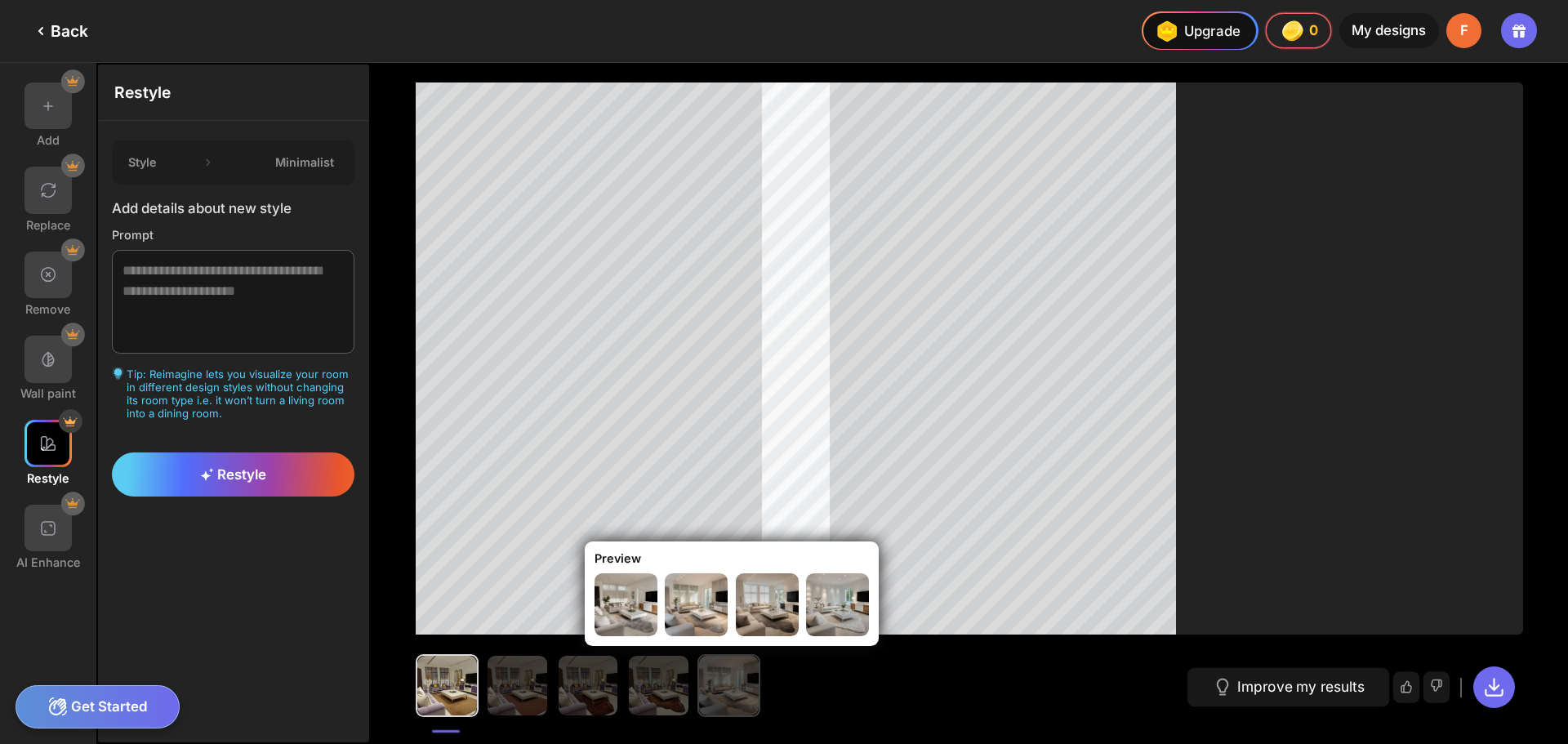
click at [733, 687] on img at bounding box center [729, 686] width 60 height 60
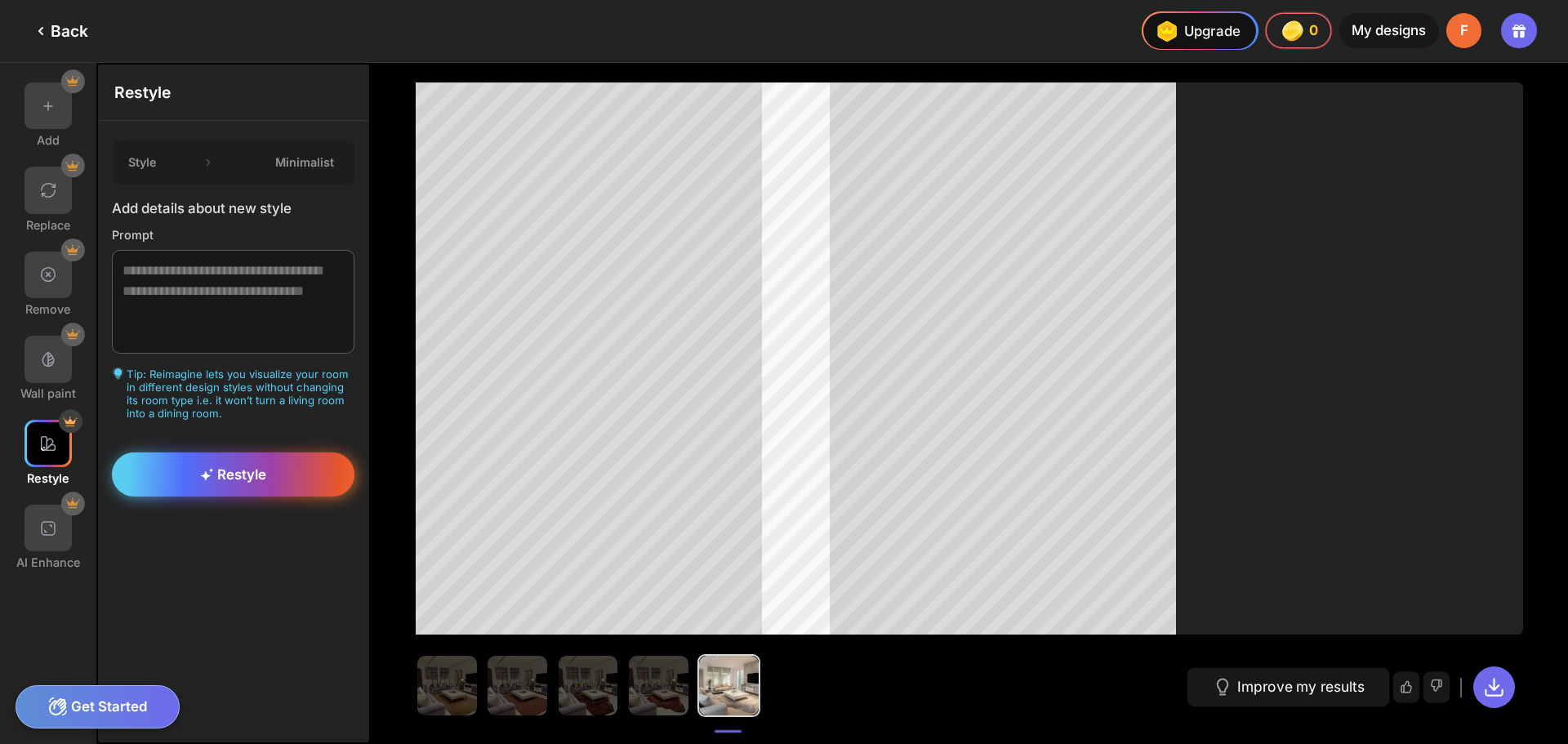
click at [241, 473] on span "Restyle" at bounding box center [233, 474] width 67 height 17
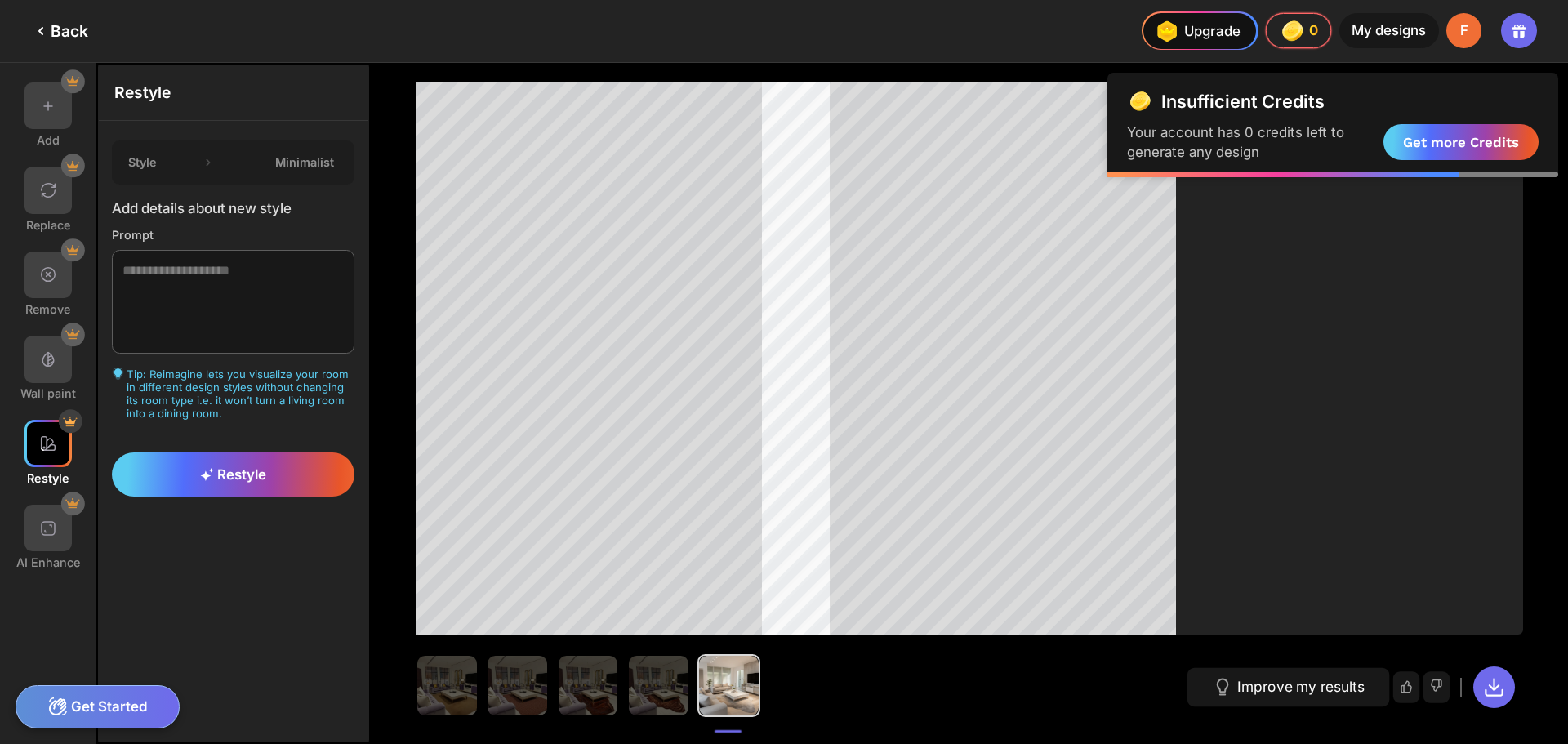
drag, startPoint x: 1429, startPoint y: 142, endPoint x: 1509, endPoint y: 76, distance: 103.7
click at [1509, 76] on div "Insufficient Credits Your account has 0 credits left to generate any design Get…" at bounding box center [1333, 125] width 451 height 104
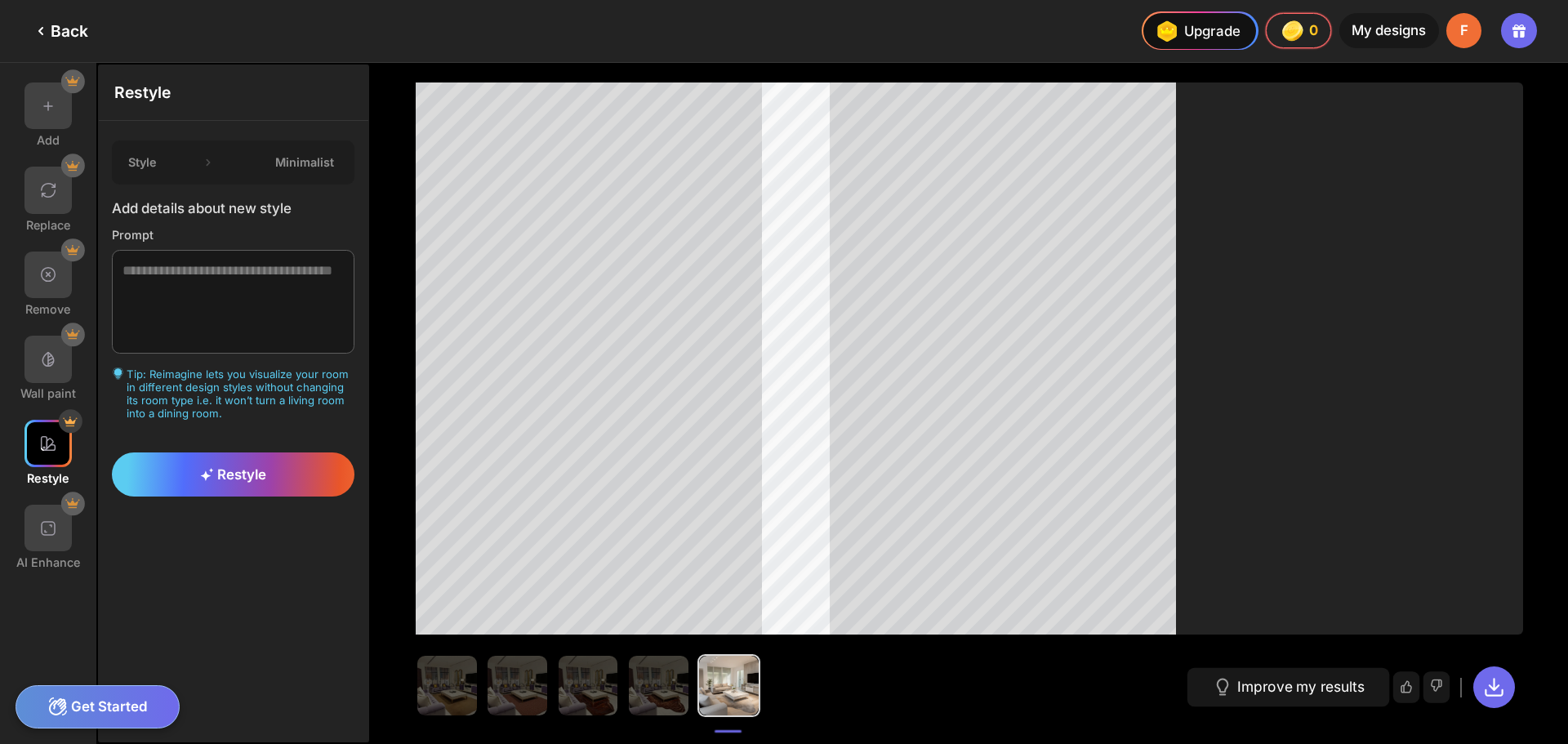
click at [1526, 33] on icon at bounding box center [1519, 31] width 20 height 20
click at [1454, 31] on div "F" at bounding box center [1464, 31] width 35 height 35
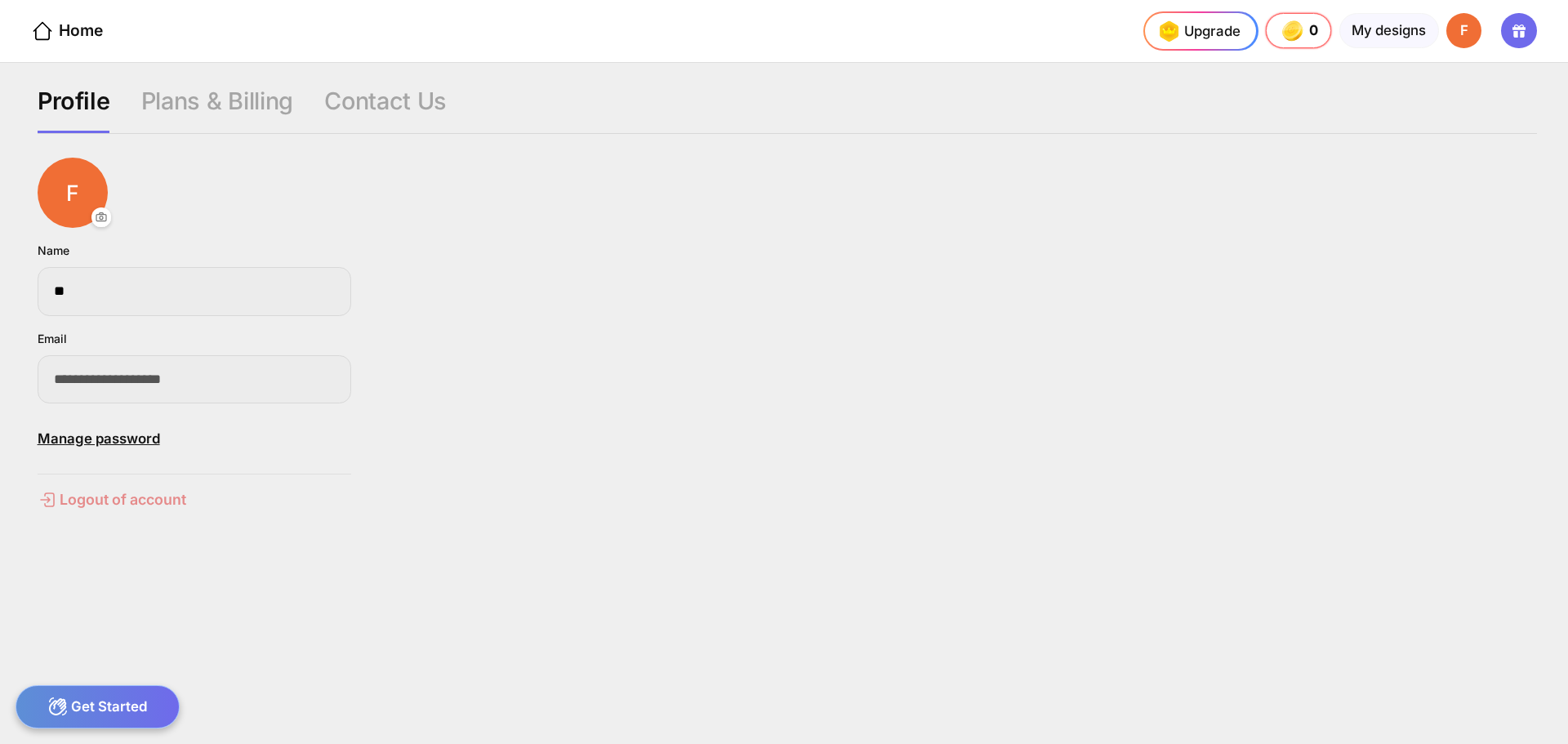
click at [154, 505] on div "Logout of account" at bounding box center [194, 500] width 314 height 20
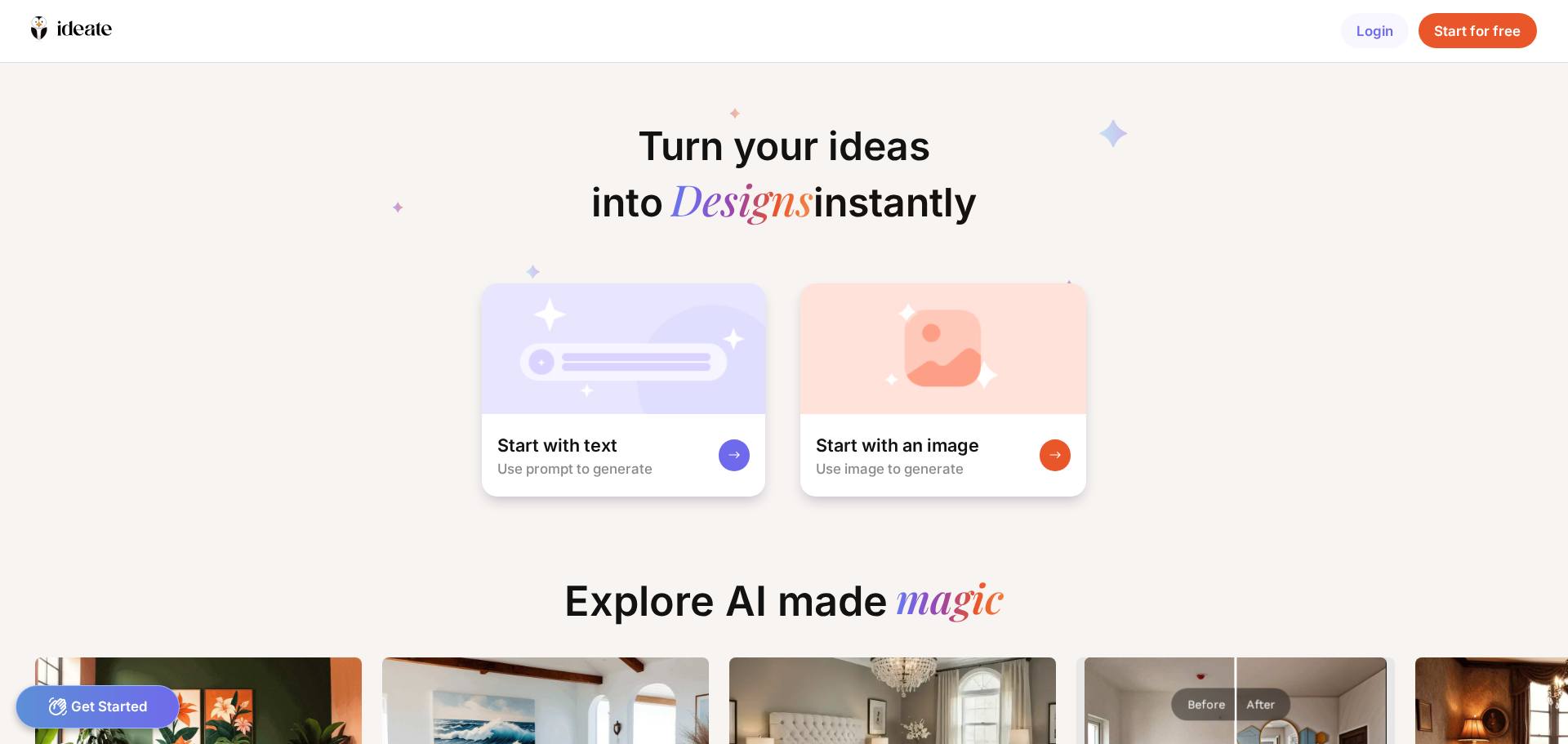
click at [1487, 34] on div "Start for free" at bounding box center [1478, 31] width 118 height 35
